Goal: Task Accomplishment & Management: Manage account settings

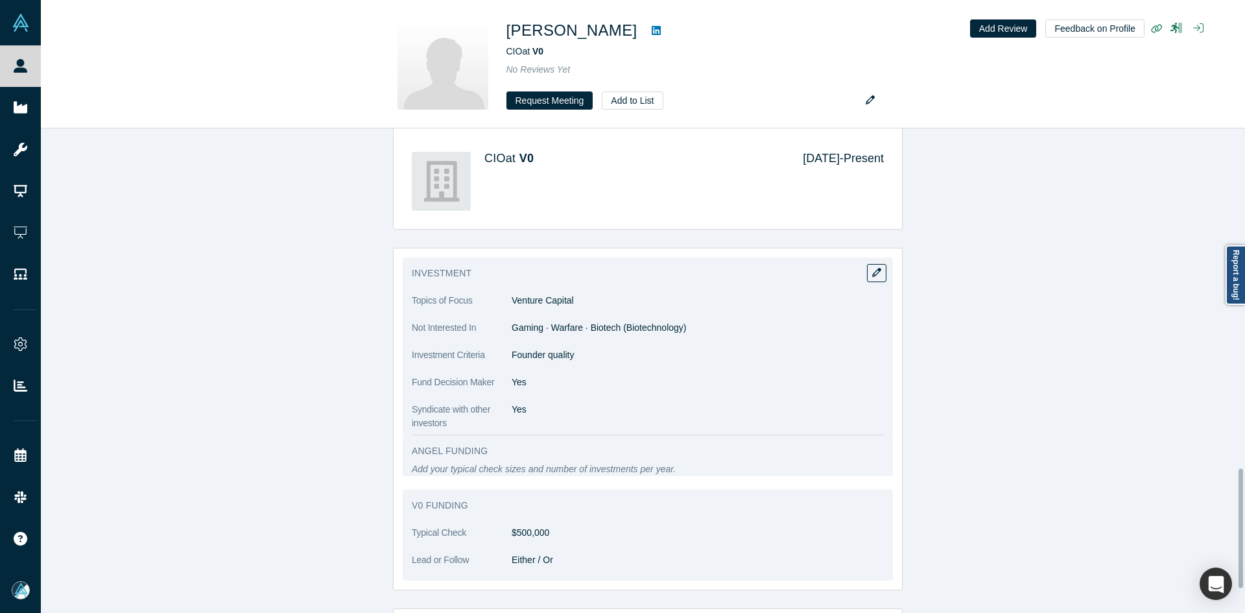
scroll to position [1386, 0]
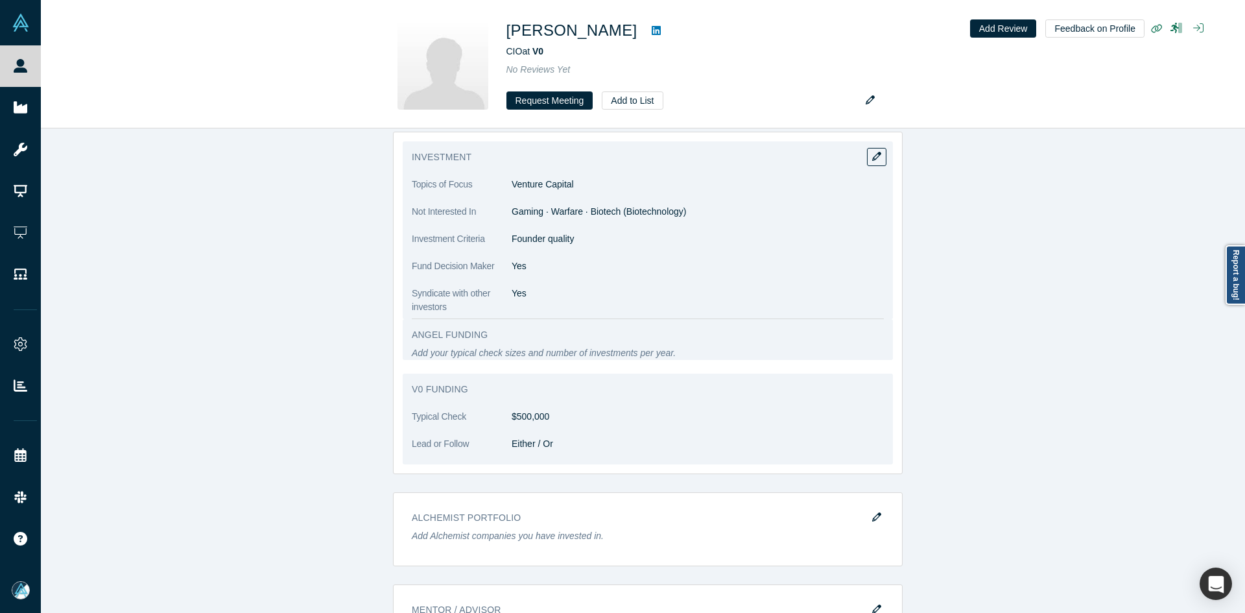
click at [548, 237] on p "Founder quality" at bounding box center [698, 239] width 372 height 14
copy dl "Founder quality"
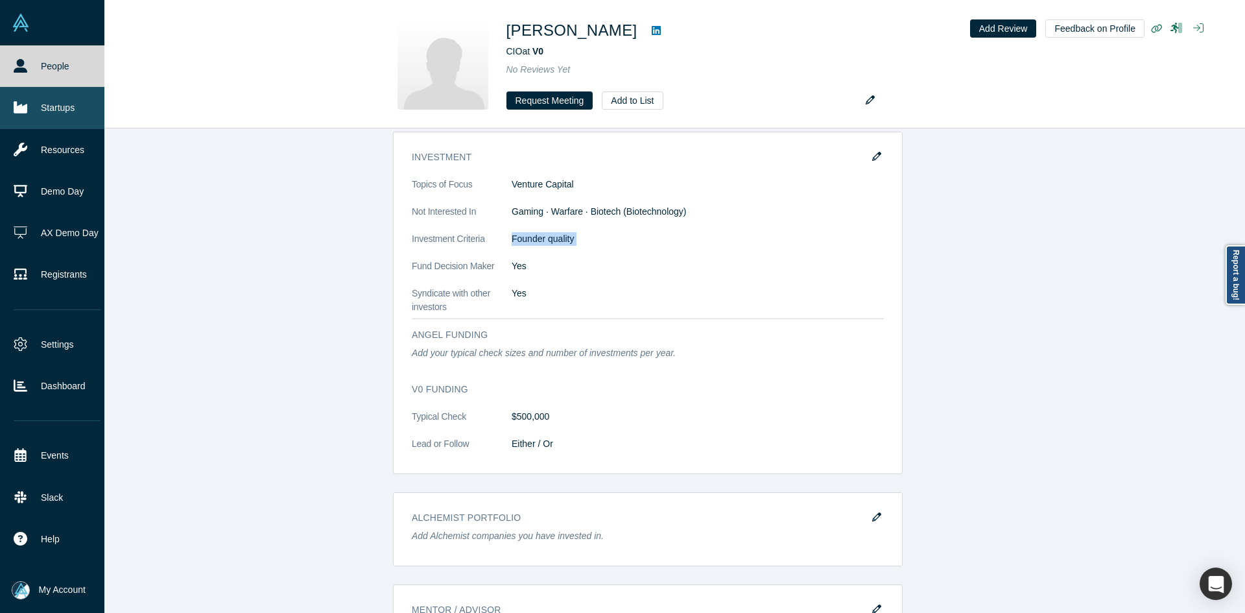
drag, startPoint x: 27, startPoint y: 110, endPoint x: 30, endPoint y: 115, distance: 6.7
click at [27, 110] on icon at bounding box center [21, 108] width 14 height 12
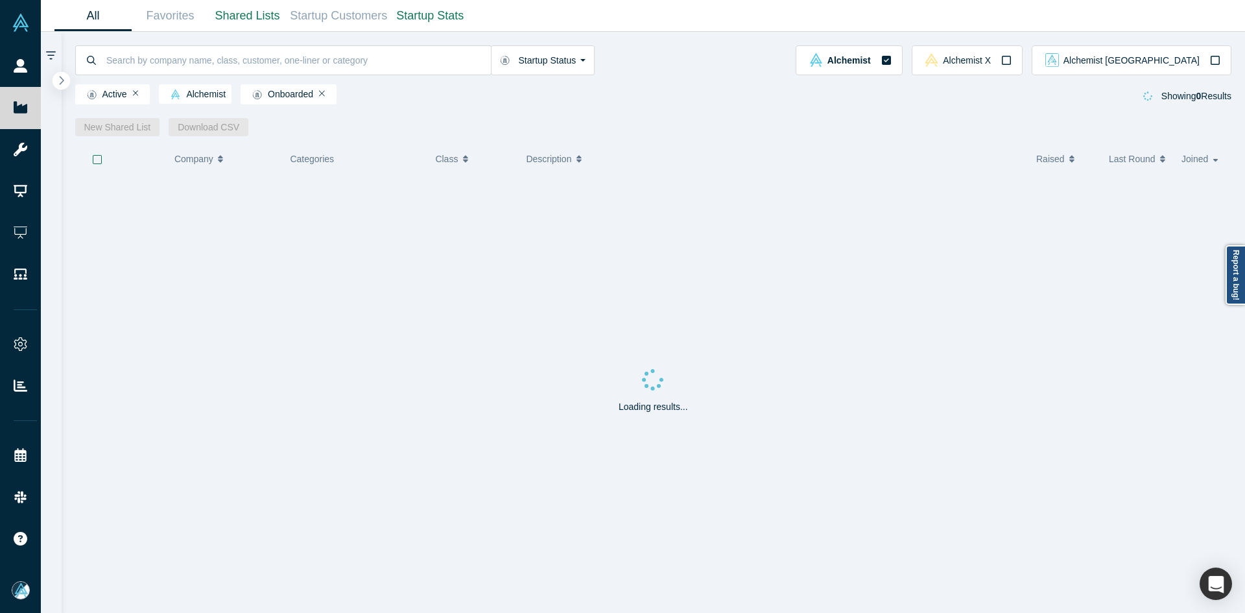
click at [63, 83] on icon "button" at bounding box center [61, 80] width 6 height 10
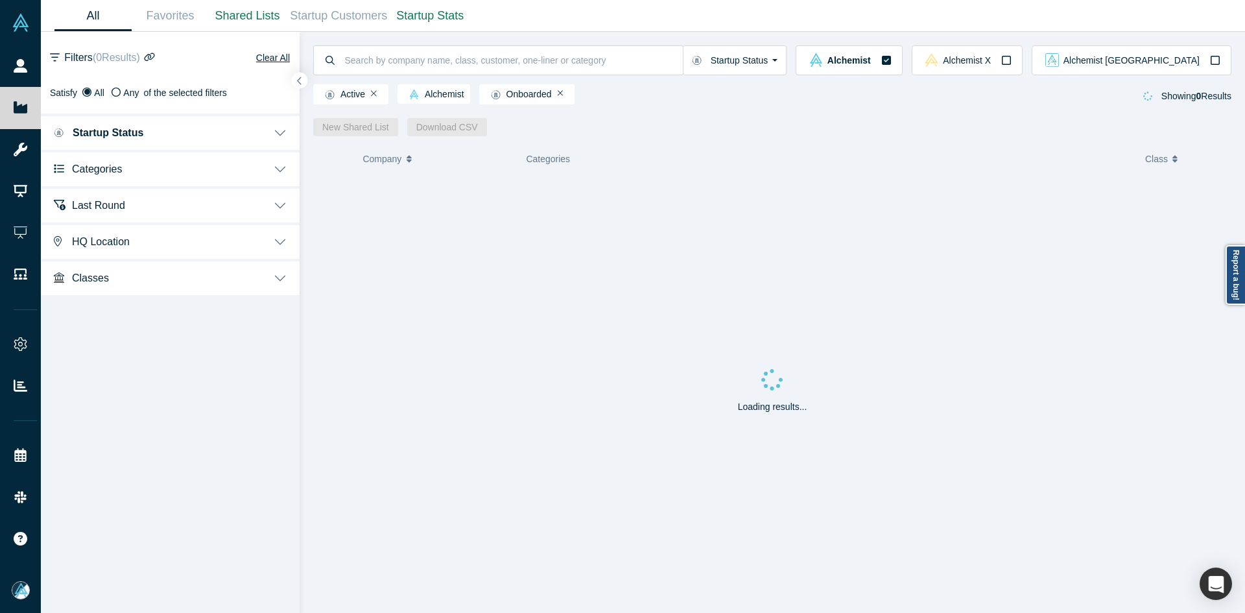
click at [124, 196] on button "Last Round" at bounding box center [170, 204] width 259 height 36
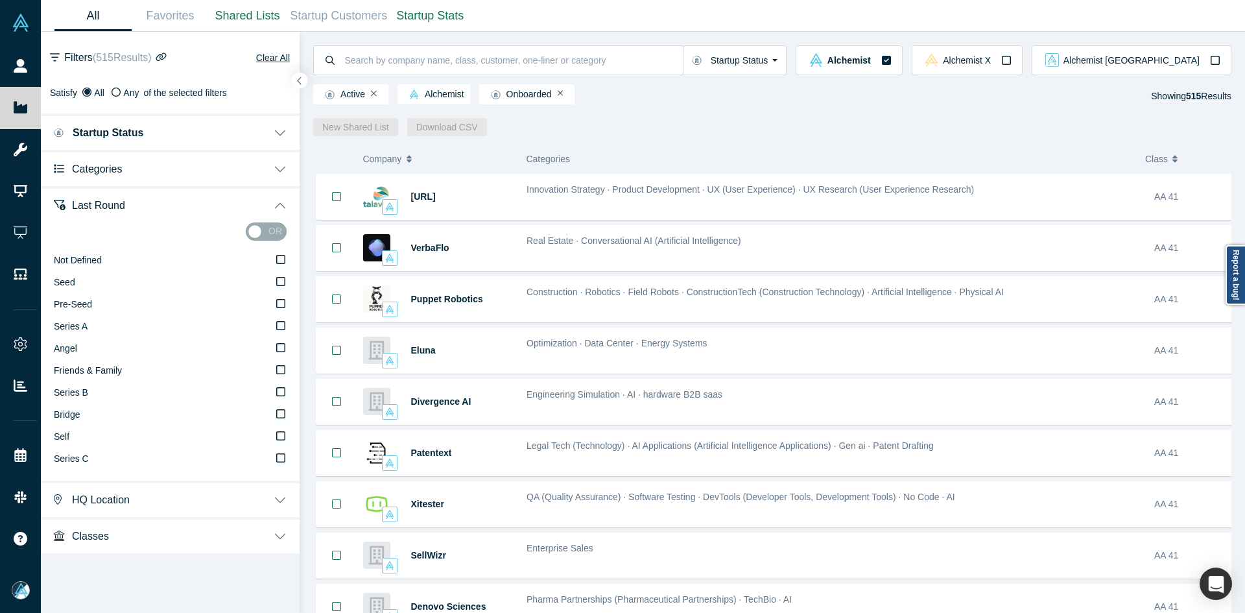
click at [124, 196] on button "Last Round" at bounding box center [170, 204] width 259 height 36
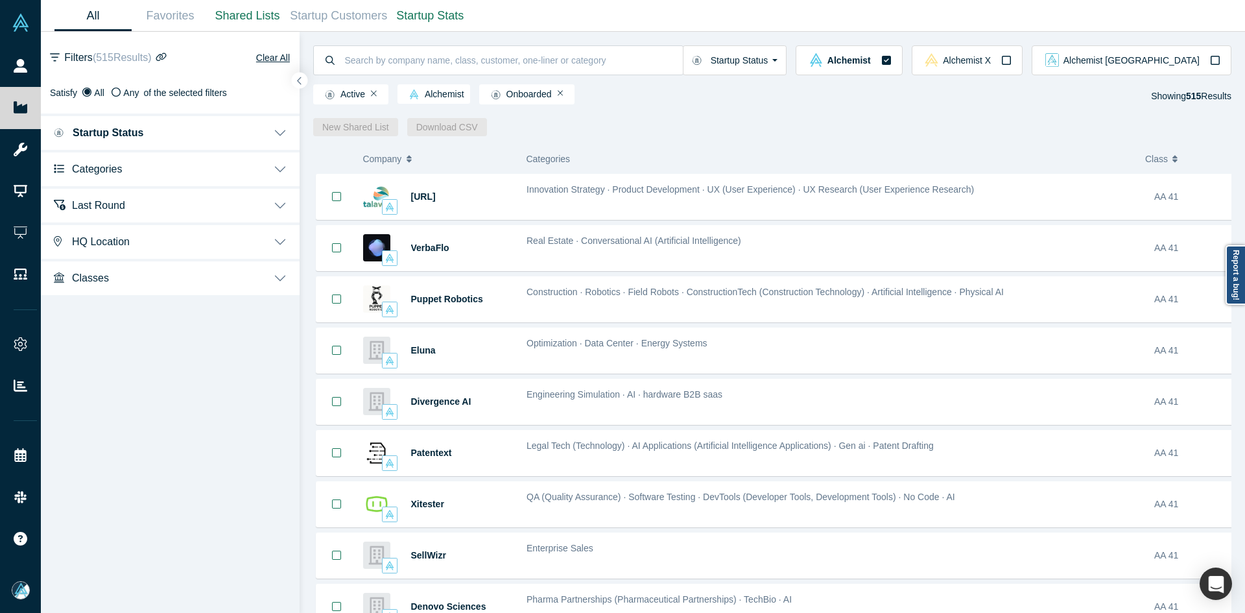
click at [117, 172] on span "Categories" at bounding box center [97, 169] width 50 height 12
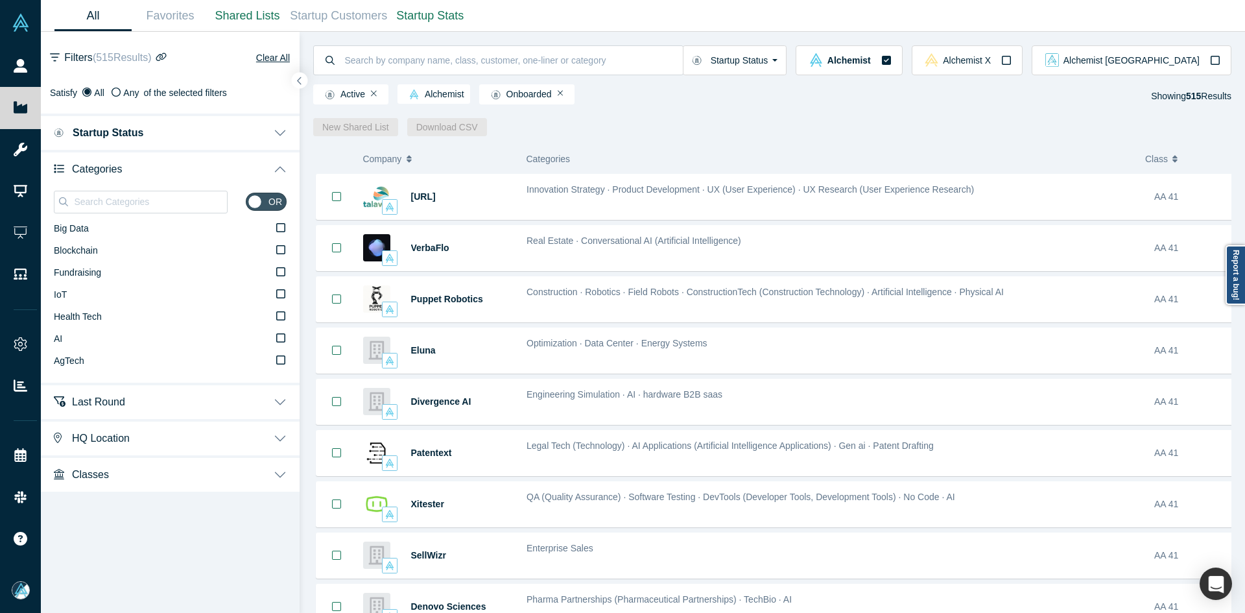
click at [119, 215] on div at bounding box center [141, 202] width 174 height 32
click at [112, 202] on input at bounding box center [150, 201] width 154 height 17
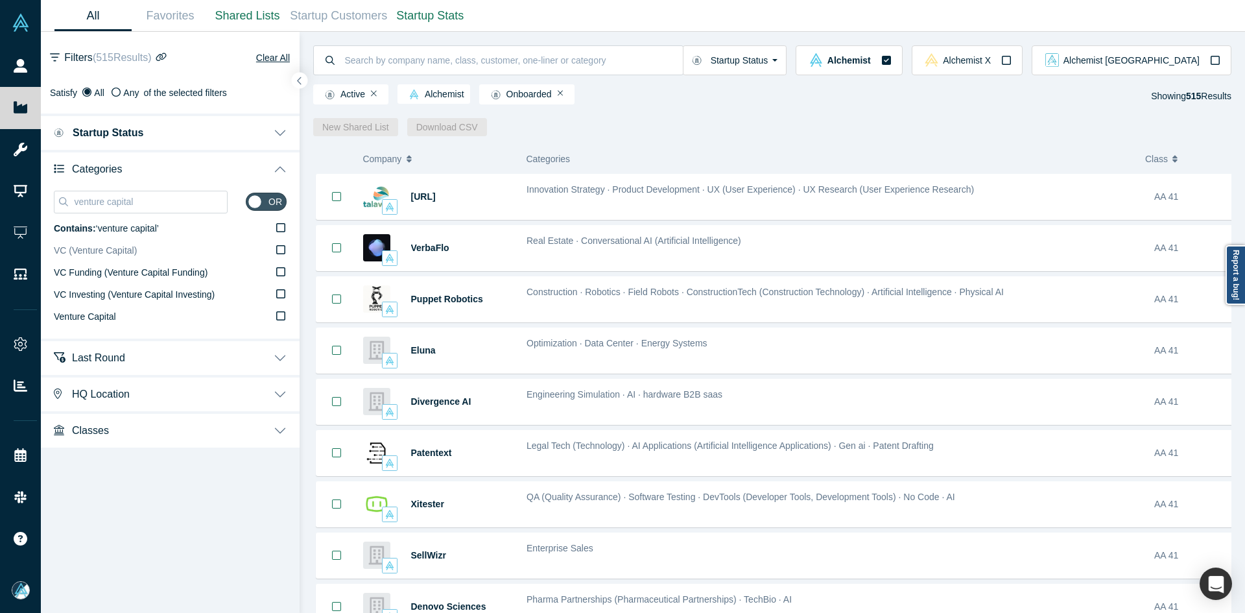
type input "venture capital"
click at [133, 252] on span "VC (Venture Capital)" at bounding box center [95, 250] width 83 height 10
click at [0, 0] on input "VC (Venture Capital)" at bounding box center [0, 0] width 0 height 0
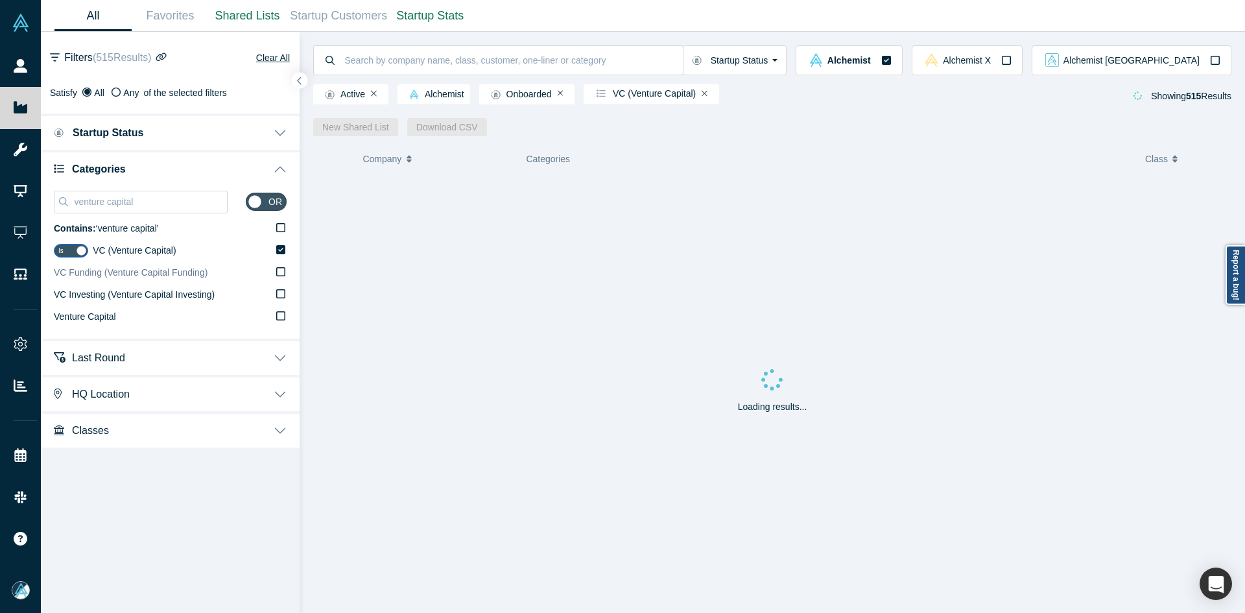
click at [134, 281] on label "VC Funding (Venture Capital Funding)" at bounding box center [170, 273] width 233 height 22
click at [0, 0] on input "VC Funding (Venture Capital Funding)" at bounding box center [0, 0] width 0 height 0
click at [127, 298] on span "VC Investing (Venture Capital Investing)" at bounding box center [134, 294] width 161 height 10
click at [0, 0] on input "VC Investing (Venture Capital Investing)" at bounding box center [0, 0] width 0 height 0
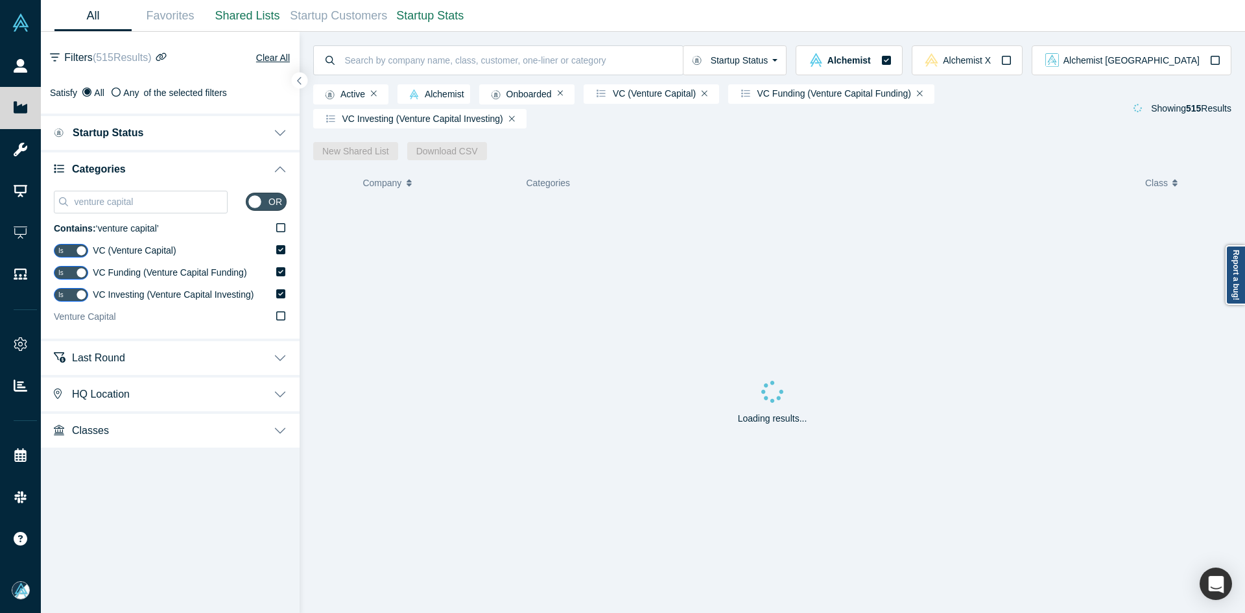
click at [116, 318] on label "Venture Capital" at bounding box center [170, 317] width 233 height 22
click at [0, 0] on input "Venture Capital" at bounding box center [0, 0] width 0 height 0
click at [126, 295] on span "VC Investing (Venture Capital Investing)" at bounding box center [173, 294] width 161 height 10
click at [0, 0] on input "VC Investing (Venture Capital Investing)" at bounding box center [0, 0] width 0 height 0
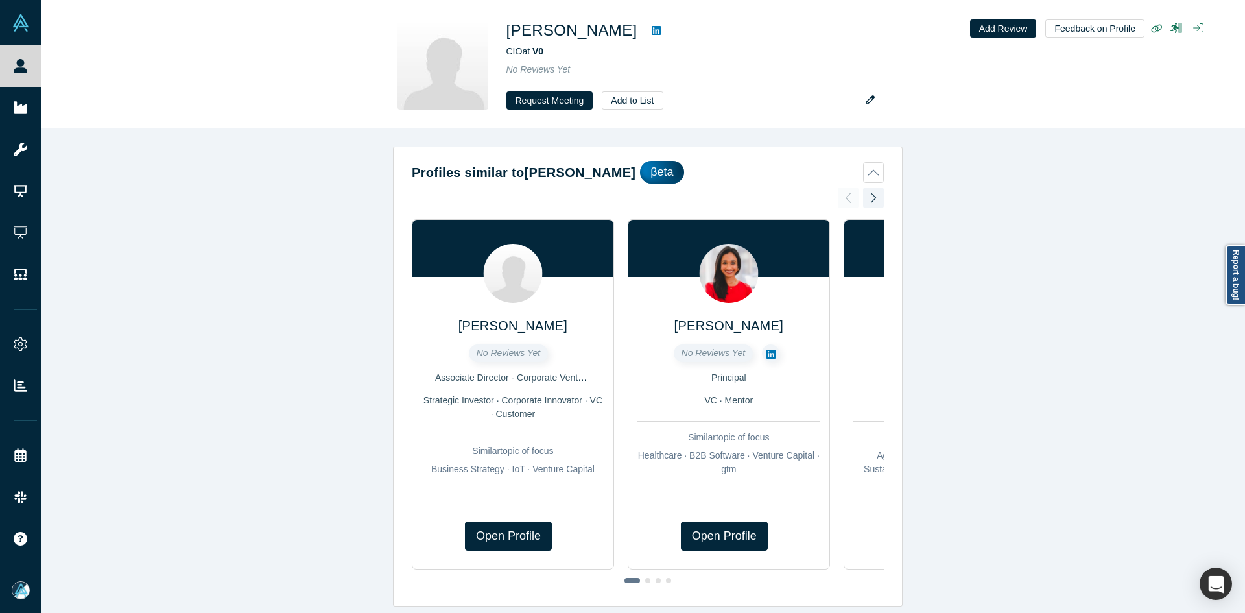
scroll to position [768, 0]
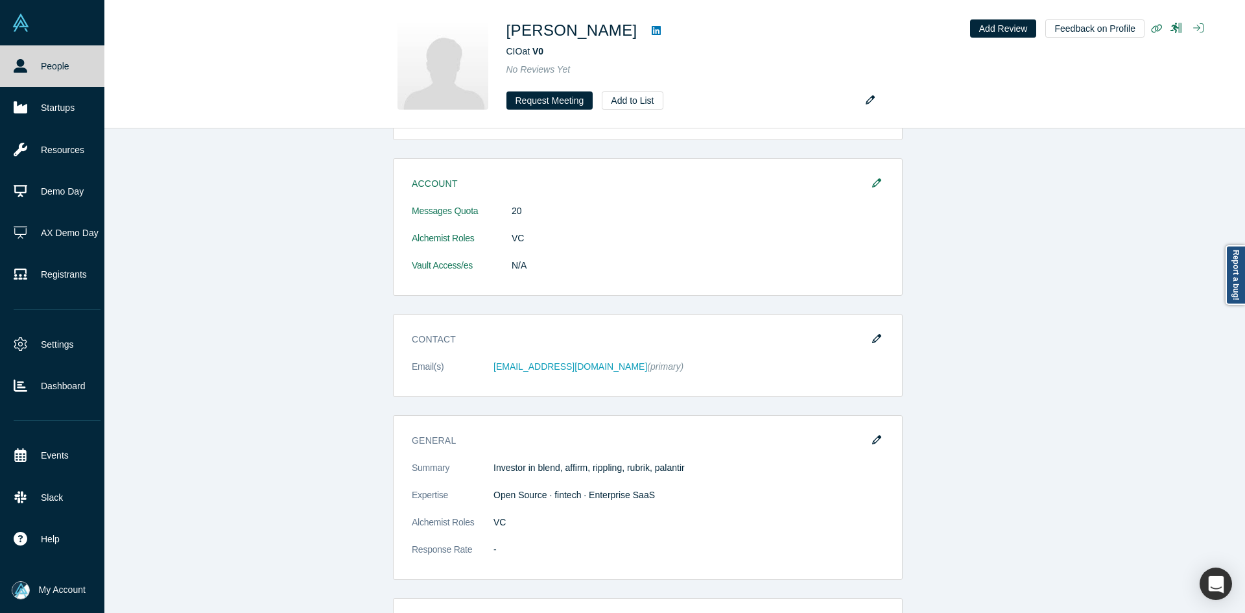
click at [20, 65] on icon at bounding box center [21, 66] width 14 height 14
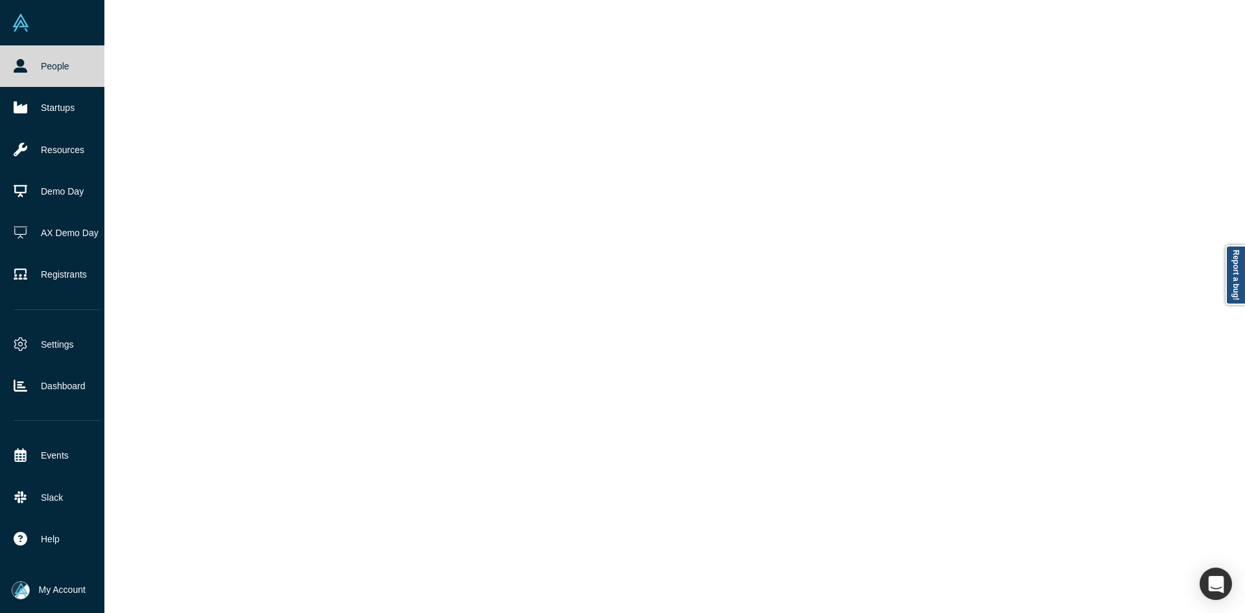
click at [20, 65] on icon at bounding box center [21, 66] width 14 height 14
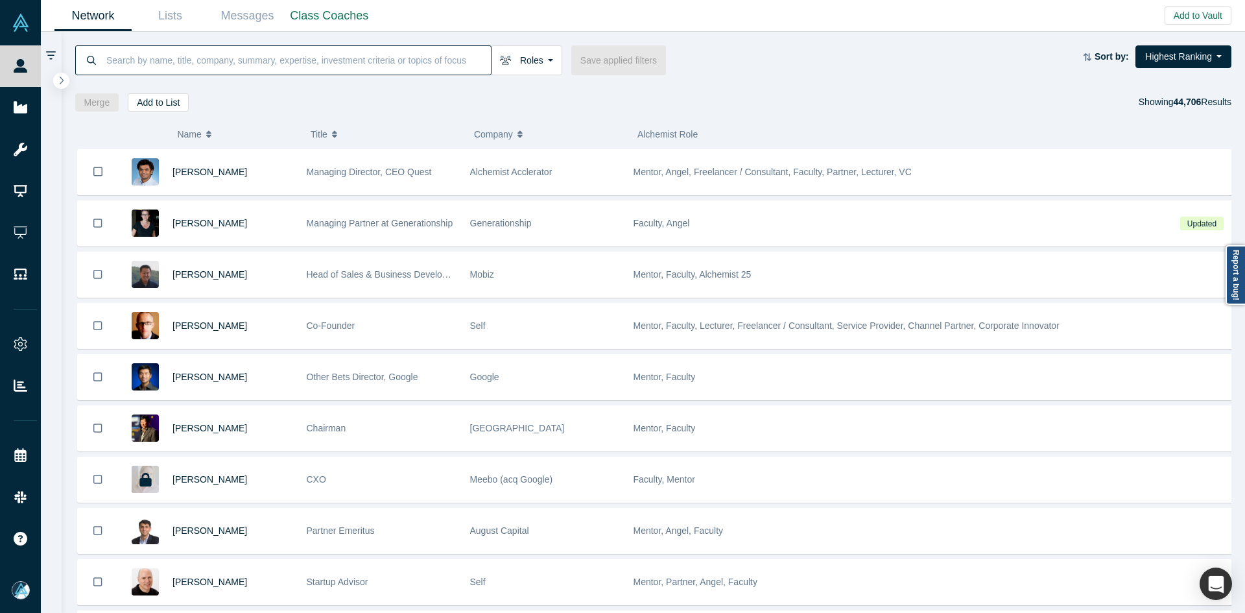
click at [122, 60] on input at bounding box center [298, 60] width 386 height 30
paste input "Rishikesh Aripineni"
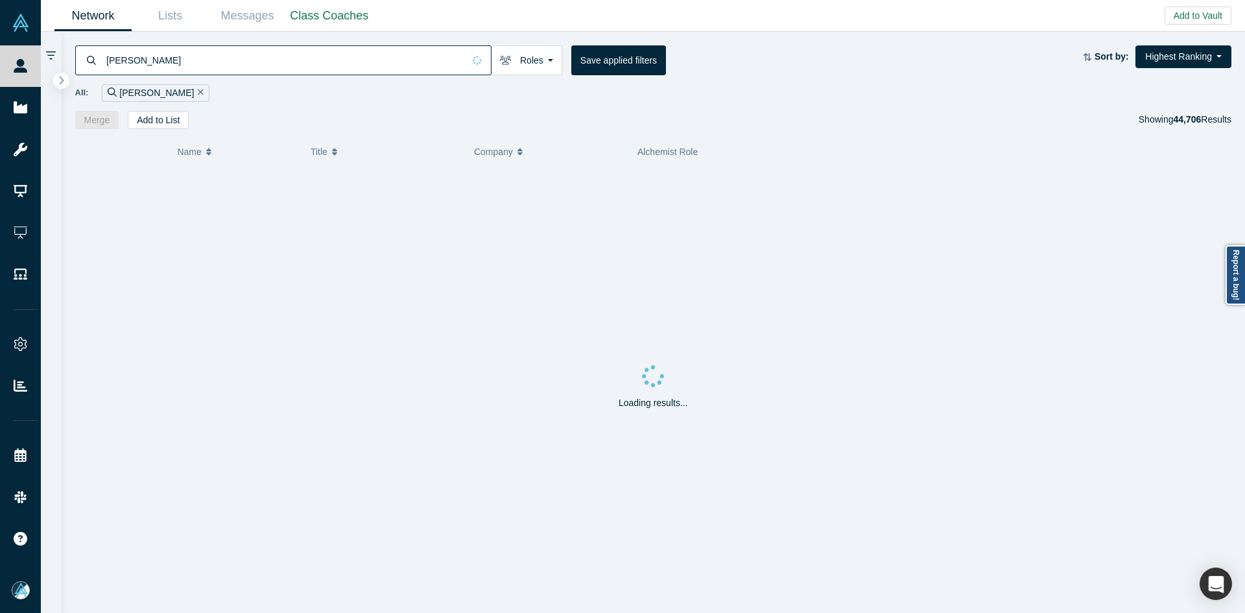
type input "Rishikesh Aripineni"
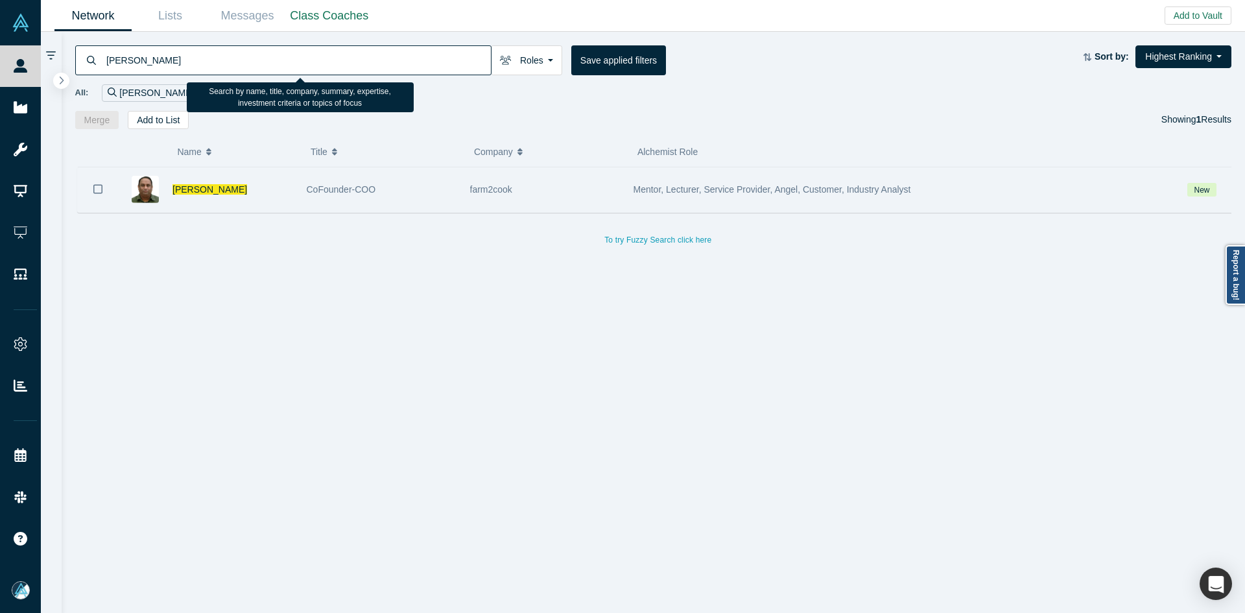
click at [100, 193] on icon "Bookmark" at bounding box center [97, 189] width 9 height 12
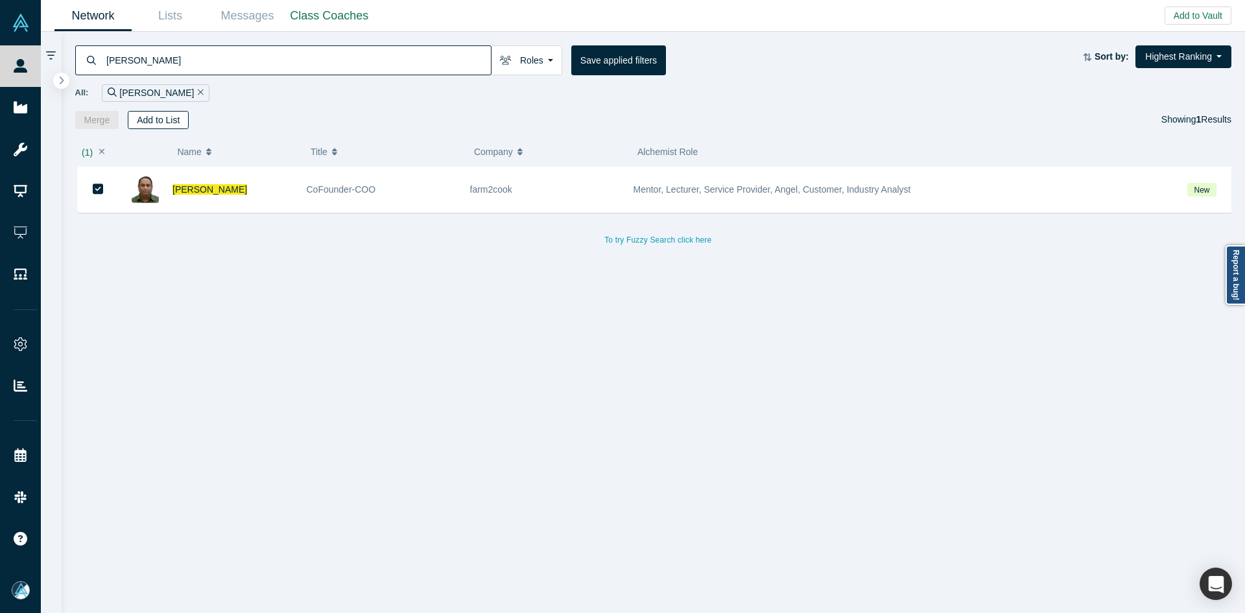
click at [169, 117] on button "Add to List" at bounding box center [158, 120] width 61 height 18
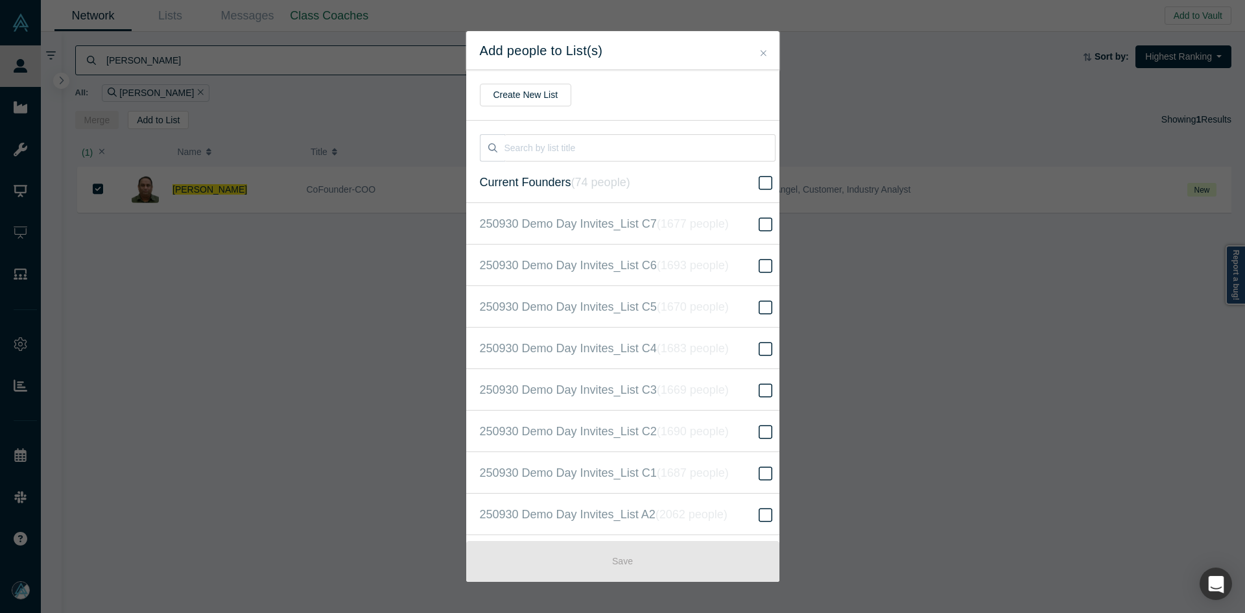
scroll to position [333, 0]
click at [713, 317] on label "250930 Demo Day Invites_Base List ( 16527 people )" at bounding box center [627, 305] width 323 height 41
click at [0, 0] on input "250930 Demo Day Invites_Base List ( 16527 people )" at bounding box center [0, 0] width 0 height 0
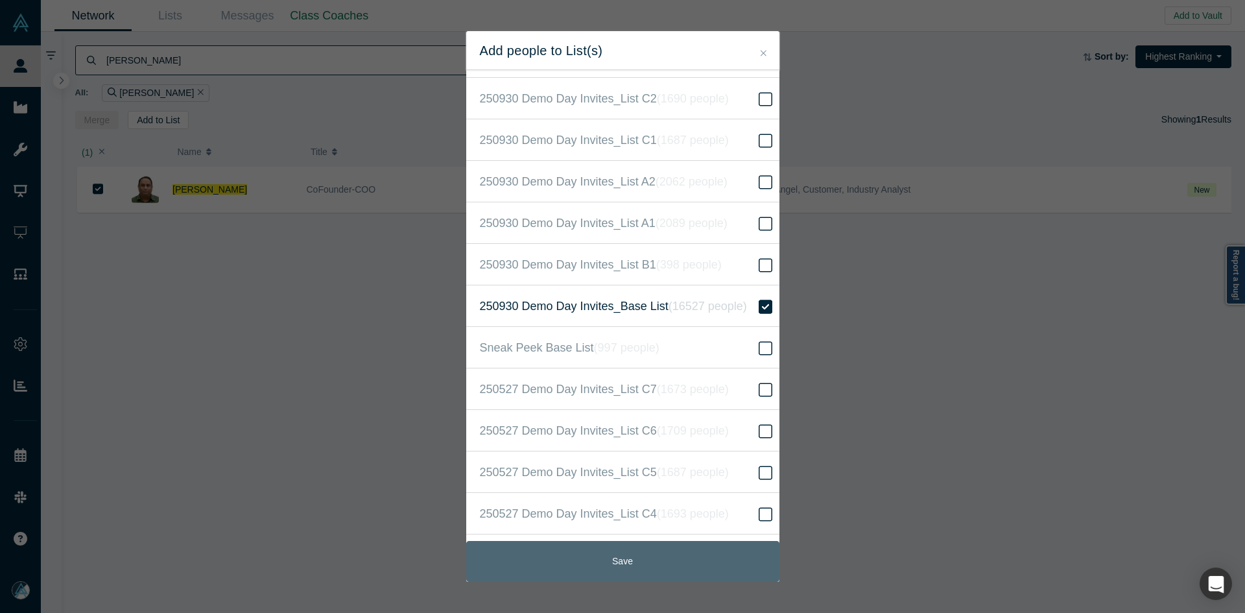
click at [641, 560] on button "Save" at bounding box center [622, 561] width 313 height 41
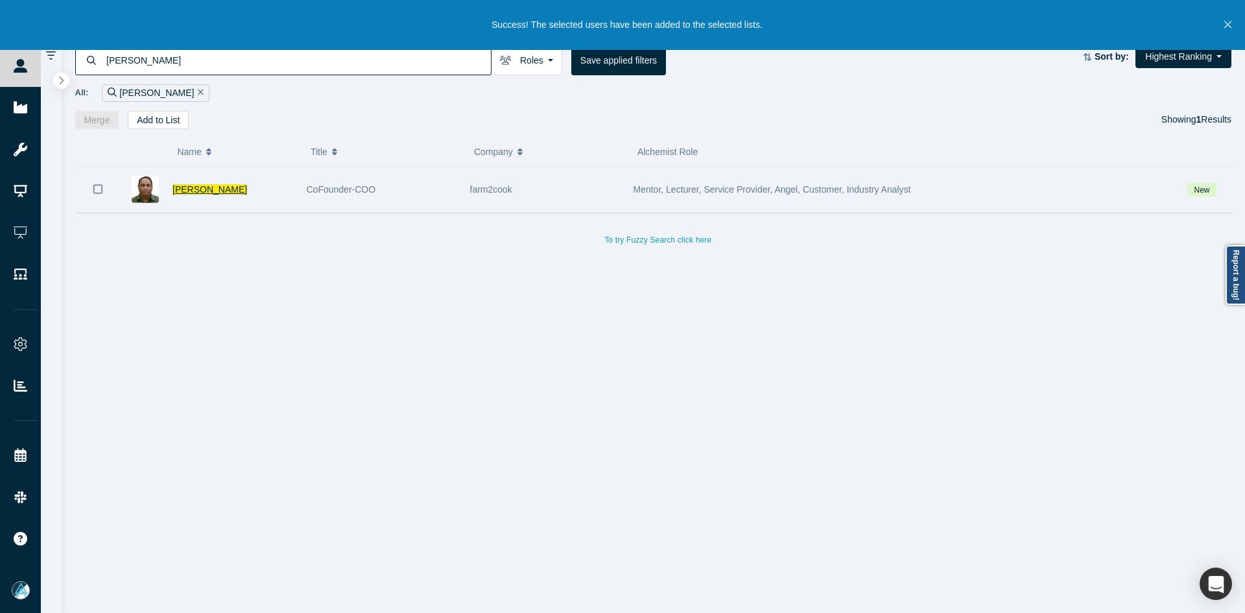
click at [217, 189] on span "Rishikesh Aripineni" at bounding box center [209, 189] width 75 height 10
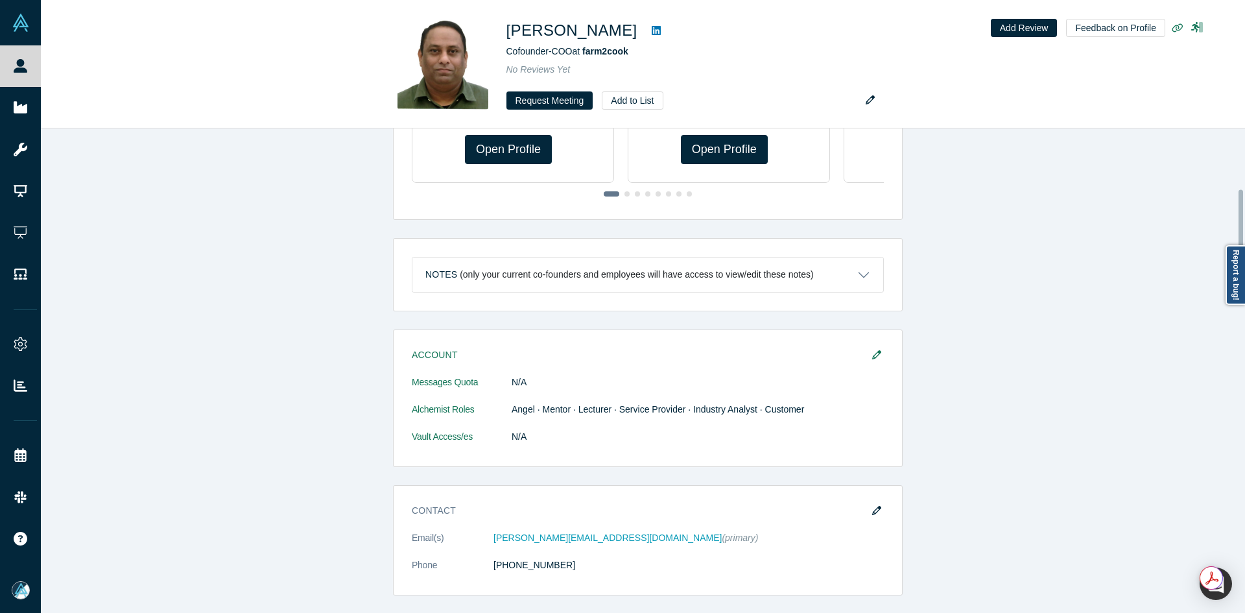
scroll to position [389, 0]
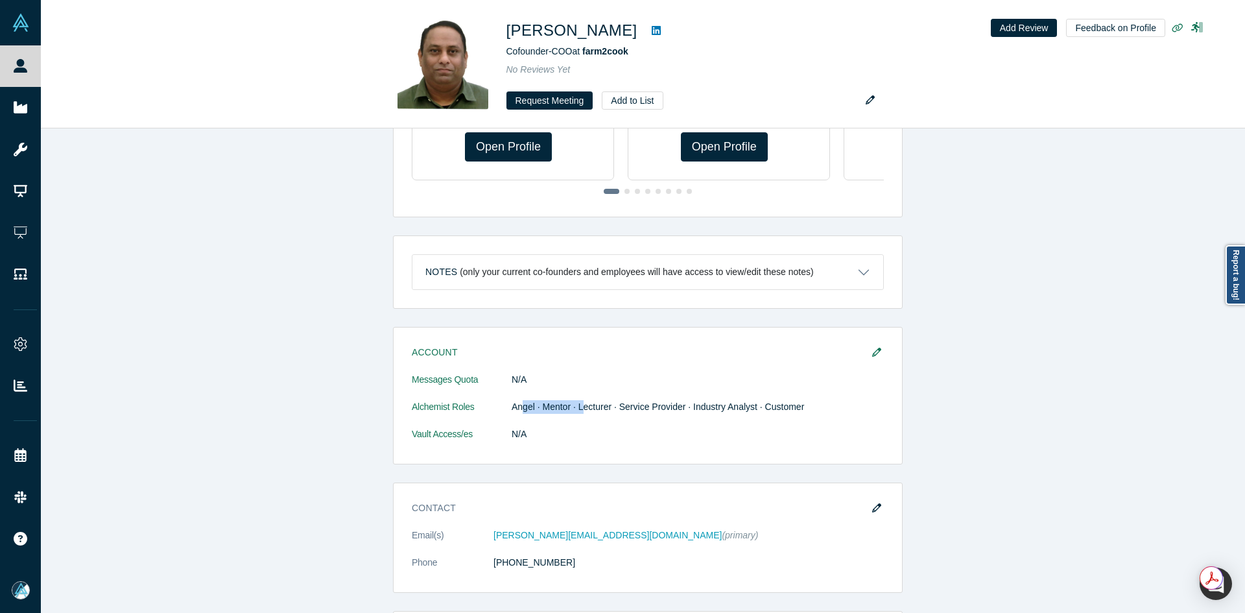
drag, startPoint x: 520, startPoint y: 405, endPoint x: 540, endPoint y: 309, distance: 97.4
click at [576, 409] on dd "Angel · Mentor · Lecturer · Service Provider · Industry Analyst · Customer" at bounding box center [698, 407] width 372 height 14
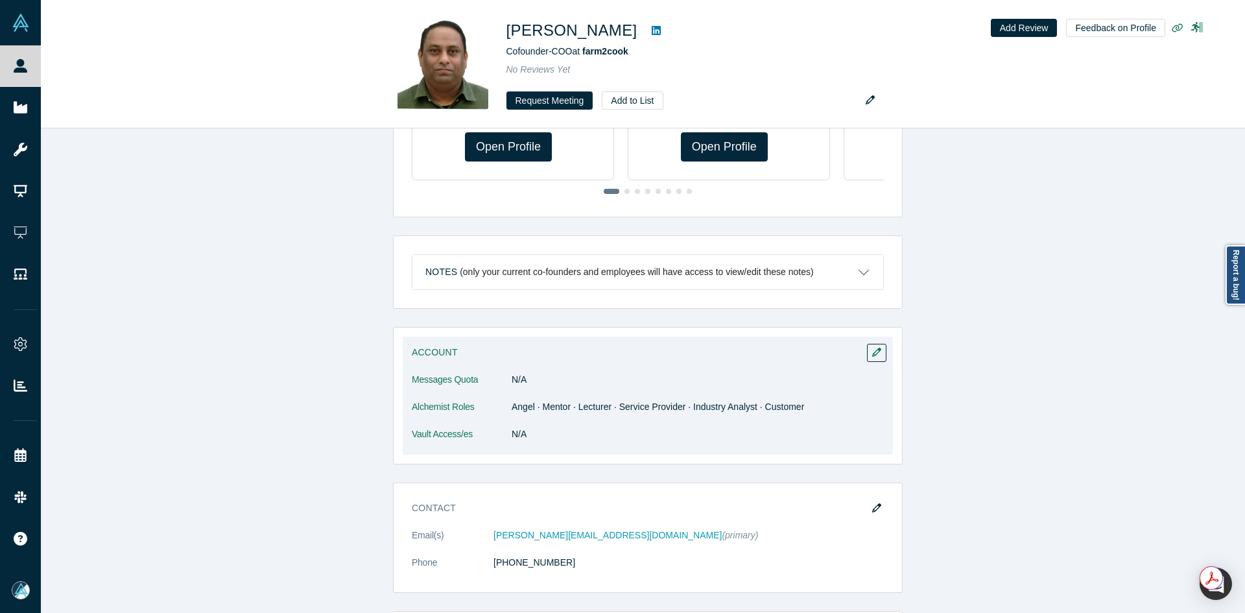
click at [649, 436] on dd "N/A" at bounding box center [698, 434] width 372 height 14
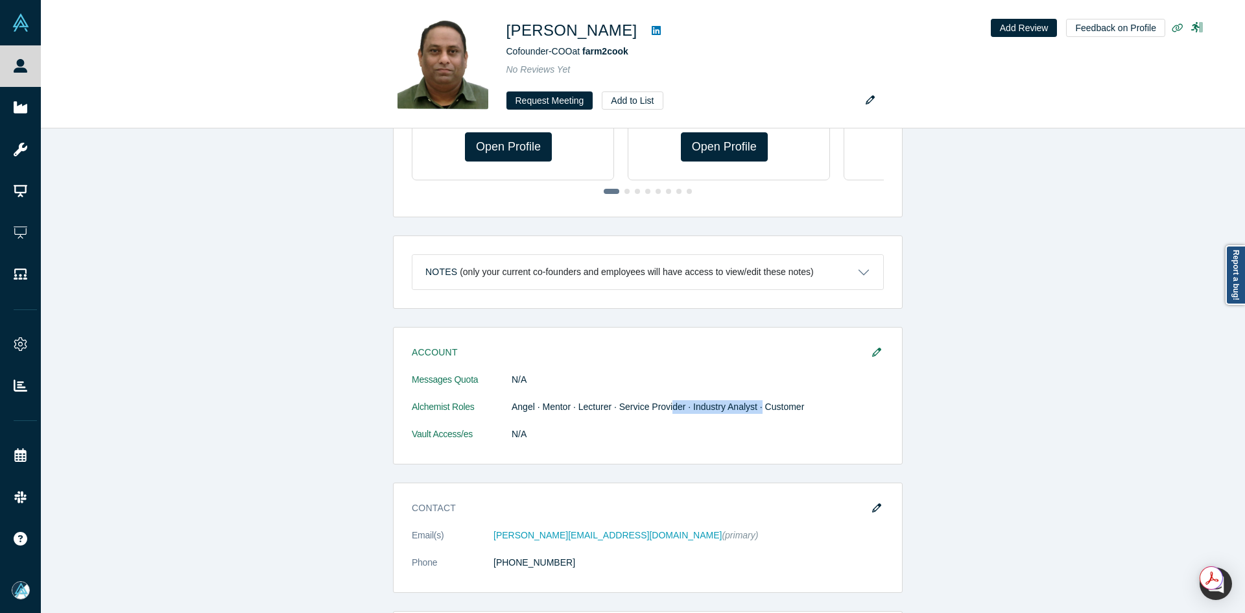
drag, startPoint x: 674, startPoint y: 403, endPoint x: 772, endPoint y: 325, distance: 125.1
click at [753, 402] on dd "Angel · Mentor · Lecturer · Service Provider · Industry Analyst · Customer" at bounding box center [698, 407] width 372 height 14
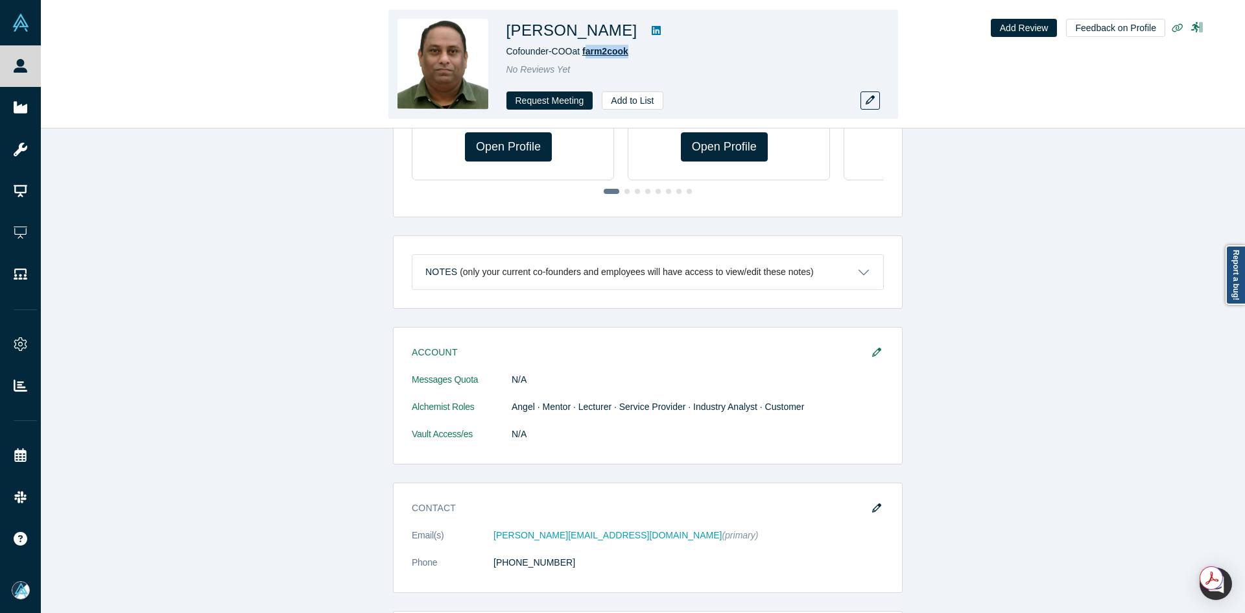
copy span "arm2cook"
copy span "farm2cook"
drag, startPoint x: 622, startPoint y: 54, endPoint x: 585, endPoint y: 57, distance: 37.0
click at [585, 57] on div "Rishikesh Aripineni Cofounder-COO at farm2cook No Reviews Yet Request Meeting A…" at bounding box center [687, 64] width 363 height 91
drag, startPoint x: 569, startPoint y: 30, endPoint x: 683, endPoint y: 0, distance: 117.5
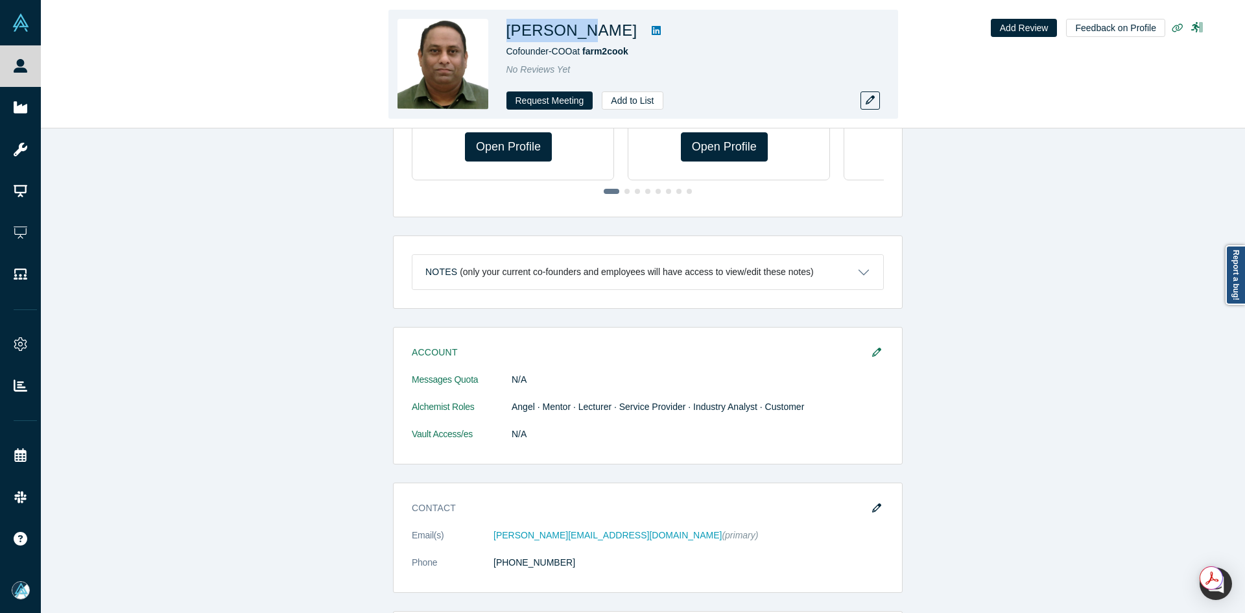
click at [499, 30] on div "Rishikesh Aripineni Cofounder-COO at farm2cook No Reviews Yet Request Meeting A…" at bounding box center [643, 64] width 510 height 109
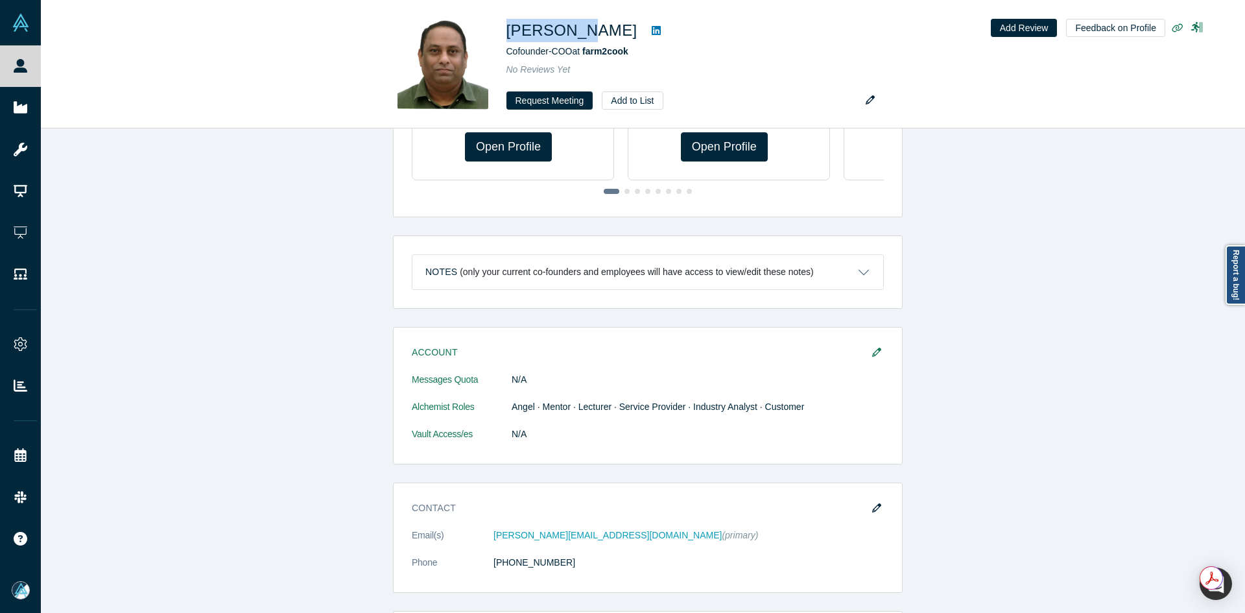
copy h1 "Rishikesh"
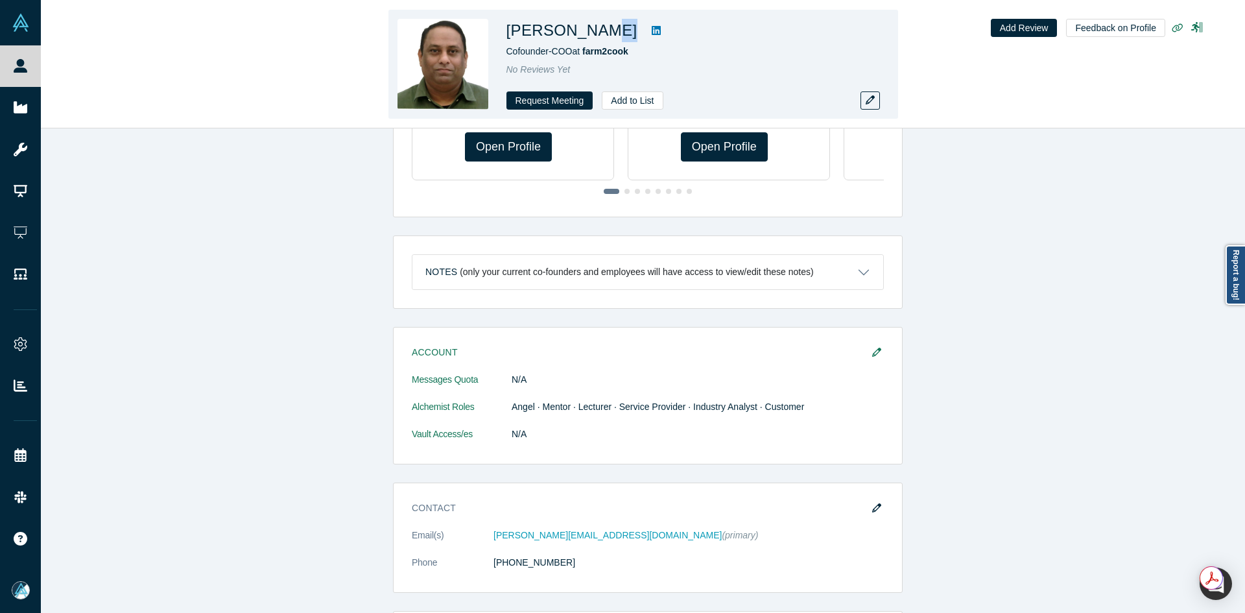
copy div "ripineni"
drag, startPoint x: 635, startPoint y: 37, endPoint x: 585, endPoint y: 38, distance: 50.6
click at [585, 38] on div "Rishikesh Aripineni" at bounding box center [687, 30] width 363 height 23
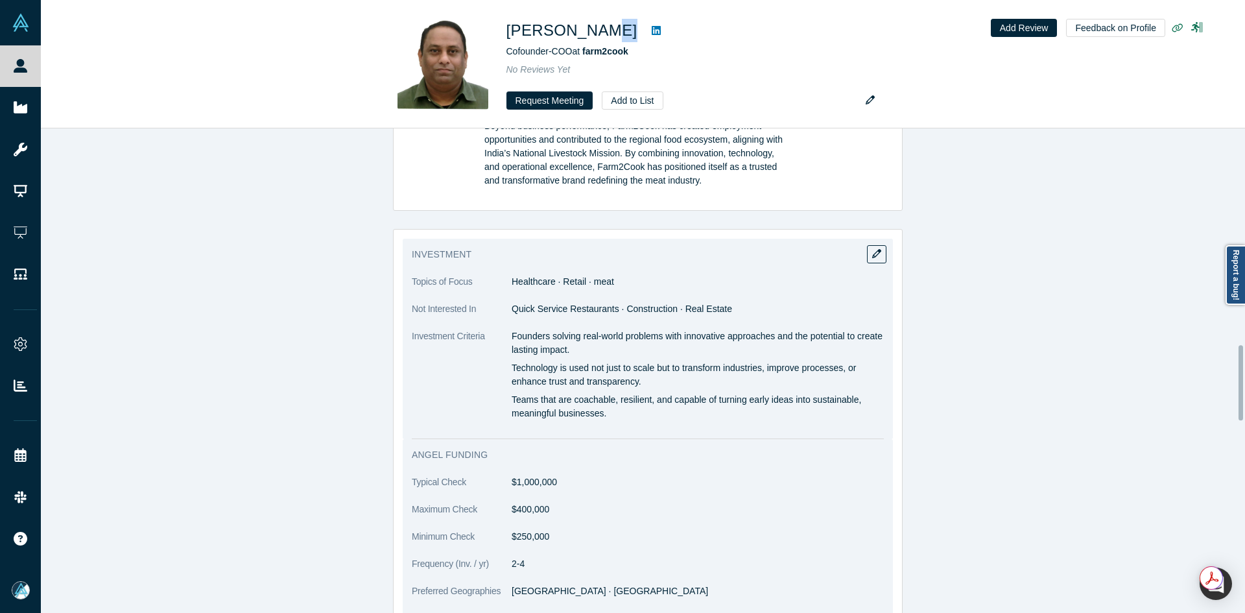
scroll to position [1686, 0]
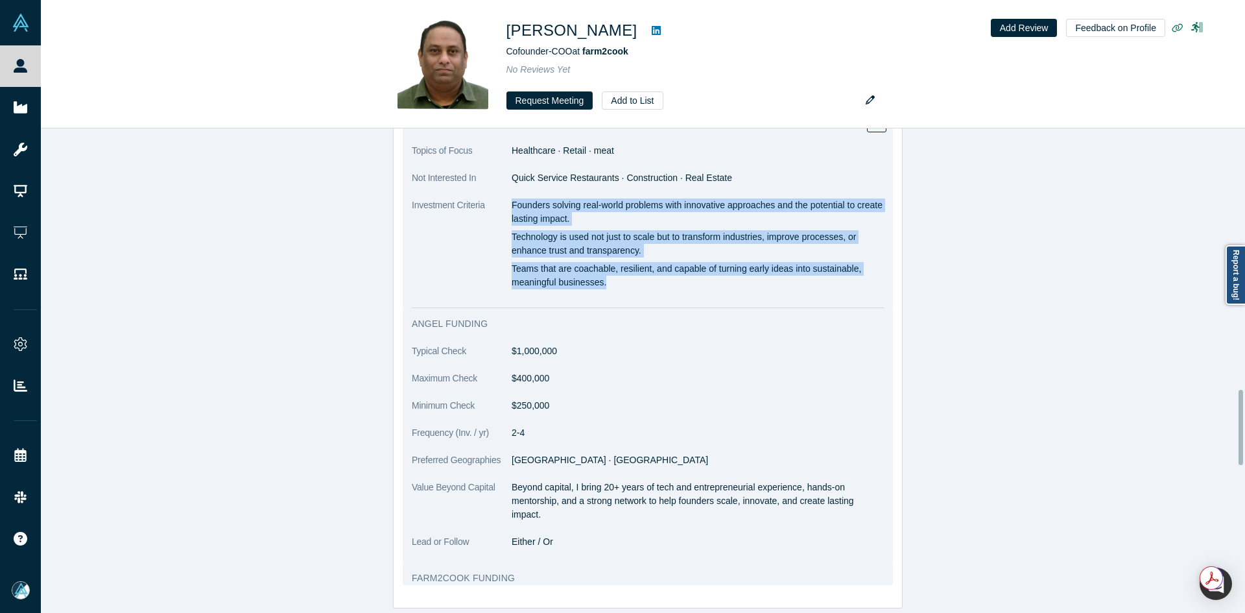
copy div "Founders solving real-world problems with innovative approaches and the potenti…"
drag, startPoint x: 507, startPoint y: 201, endPoint x: 645, endPoint y: 286, distance: 162.1
click at [645, 286] on div "Founders solving real-world problems with innovative approaches and the potenti…" at bounding box center [698, 243] width 372 height 91
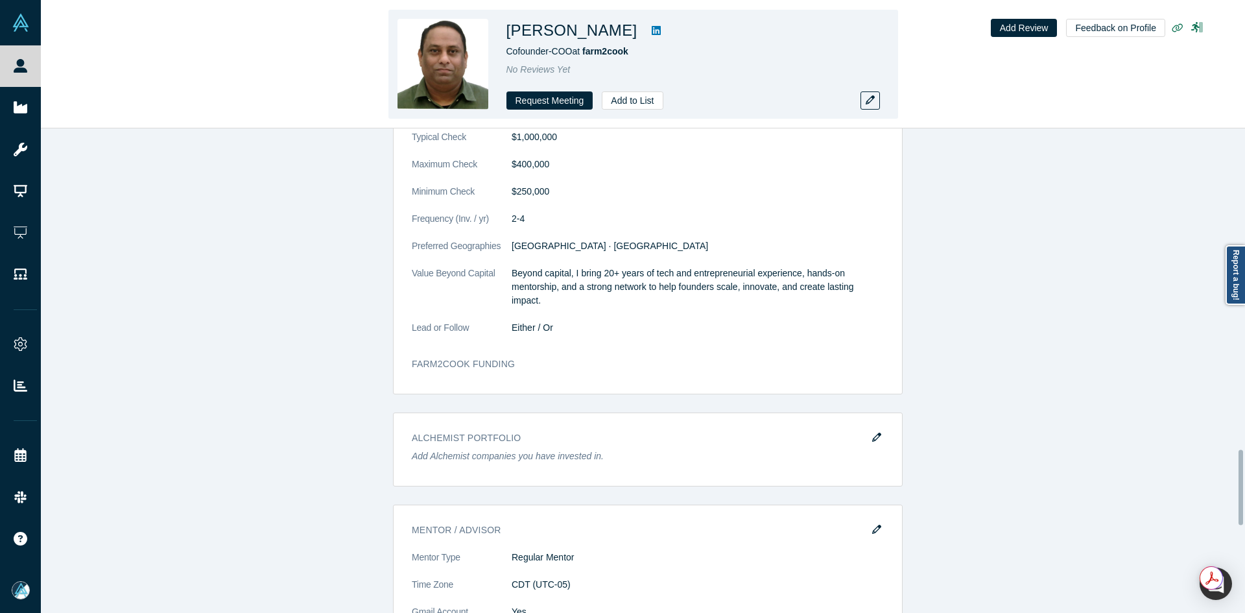
scroll to position [1751, 0]
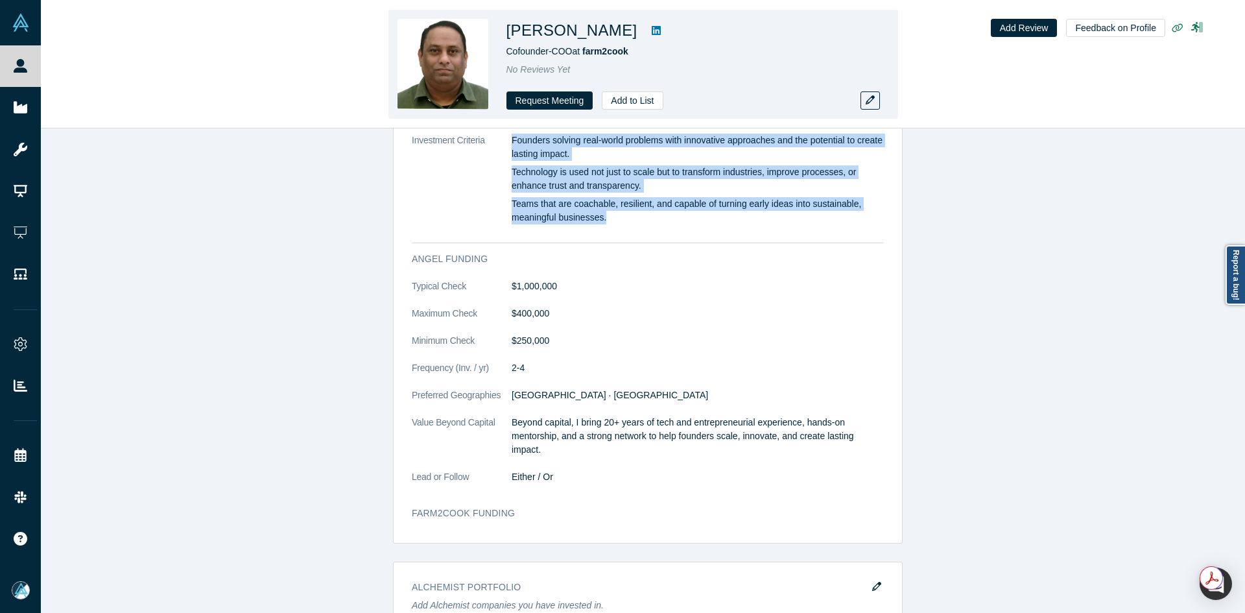
click at [657, 34] on icon at bounding box center [656, 30] width 9 height 9
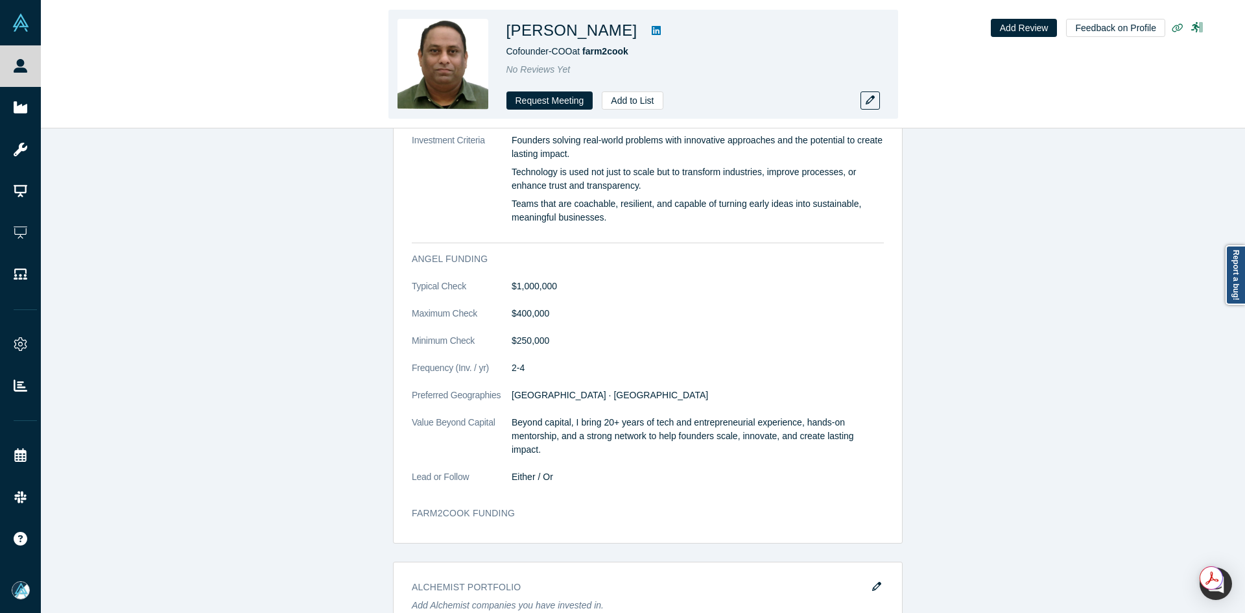
click at [605, 33] on h1 "Rishikesh Aripineni" at bounding box center [571, 30] width 131 height 23
copy h1 "Aripineni"
click at [605, 33] on h1 "Rishikesh Aripineni" at bounding box center [571, 30] width 131 height 23
copy div "Rishikesh Aripineni"
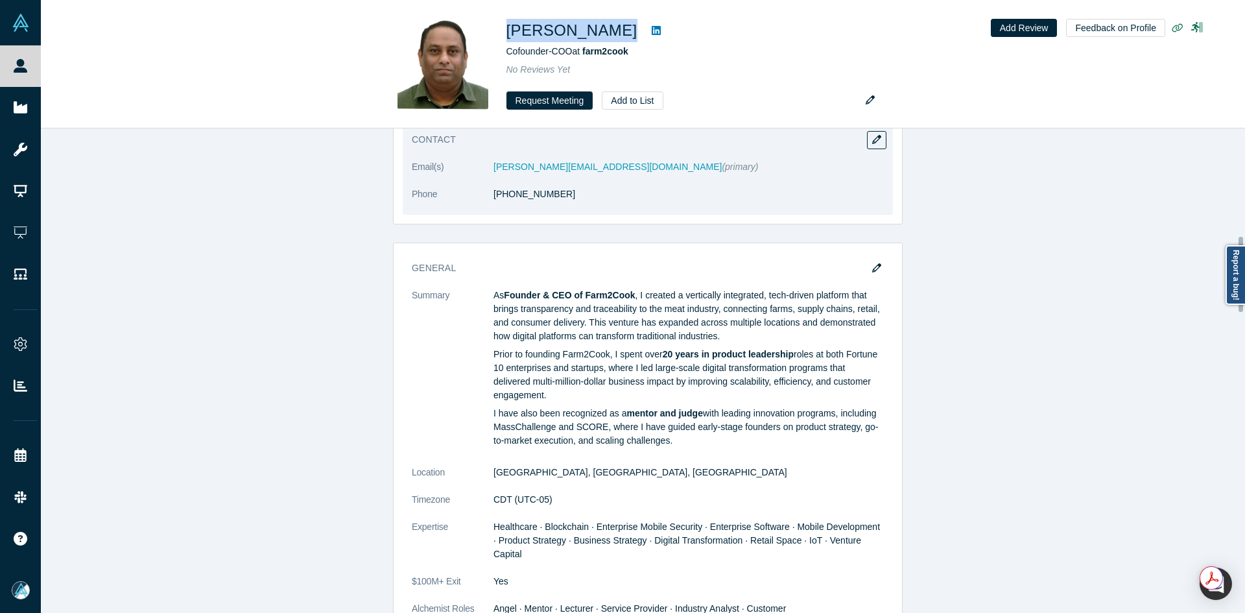
scroll to position [584, 0]
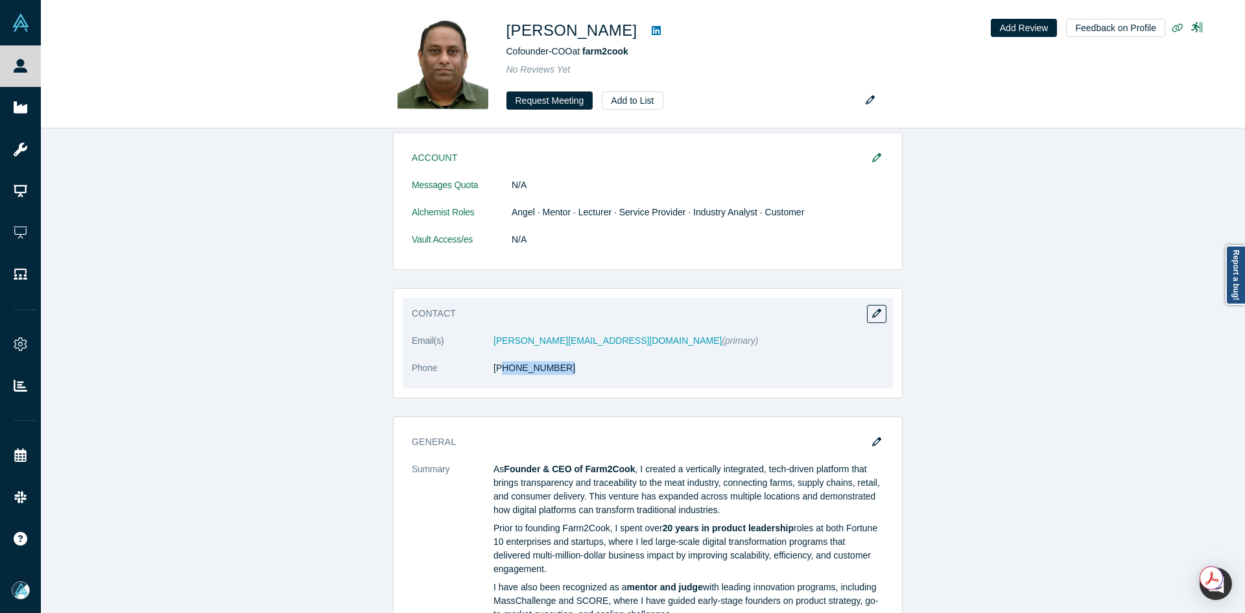
copy link "69) 388-5215"
drag, startPoint x: 508, startPoint y: 380, endPoint x: 499, endPoint y: 379, distance: 9.7
click at [499, 379] on dl "Email(s) rick@farm2cook.com (primary) Phone (469) 388-5215" at bounding box center [648, 361] width 472 height 54
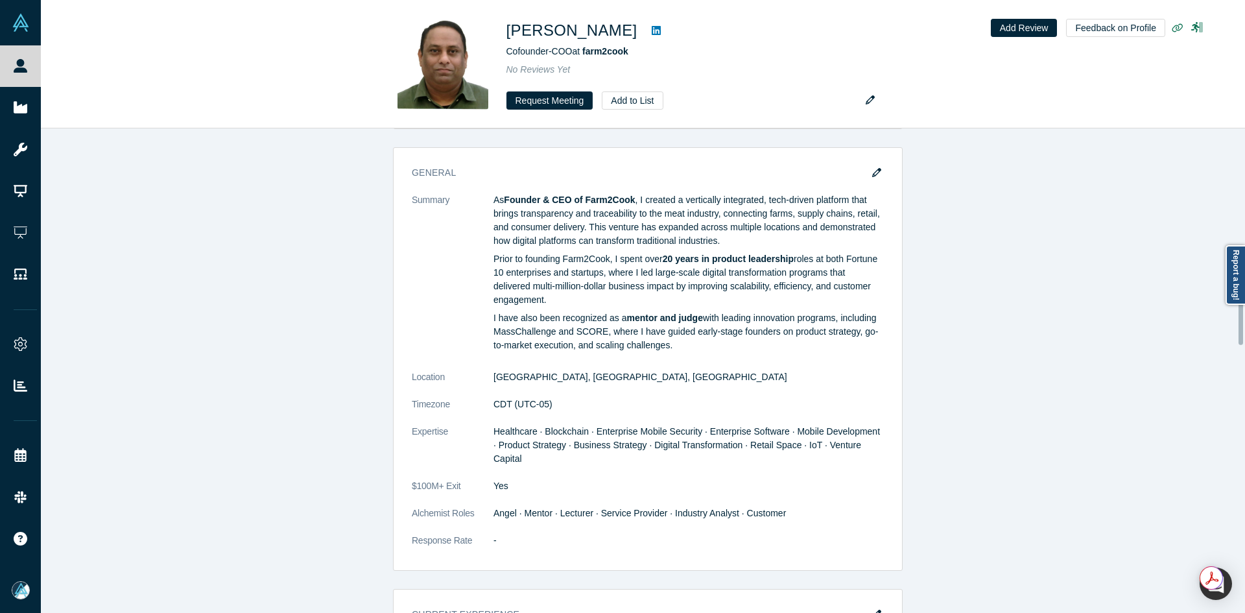
scroll to position [908, 0]
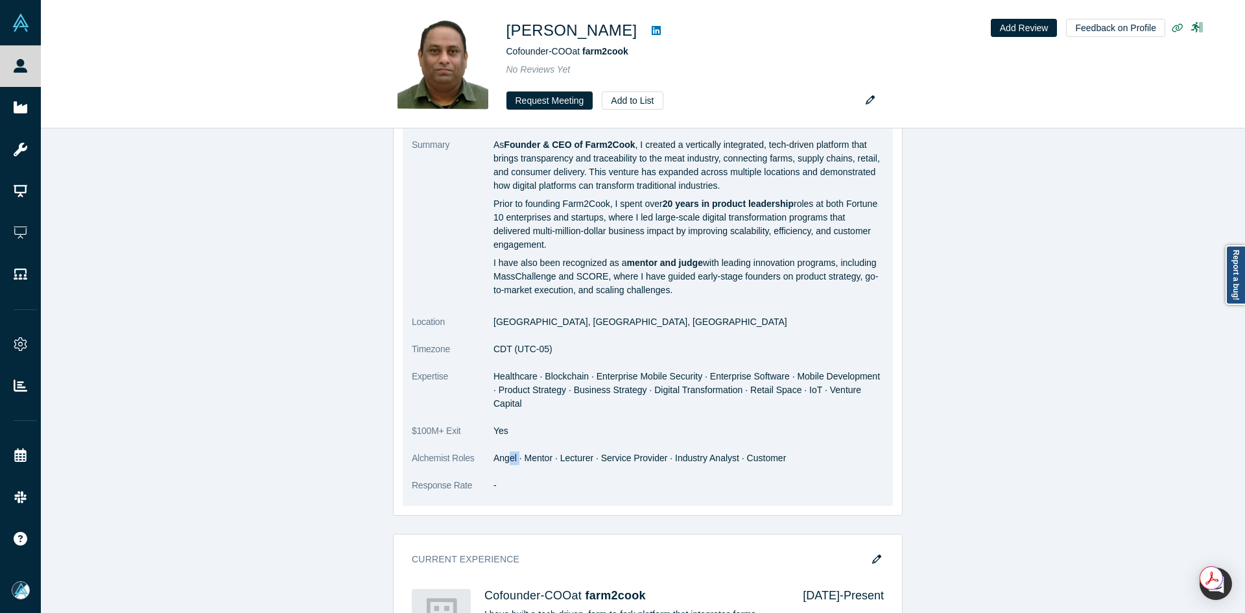
drag, startPoint x: 513, startPoint y: 443, endPoint x: 498, endPoint y: 442, distance: 15.6
click at [499, 451] on dd "Angel · Mentor · Lecturer · Service Provider · Industry Analyst · Customer" at bounding box center [688, 458] width 390 height 14
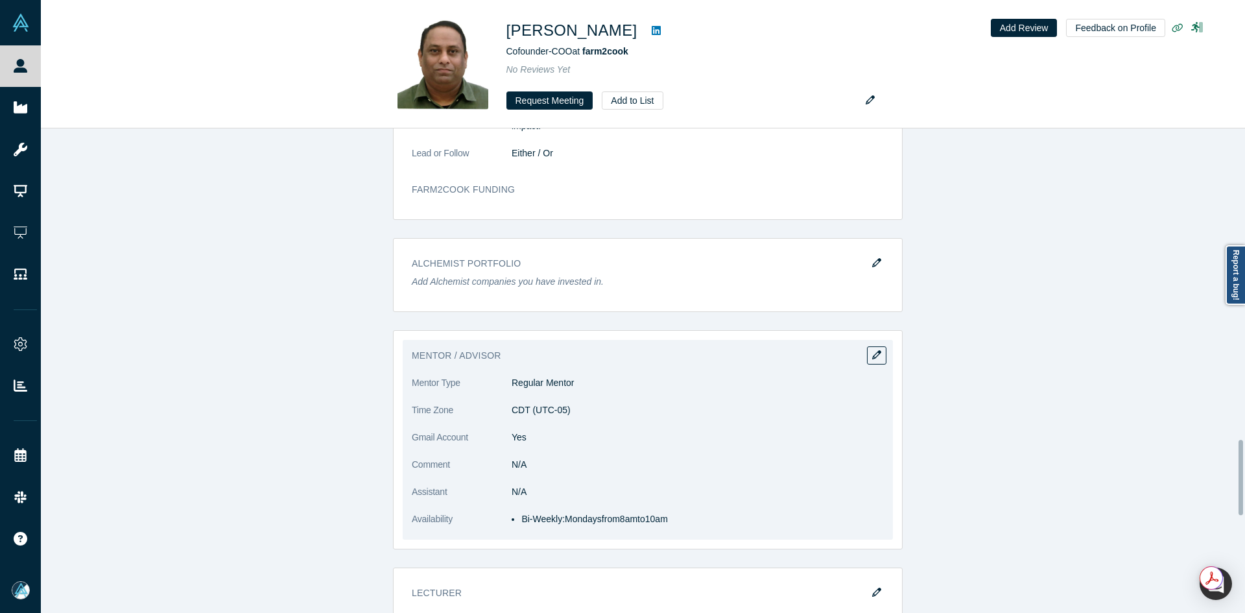
scroll to position [2269, 0]
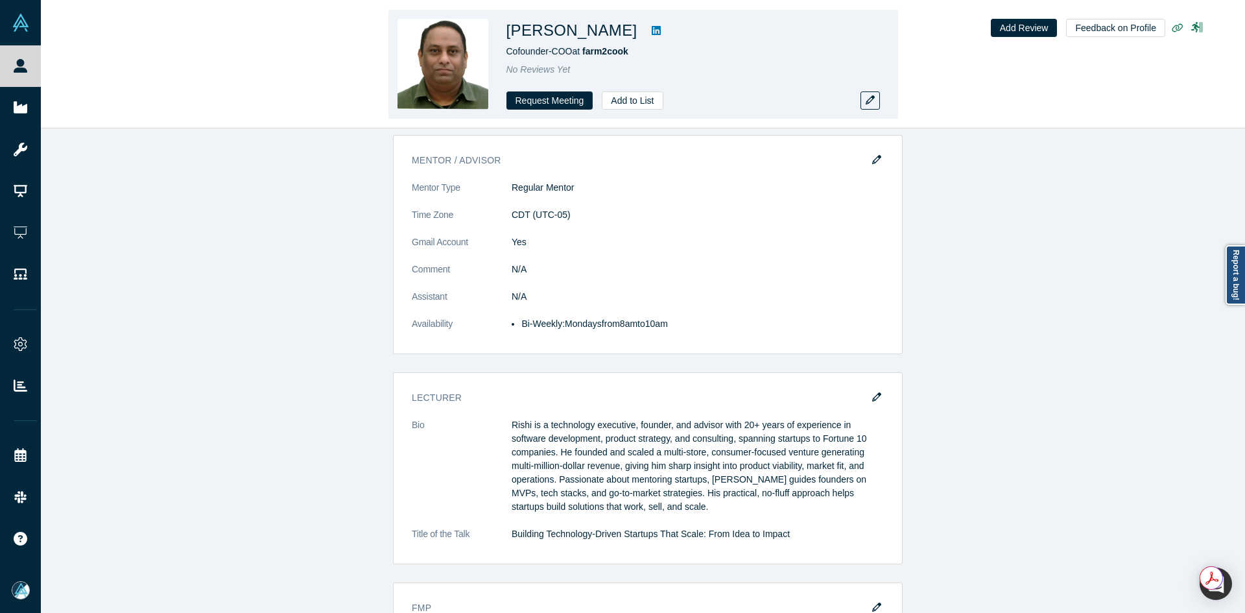
click at [599, 26] on h1 "Rishikesh Aripineni" at bounding box center [571, 30] width 131 height 23
copy div "Rishikesh Aripineni"
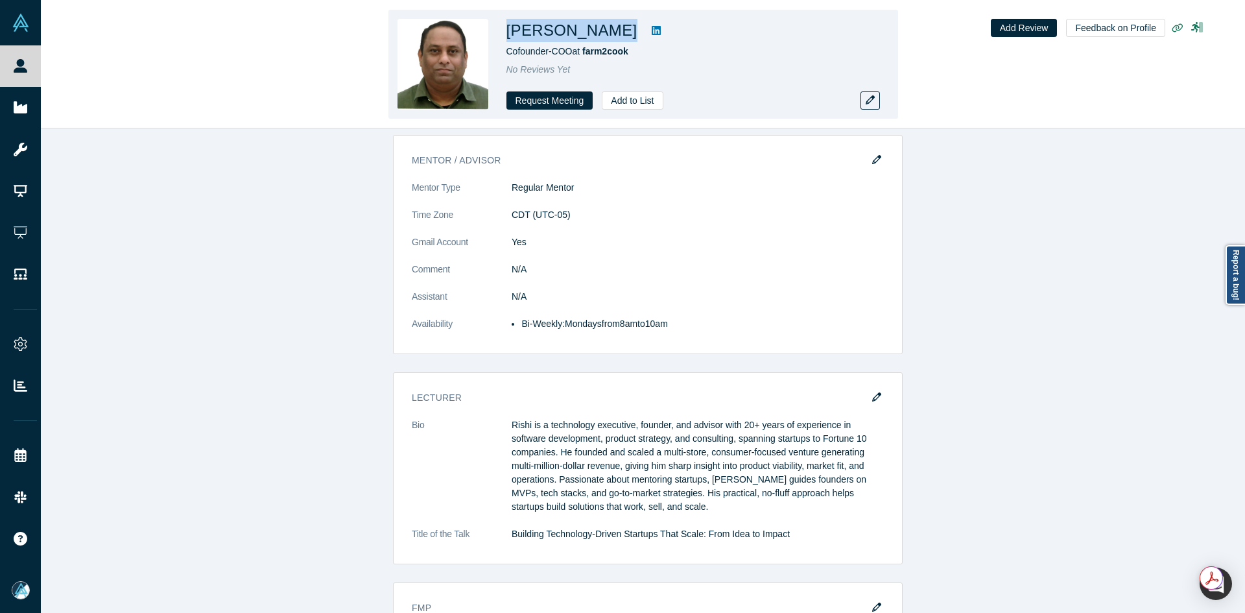
click at [547, 29] on h1 "Rishikesh Aripineni" at bounding box center [571, 30] width 131 height 23
click at [548, 29] on h1 "Rishikesh Aripineni" at bounding box center [571, 30] width 131 height 23
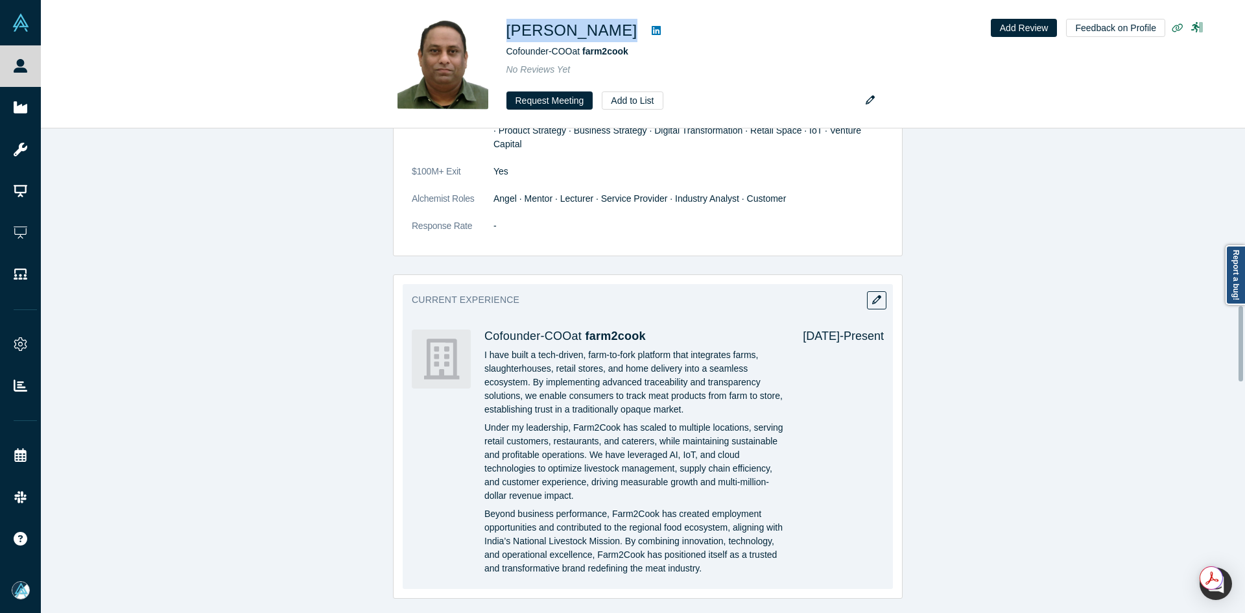
scroll to position [1102, 0]
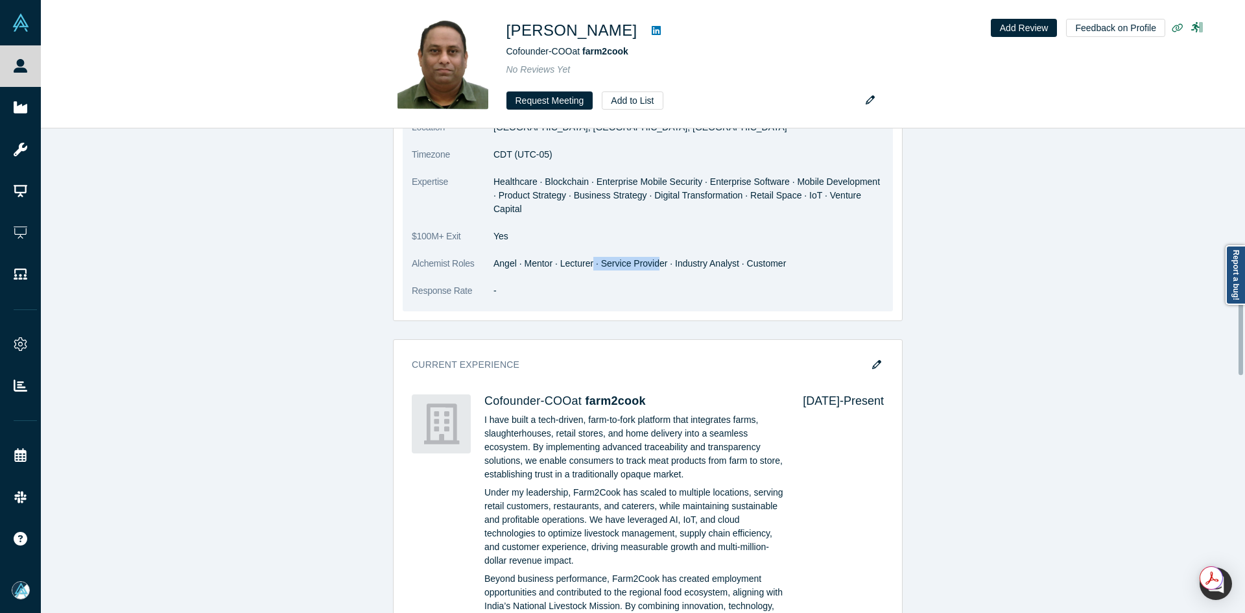
drag, startPoint x: 597, startPoint y: 252, endPoint x: 745, endPoint y: 251, distance: 147.8
click at [702, 257] on dd "Angel · Mentor · Lecturer · Service Provider · Industry Analyst · Customer" at bounding box center [688, 264] width 390 height 14
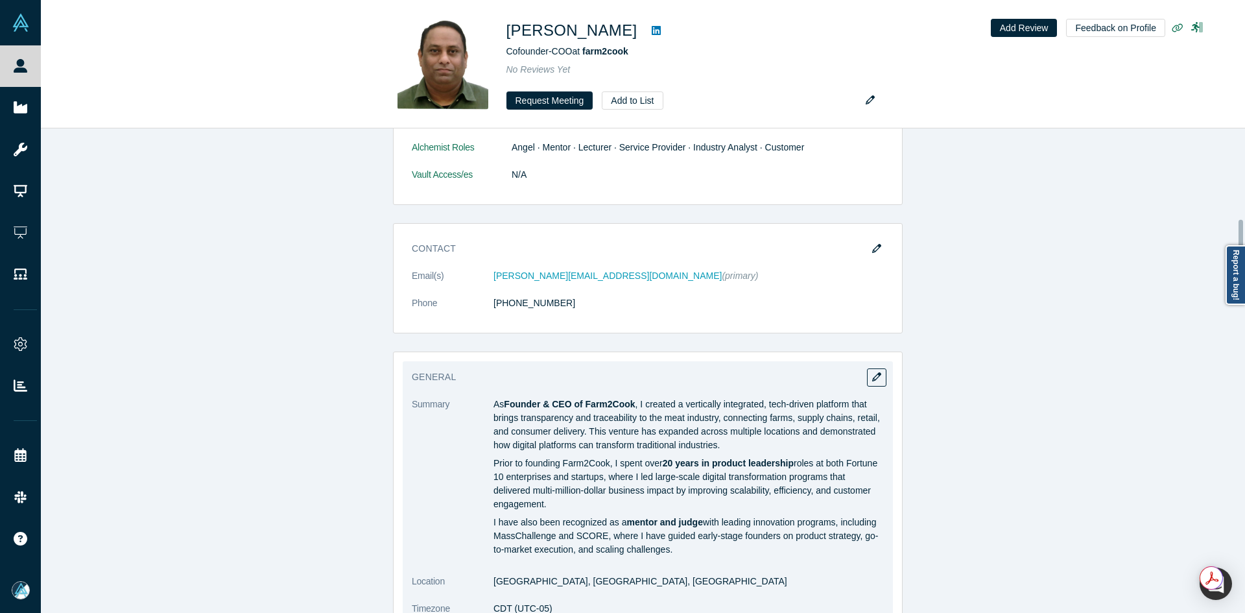
scroll to position [584, 0]
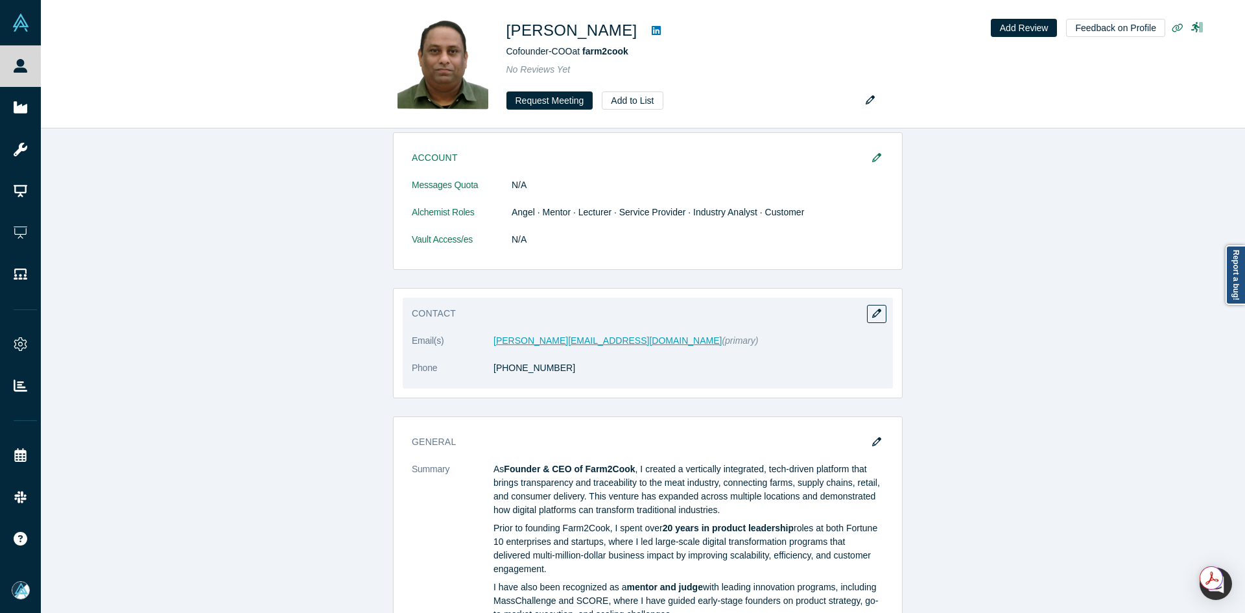
drag, startPoint x: 537, startPoint y: 334, endPoint x: 521, endPoint y: 336, distance: 15.8
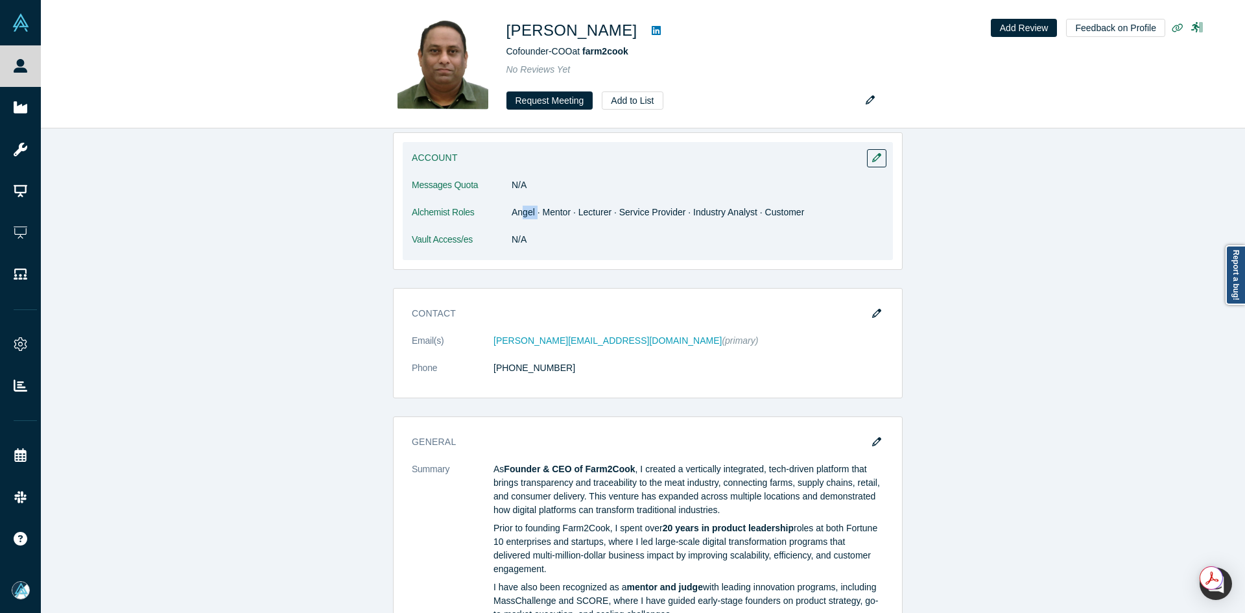
drag, startPoint x: 517, startPoint y: 209, endPoint x: 533, endPoint y: 211, distance: 15.7
click at [532, 211] on dd "Angel · Mentor · Lecturer · Service Provider · Industry Analyst · Customer" at bounding box center [698, 213] width 372 height 14
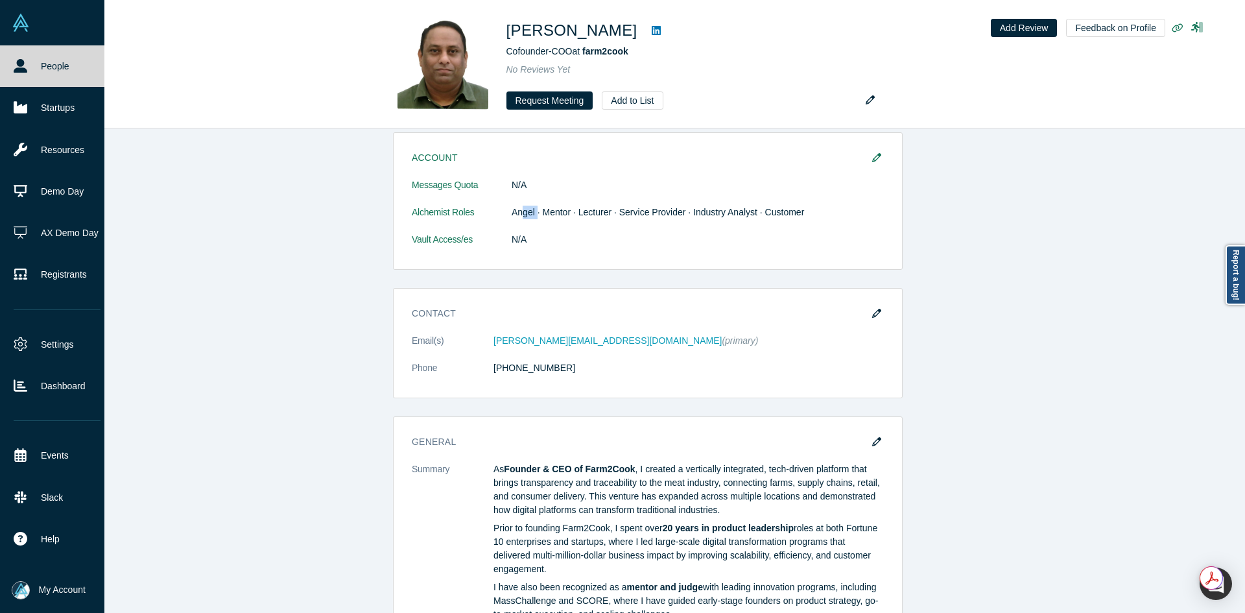
click at [34, 69] on link "People" at bounding box center [57, 65] width 114 height 41
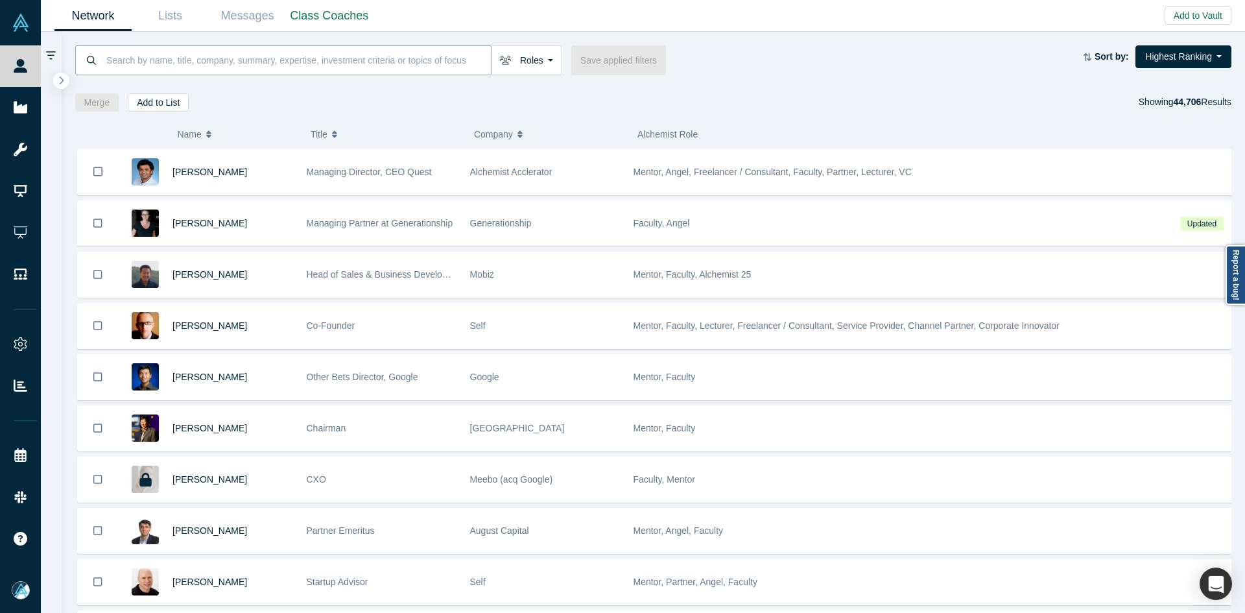
paste input "Arvindh Lalam"
click at [339, 67] on input at bounding box center [298, 60] width 386 height 30
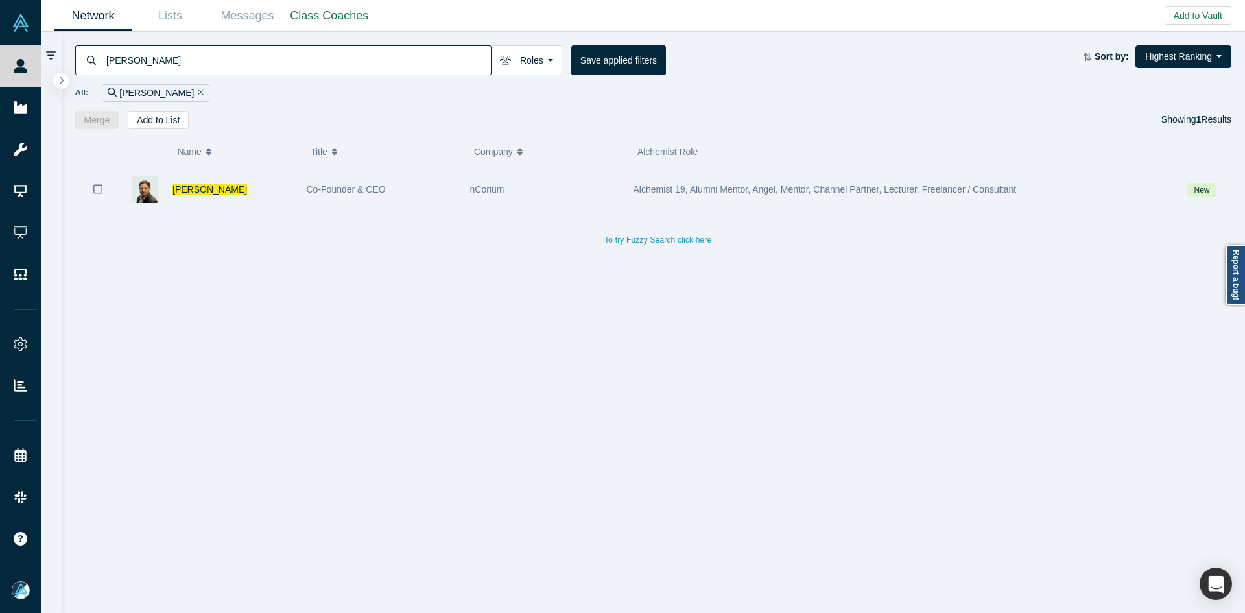
type input "Arvindh Lalam"
click at [99, 185] on icon "Bookmark" at bounding box center [97, 188] width 9 height 9
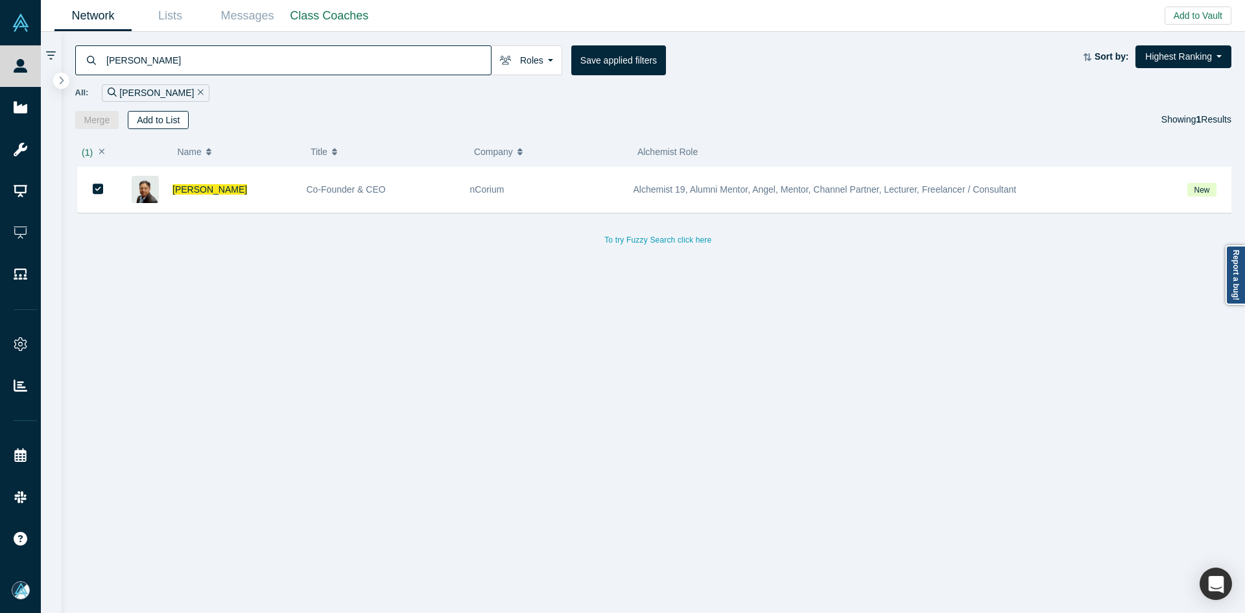
click at [160, 125] on button "Add to List" at bounding box center [158, 120] width 61 height 18
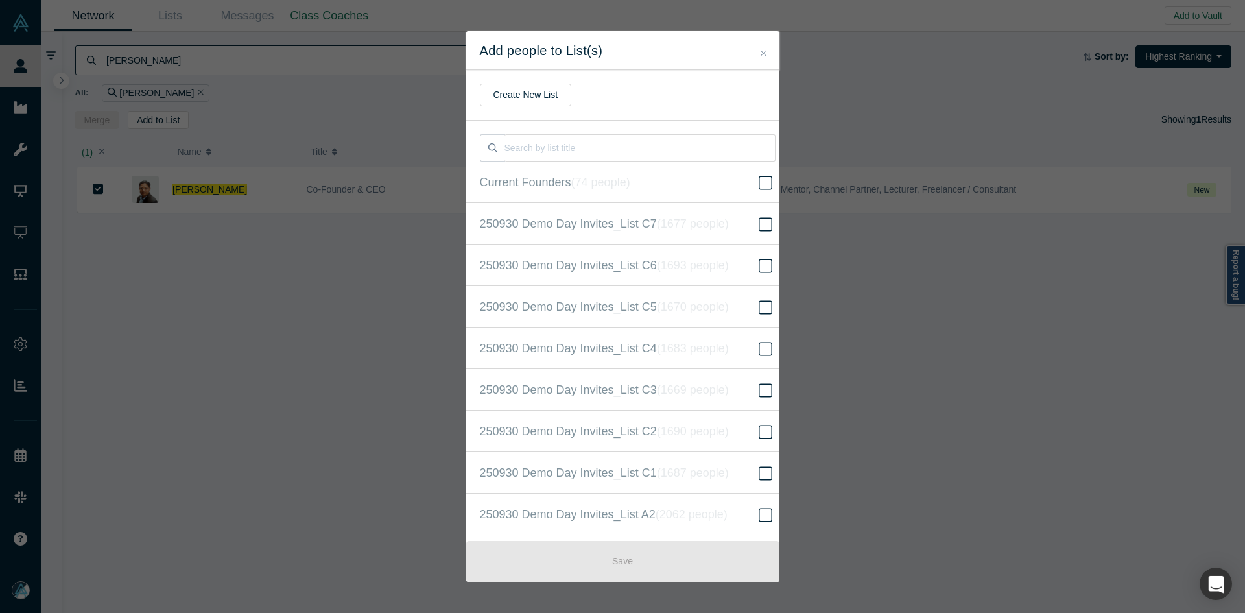
scroll to position [333, 0]
click at [669, 305] on icon "( 16528 people )" at bounding box center [707, 306] width 78 height 13
click at [759, 312] on icon at bounding box center [766, 307] width 14 height 16
click at [0, 0] on input "250930 Demo Day Invites_Base List ( 16528 people )" at bounding box center [0, 0] width 0 height 0
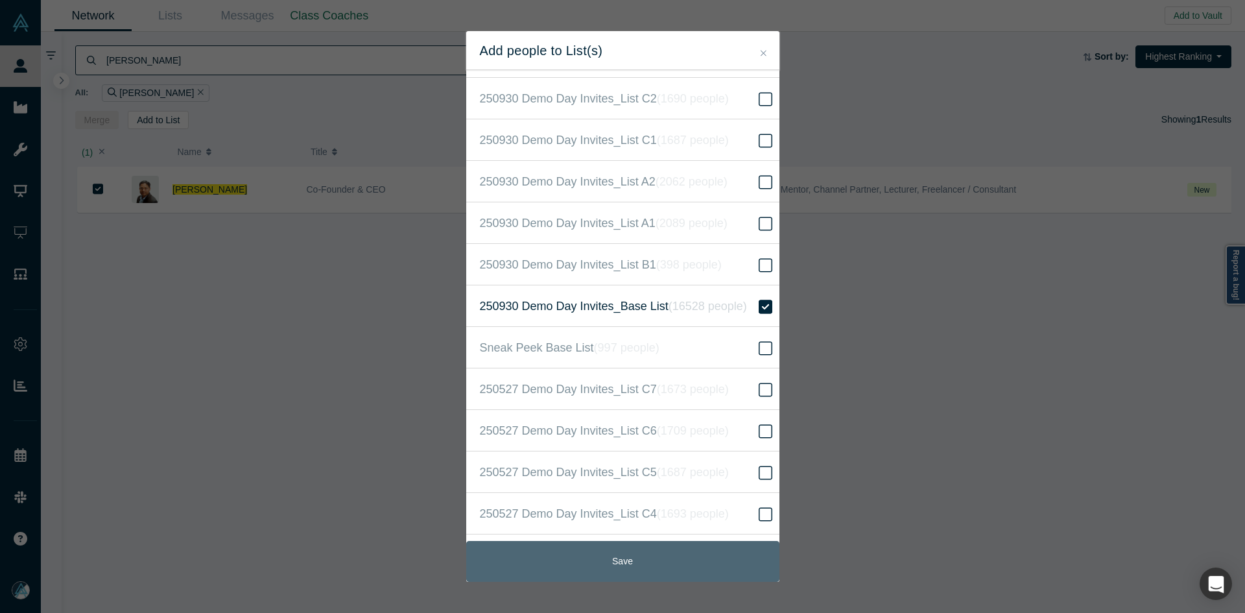
click at [630, 560] on button "Save" at bounding box center [622, 561] width 313 height 41
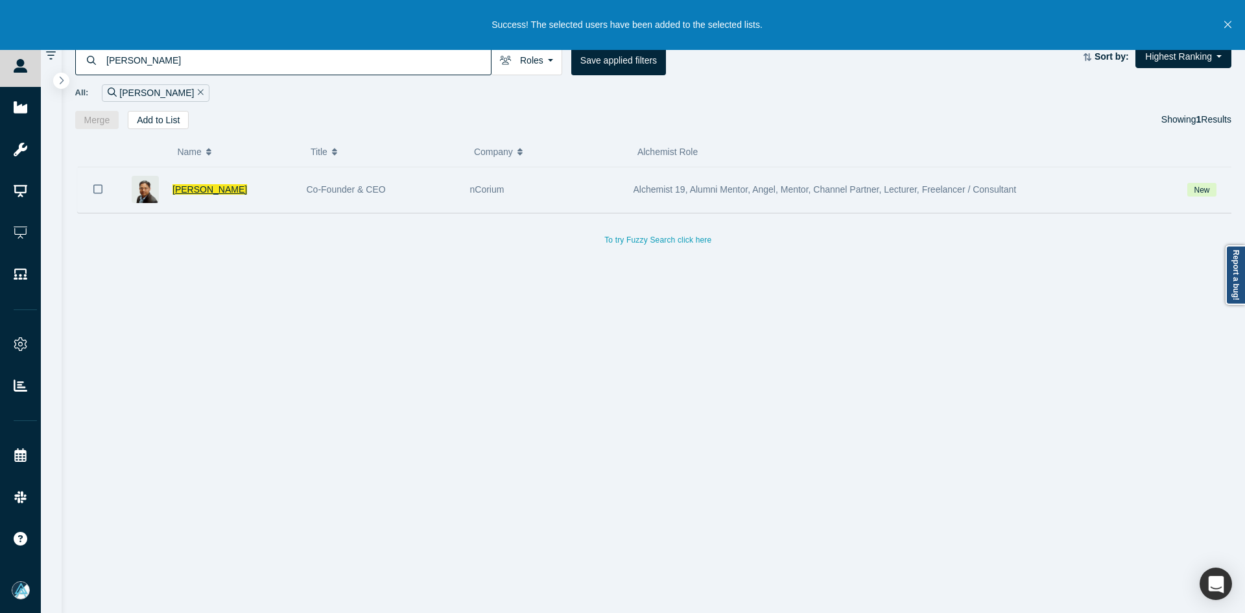
click at [208, 191] on span "Arvindh Lalam" at bounding box center [209, 189] width 75 height 10
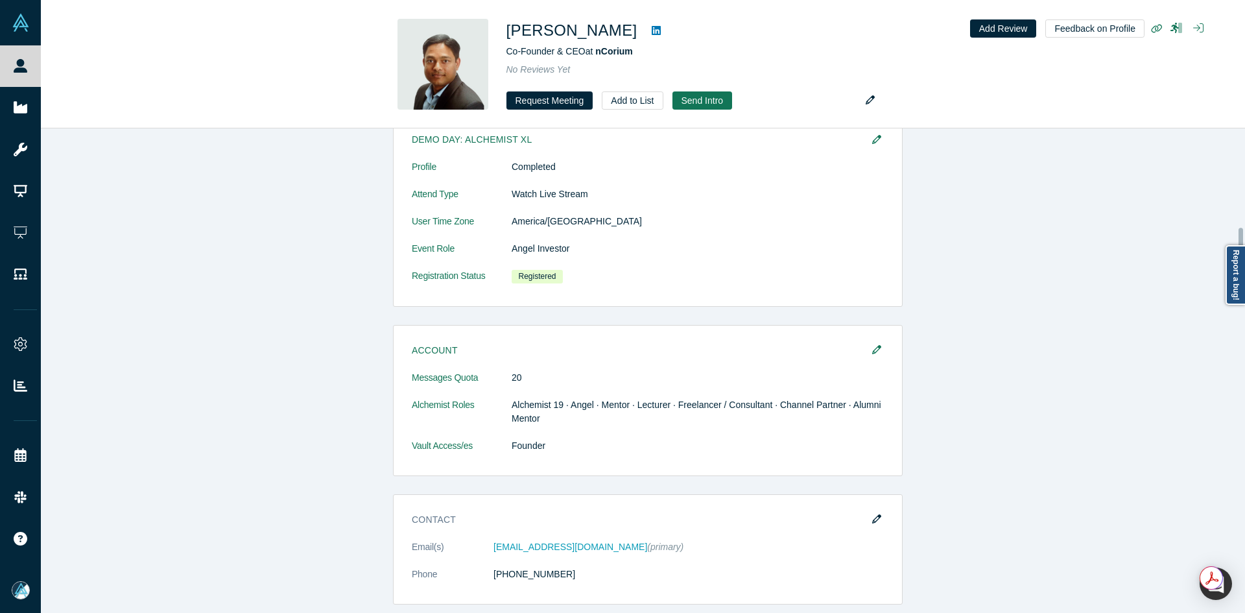
scroll to position [778, 0]
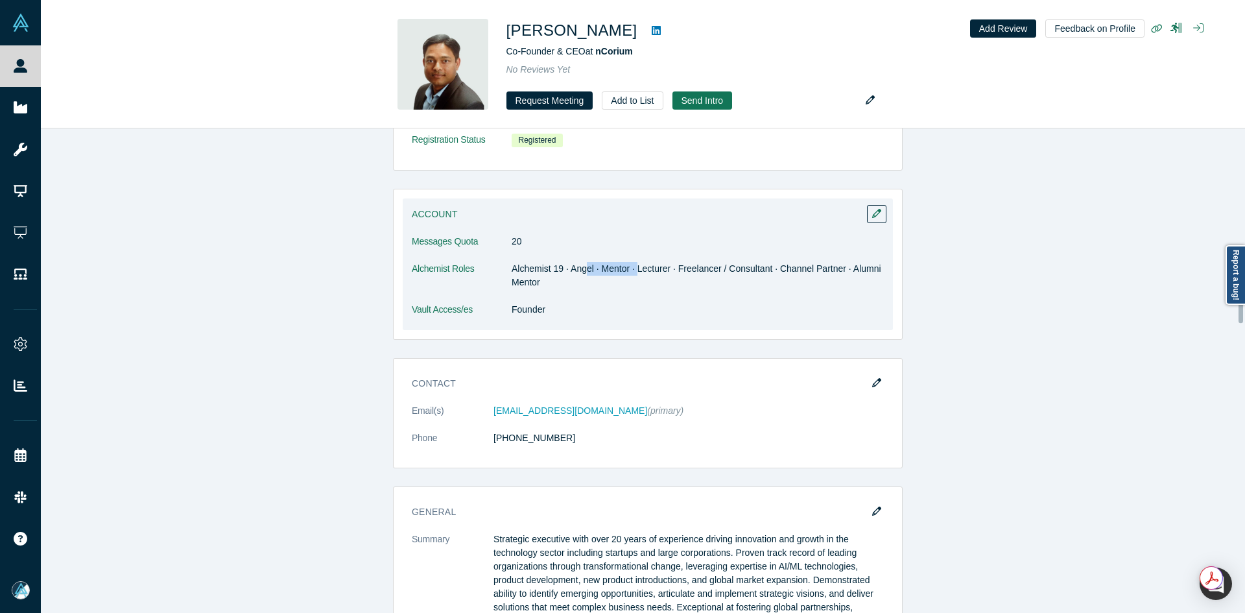
drag, startPoint x: 583, startPoint y: 259, endPoint x: 641, endPoint y: 258, distance: 58.4
click at [640, 265] on dl "Messages Quota 20 Alchemist Roles Alchemist 19 · Angel · Mentor · Lecturer · Fr…" at bounding box center [648, 282] width 472 height 95
click at [659, 293] on dl "Messages Quota 20 Alchemist Roles Alchemist 19 · Angel · Mentor · Lecturer · Fr…" at bounding box center [648, 282] width 472 height 95
drag, startPoint x: 615, startPoint y: 272, endPoint x: 688, endPoint y: 272, distance: 73.3
click at [688, 272] on dd "Alchemist 19 · Angel · Mentor · Lecturer · Freelancer / Consultant · Channel Pa…" at bounding box center [698, 275] width 372 height 27
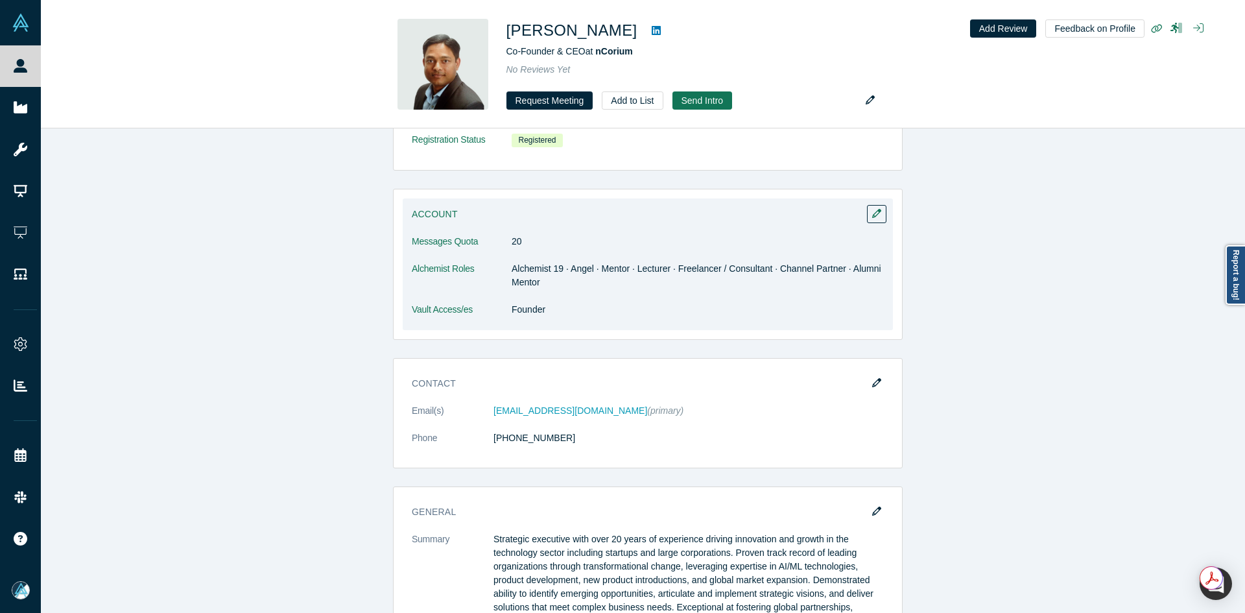
click at [721, 296] on dl "Messages Quota 20 Alchemist Roles Alchemist 19 · Angel · Mentor · Lecturer · Fr…" at bounding box center [648, 282] width 472 height 95
drag, startPoint x: 703, startPoint y: 272, endPoint x: 823, endPoint y: 274, distance: 120.0
click at [823, 274] on dd "Alchemist 19 · Angel · Mentor · Lecturer · Freelancer / Consultant · Channel Pa…" at bounding box center [698, 275] width 372 height 27
click at [793, 300] on dl "Messages Quota 20 Alchemist Roles Alchemist 19 · Angel · Mentor · Lecturer · Fr…" at bounding box center [648, 282] width 472 height 95
drag, startPoint x: 801, startPoint y: 275, endPoint x: 848, endPoint y: 274, distance: 47.3
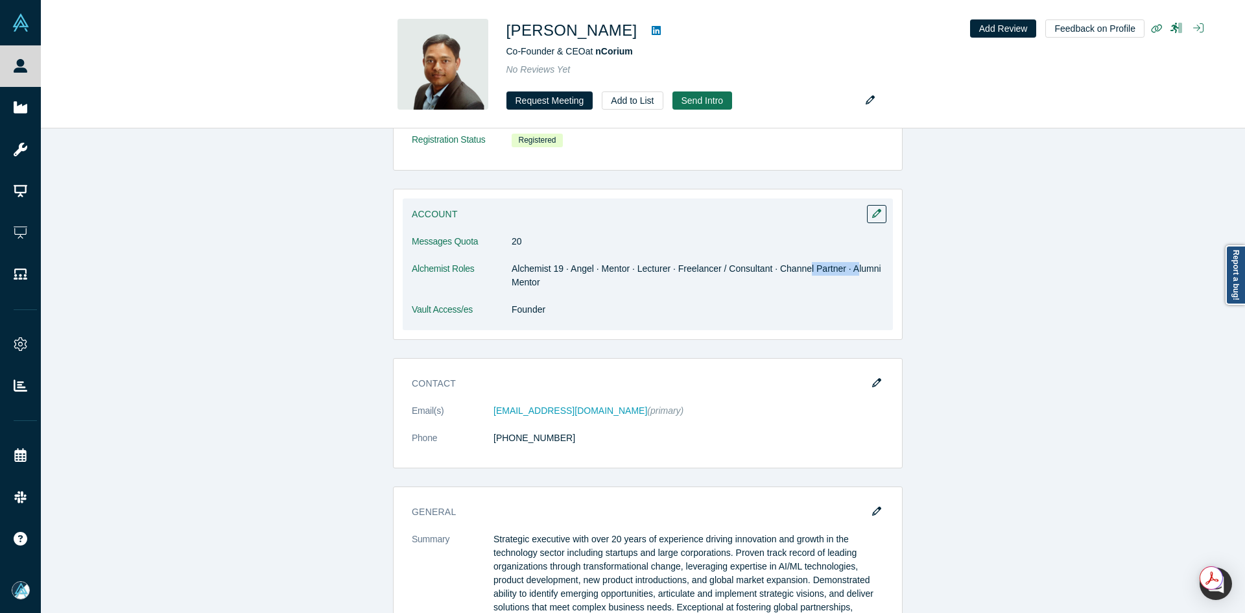
click at [848, 274] on dd "Alchemist 19 · Angel · Mentor · Lecturer · Freelancer / Consultant · Channel Pa…" at bounding box center [698, 275] width 372 height 27
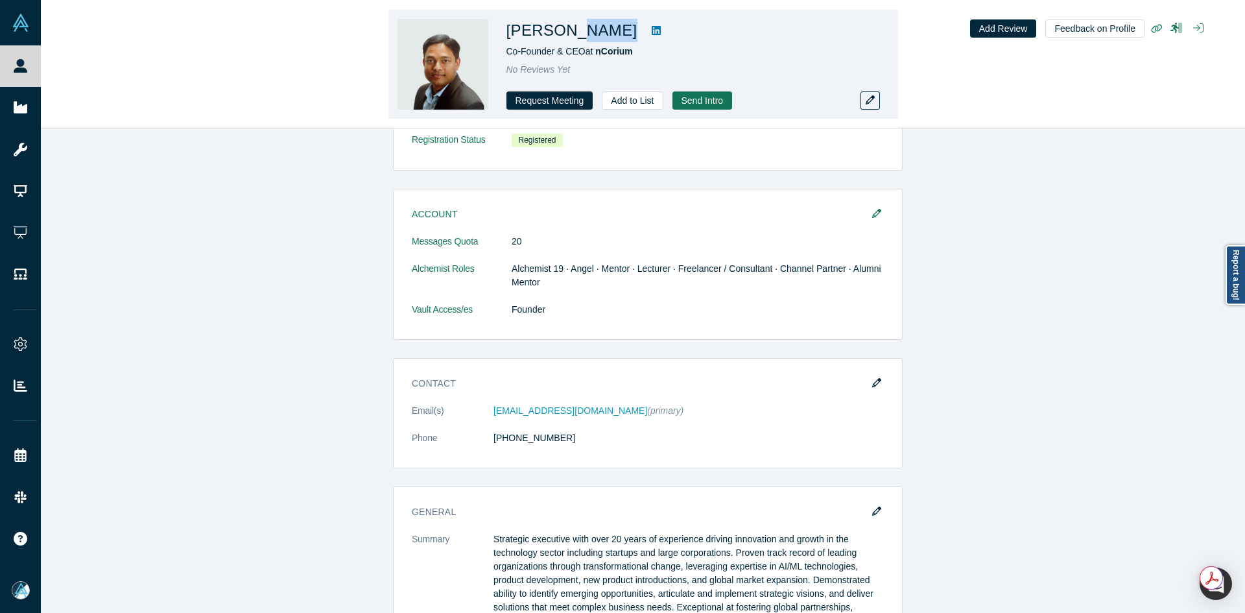
drag, startPoint x: 605, startPoint y: 34, endPoint x: 567, endPoint y: 35, distance: 37.6
click at [567, 35] on h1 "Arvindh Lalam" at bounding box center [571, 30] width 131 height 23
drag, startPoint x: 582, startPoint y: 53, endPoint x: 506, endPoint y: 48, distance: 76.0
click at [506, 48] on span "Co-Founder & CEO at nCorium" at bounding box center [569, 51] width 126 height 10
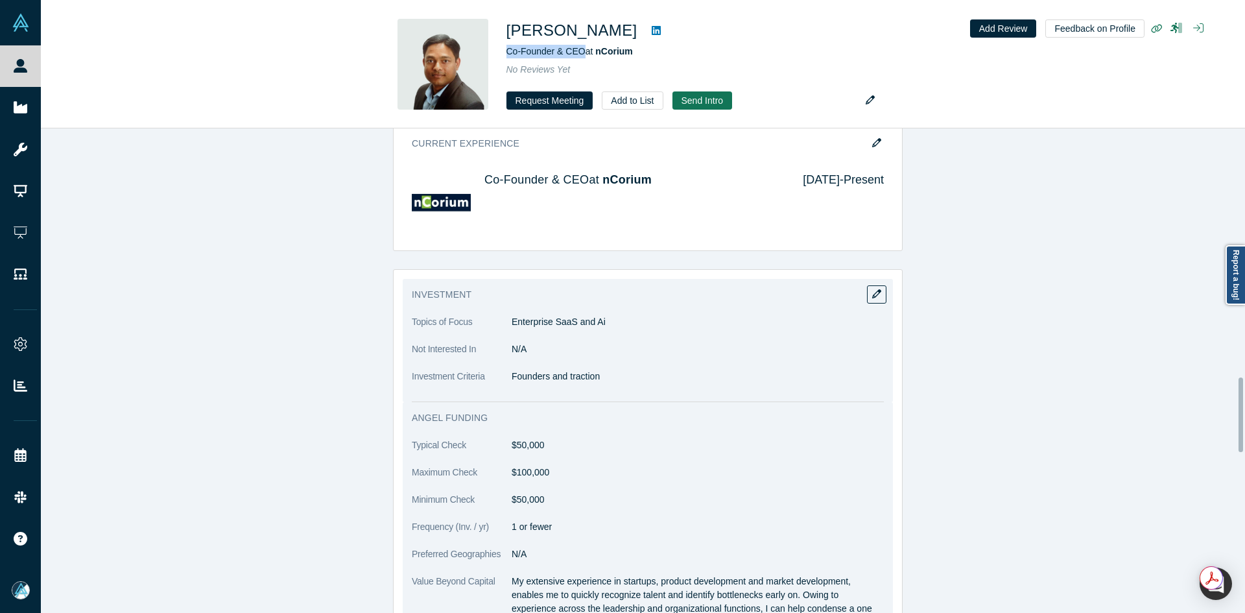
scroll to position [1621, 0]
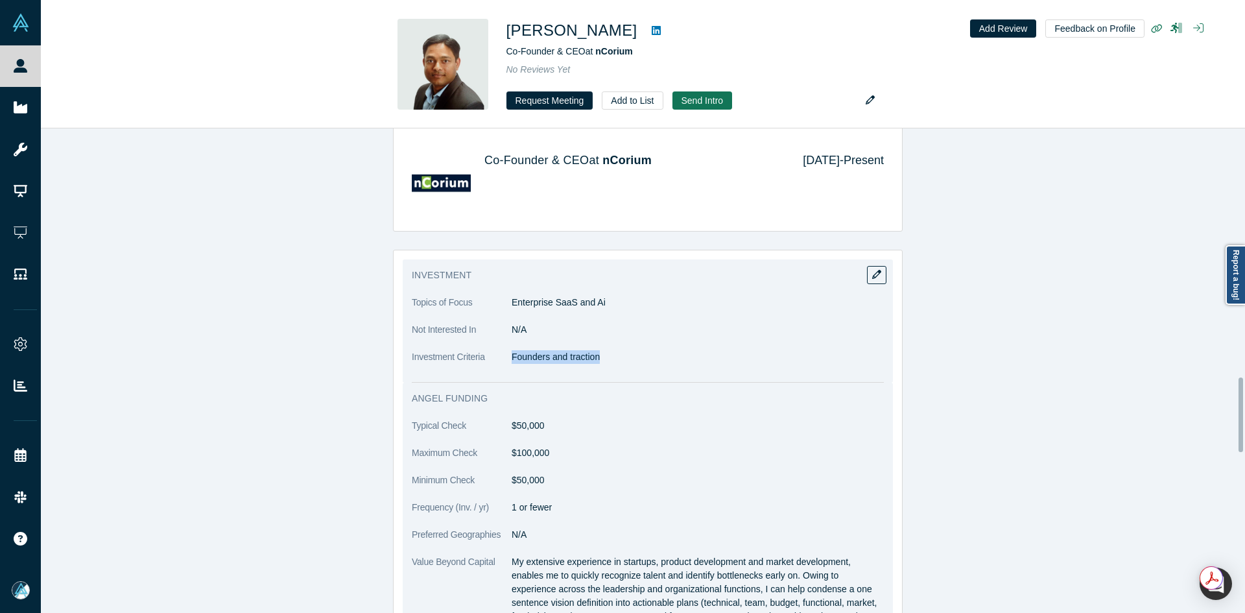
drag, startPoint x: 580, startPoint y: 345, endPoint x: 508, endPoint y: 352, distance: 72.3
click at [508, 352] on dl "Topics of Focus Enterprise SaaS and Ai Not Interested In N/A Investment Criteri…" at bounding box center [648, 337] width 472 height 82
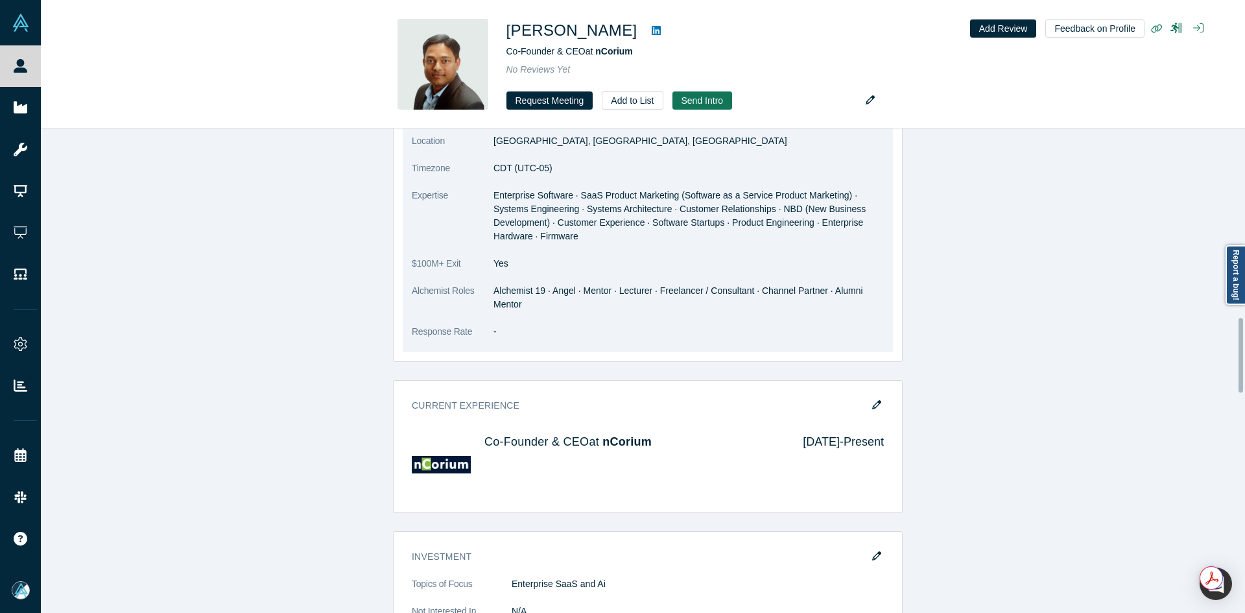
scroll to position [1232, 0]
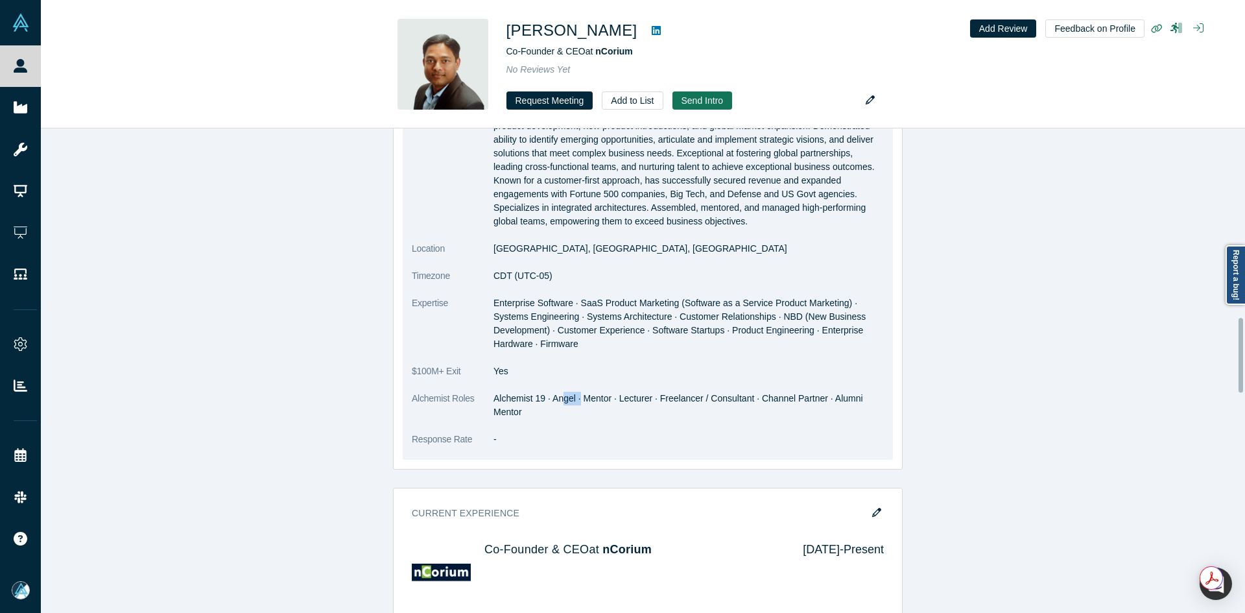
drag, startPoint x: 557, startPoint y: 384, endPoint x: 574, endPoint y: 383, distance: 17.5
click at [574, 392] on dd "Alchemist 19 · Angel · Mentor · Lecturer · Freelancer / Consultant · Channel Pa…" at bounding box center [688, 405] width 390 height 27
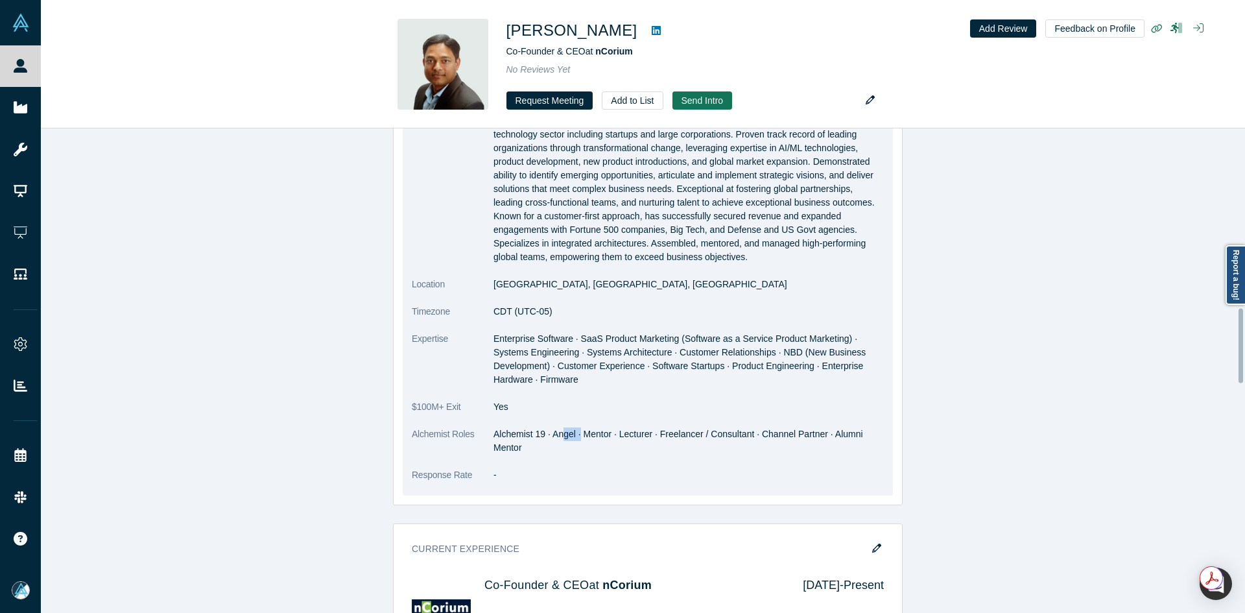
scroll to position [1167, 0]
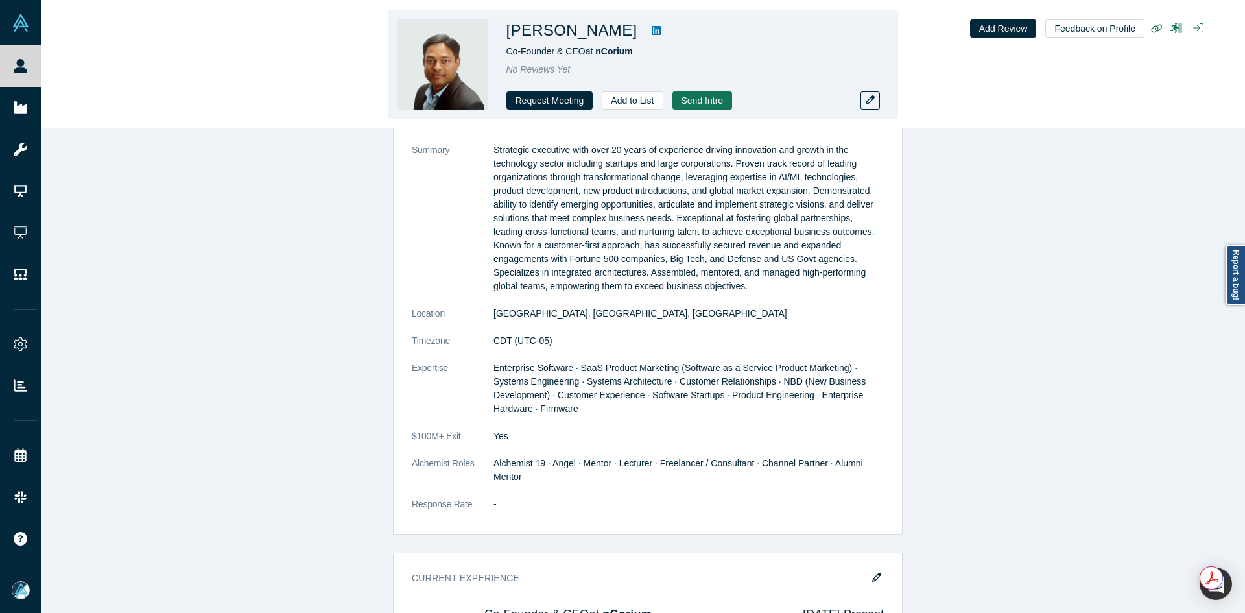
click at [595, 37] on h1 "Arvindh Lalam" at bounding box center [571, 30] width 131 height 23
click at [652, 27] on icon at bounding box center [656, 30] width 9 height 9
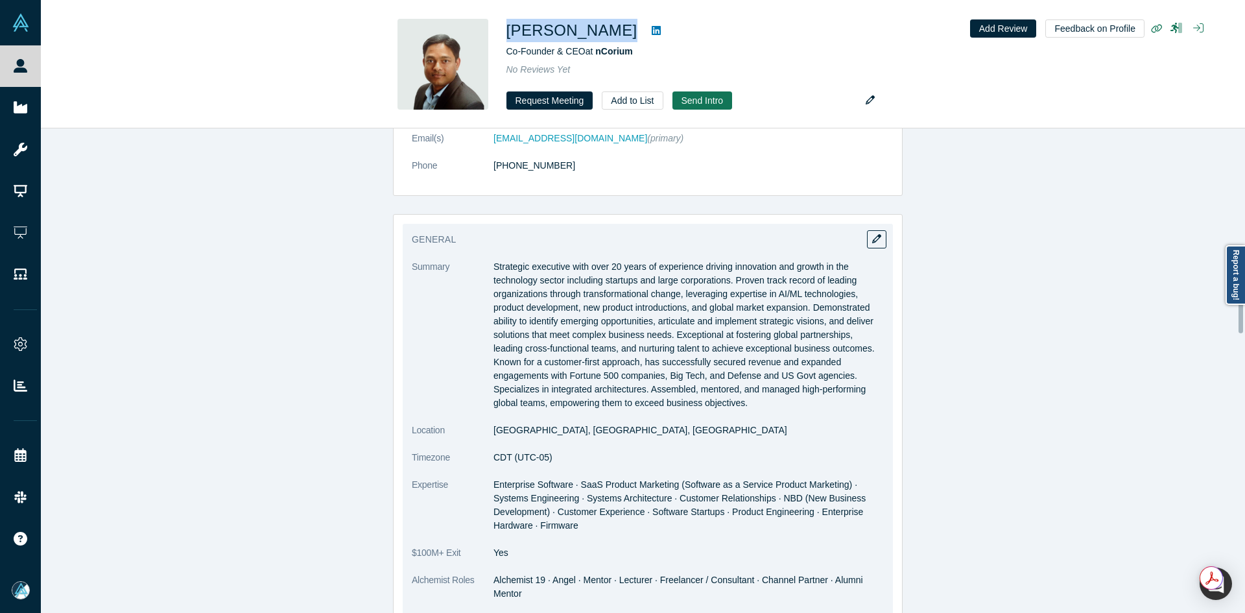
scroll to position [843, 0]
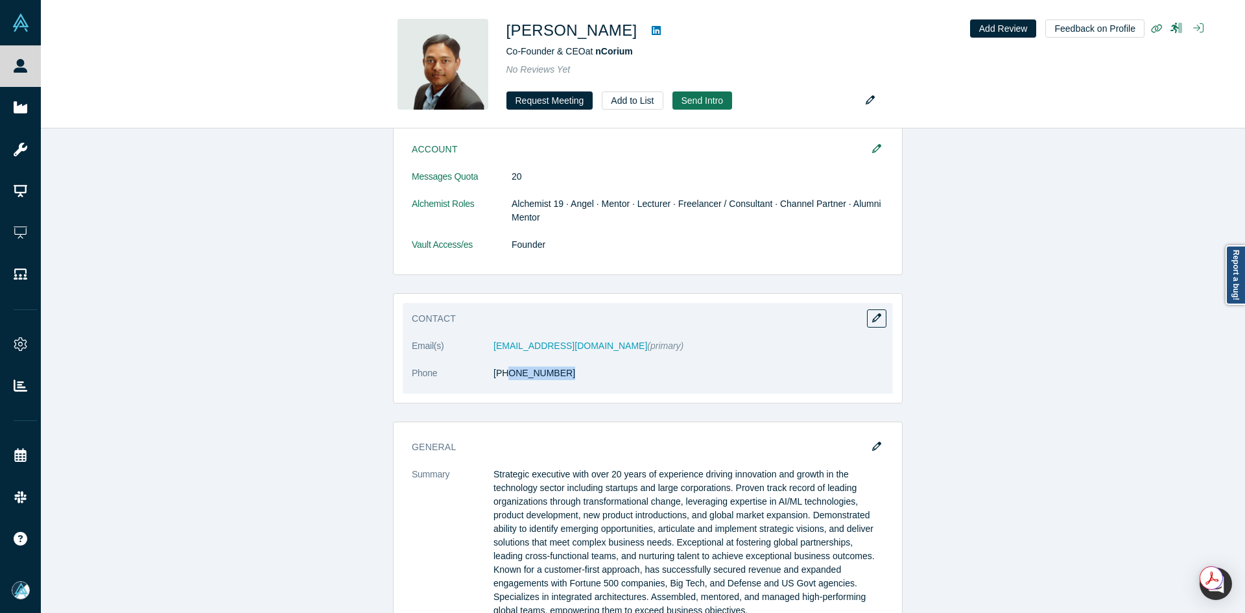
drag, startPoint x: 512, startPoint y: 383, endPoint x: 499, endPoint y: 385, distance: 13.1
click at [499, 385] on dl "Email(s) arvindhl@ncorium.com (primary) Phone (760) 502-6037" at bounding box center [648, 366] width 472 height 54
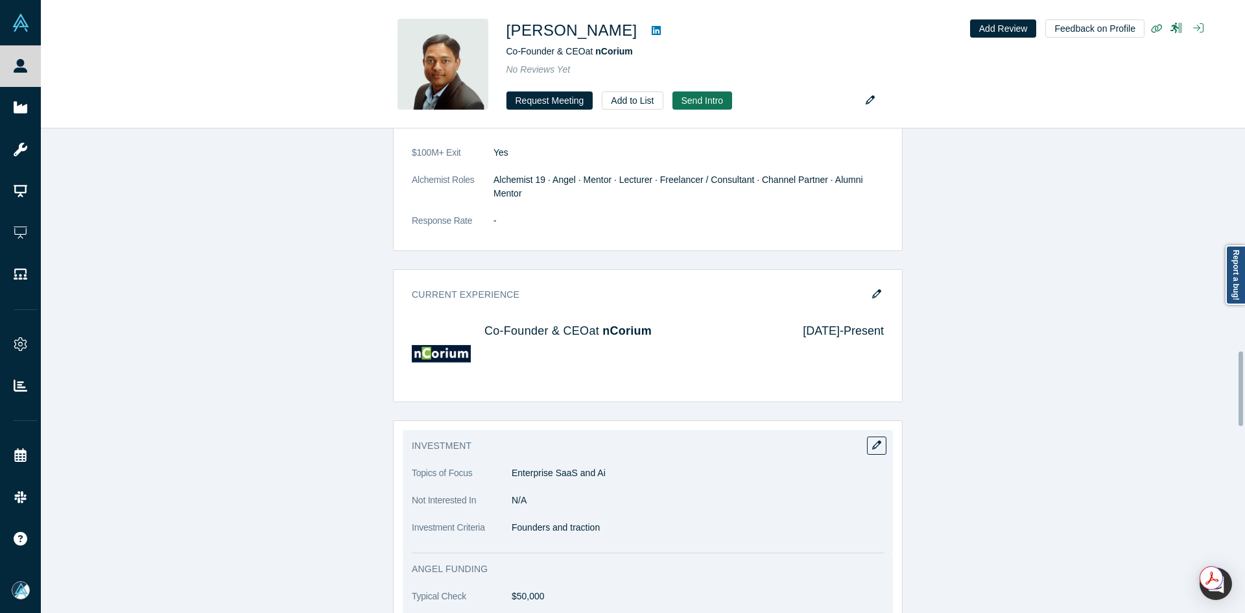
scroll to position [1426, 0]
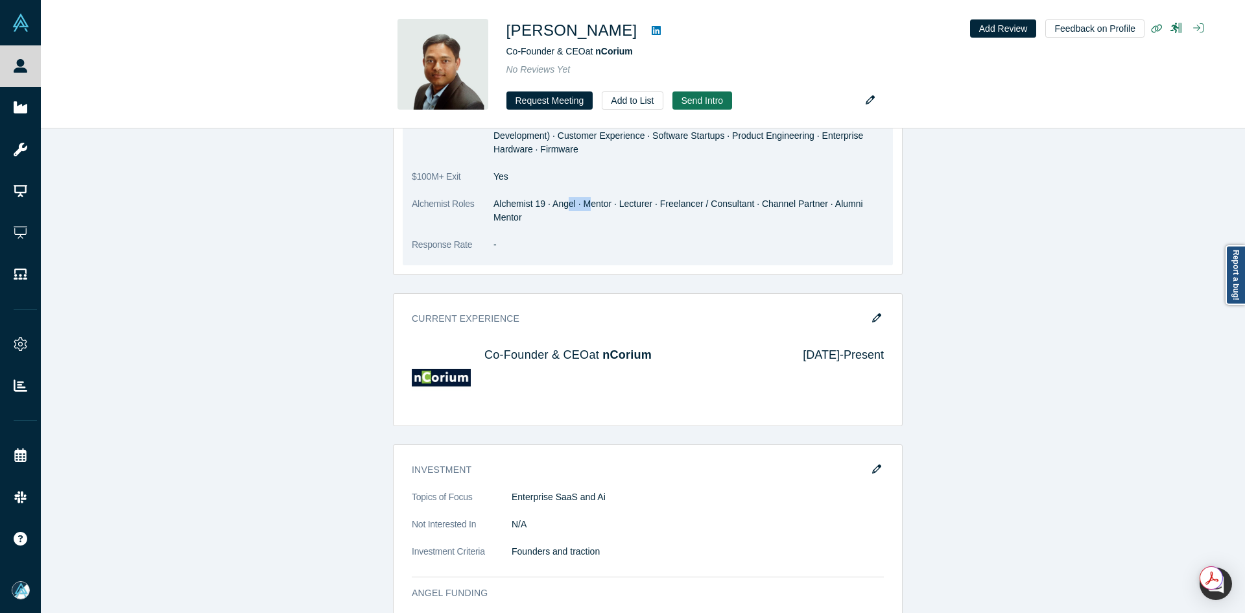
drag, startPoint x: 563, startPoint y: 193, endPoint x: 590, endPoint y: 192, distance: 27.3
click at [589, 197] on dd "Alchemist 19 · Angel · Mentor · Lecturer · Freelancer / Consultant · Channel Pa…" at bounding box center [688, 210] width 390 height 27
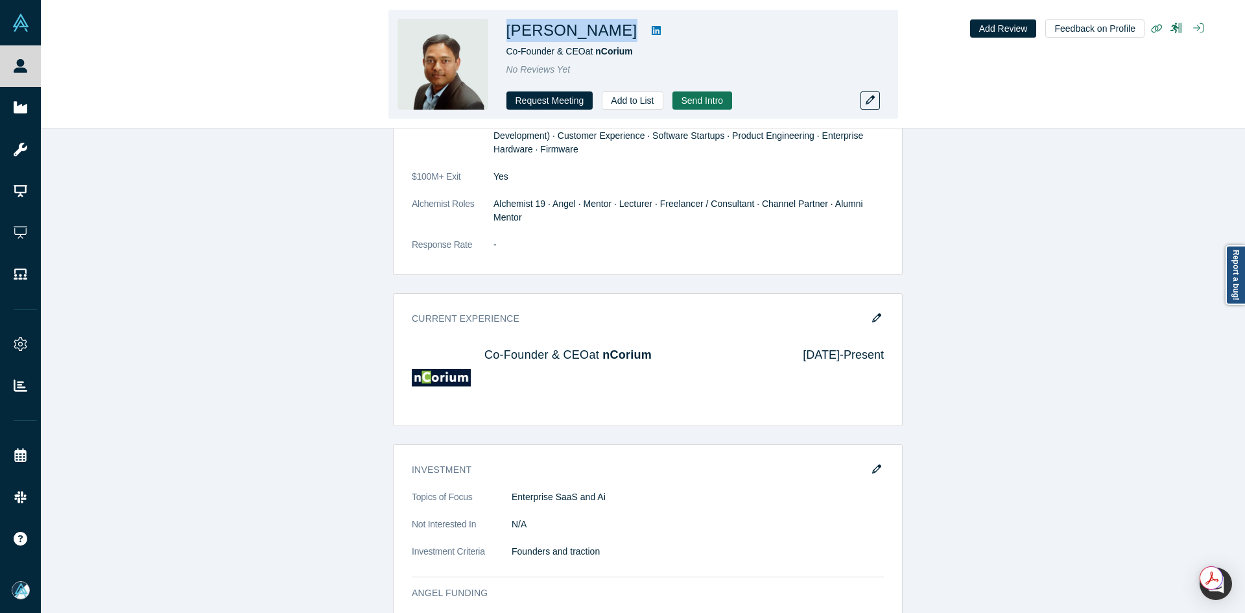
drag, startPoint x: 605, startPoint y: 36, endPoint x: 506, endPoint y: 36, distance: 98.6
click at [506, 36] on h1 "Arvindh Lalam" at bounding box center [571, 30] width 131 height 23
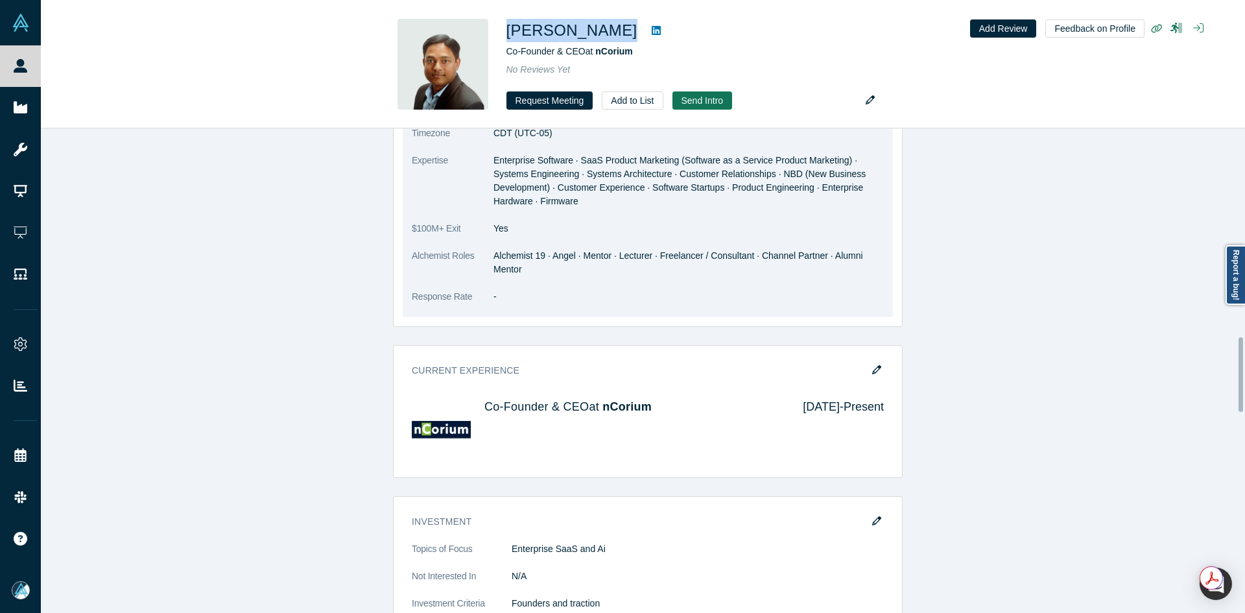
scroll to position [1297, 0]
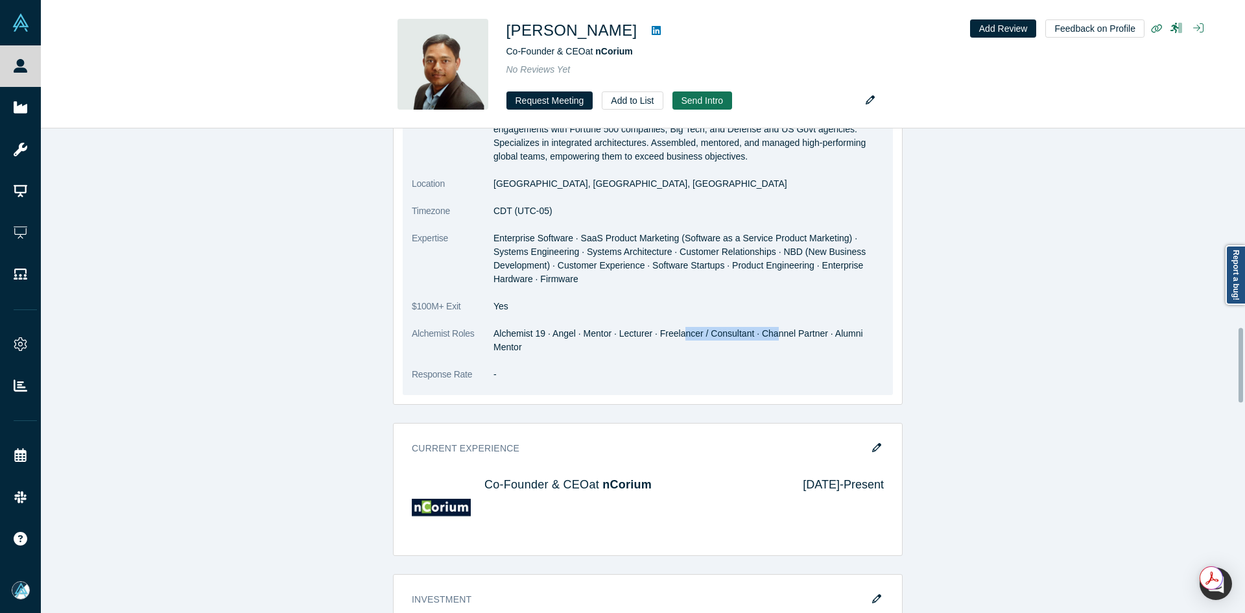
drag, startPoint x: 711, startPoint y: 324, endPoint x: 799, endPoint y: 320, distance: 88.3
click at [795, 327] on dd "Alchemist 19 · Angel · Mentor · Lecturer · Freelancer / Consultant · Channel Pa…" at bounding box center [688, 340] width 390 height 27
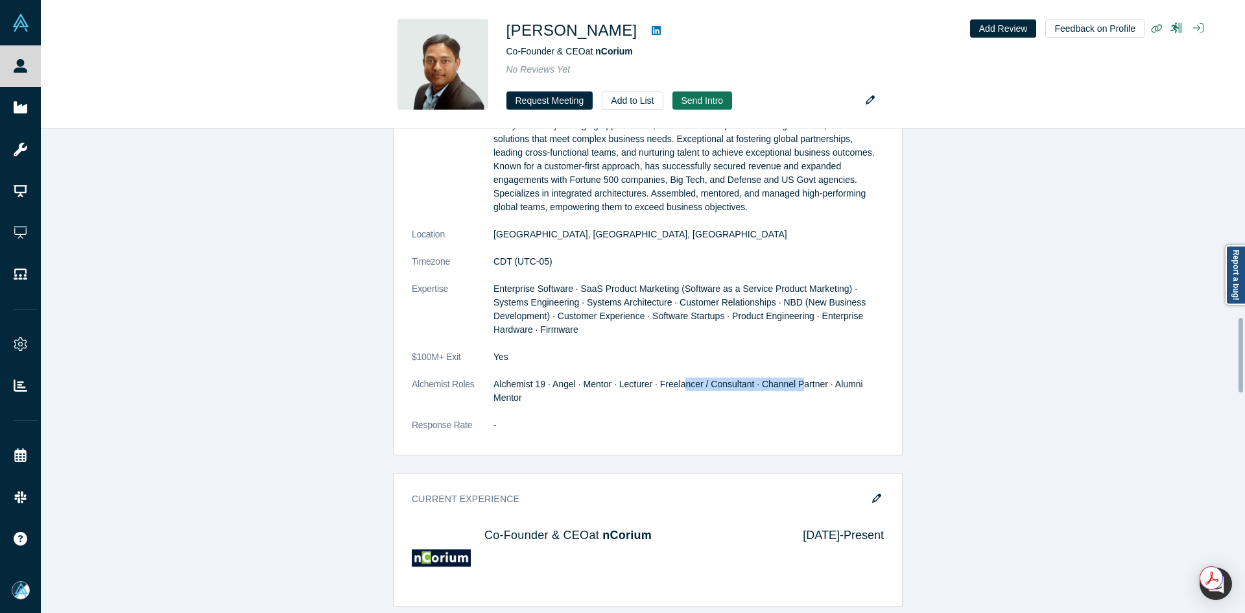
scroll to position [1167, 0]
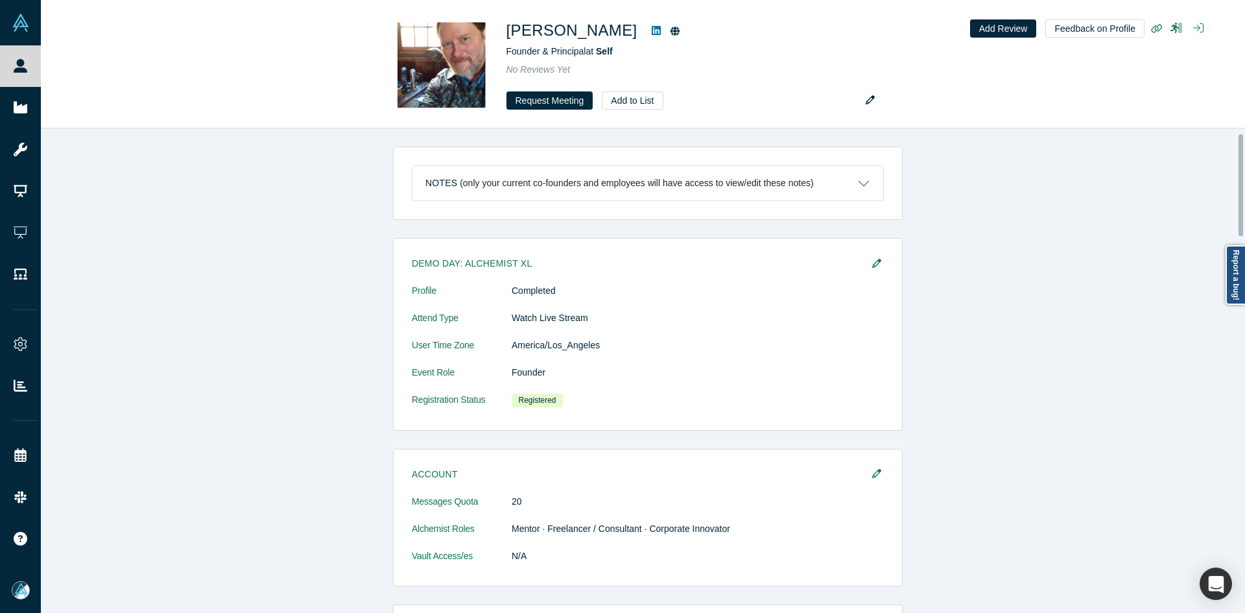
scroll to position [103, 0]
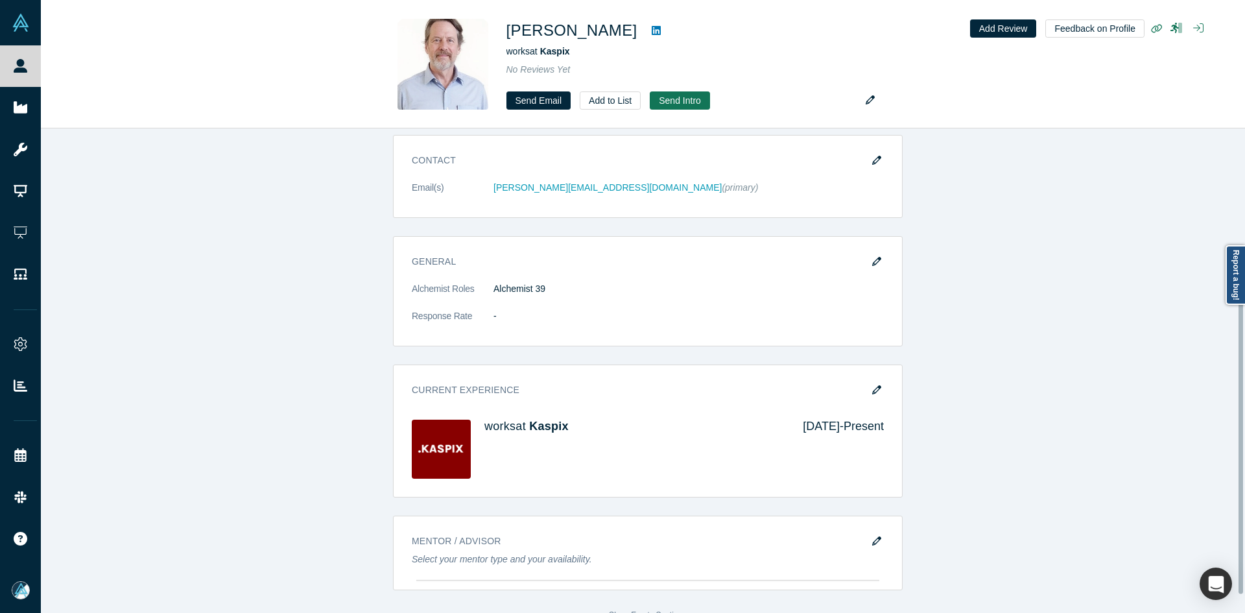
scroll to position [259, 0]
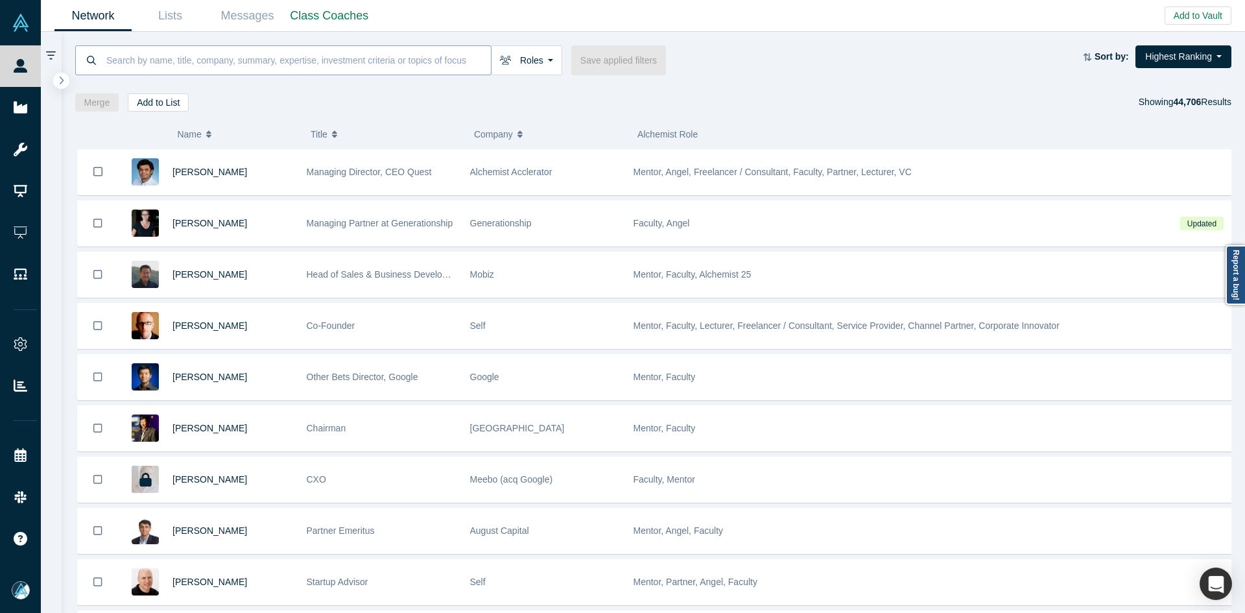
drag, startPoint x: 316, startPoint y: 69, endPoint x: 313, endPoint y: 62, distance: 7.8
click at [315, 67] on input at bounding box center [298, 60] width 386 height 30
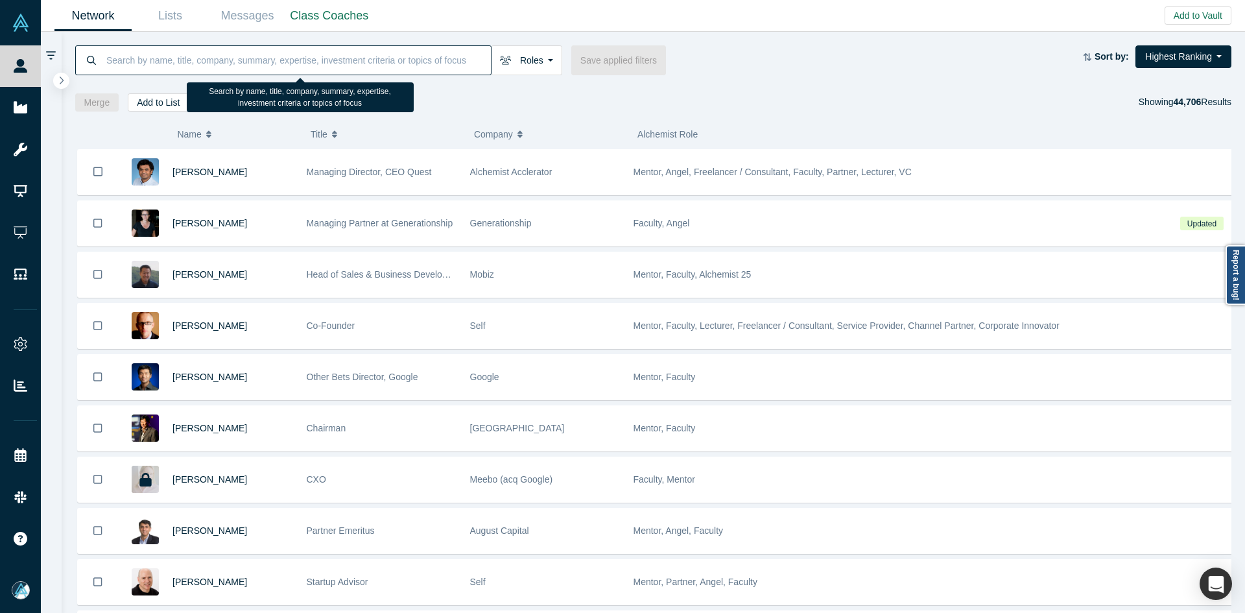
paste input "[PERSON_NAME]"
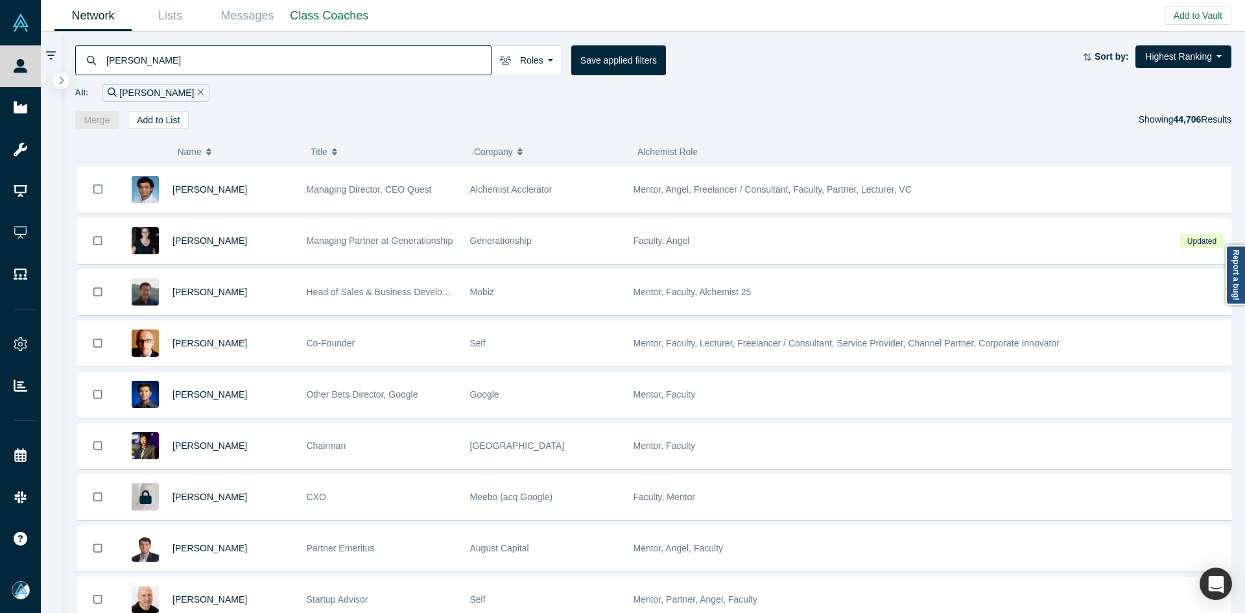
type input "[PERSON_NAME]"
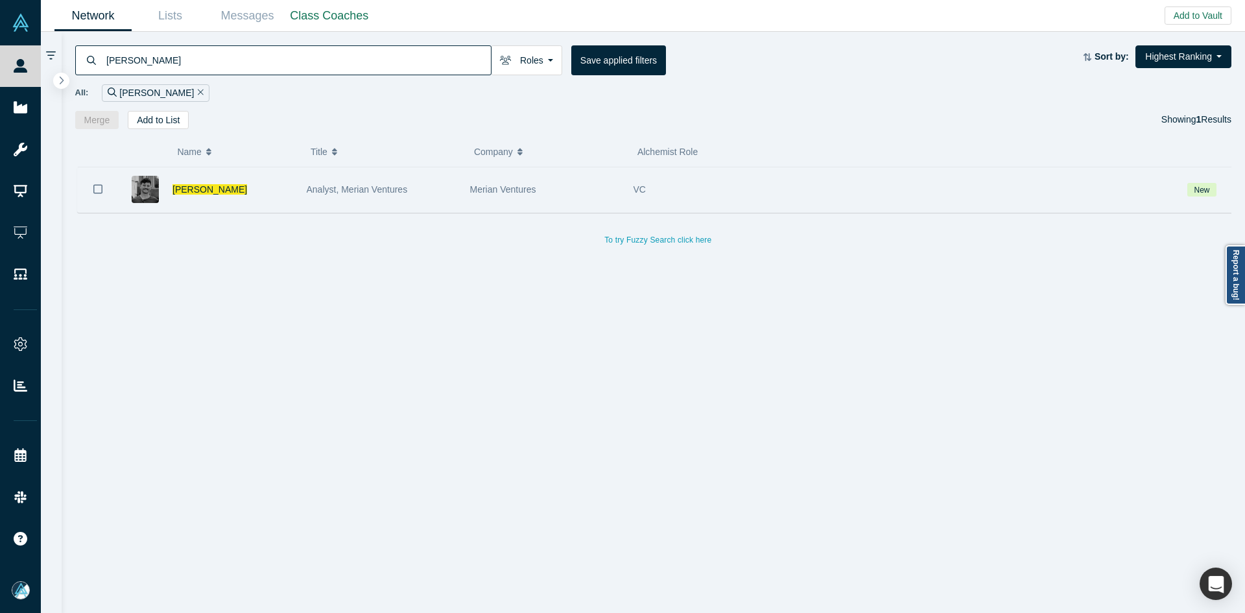
click at [99, 189] on icon "Bookmark" at bounding box center [97, 189] width 9 height 12
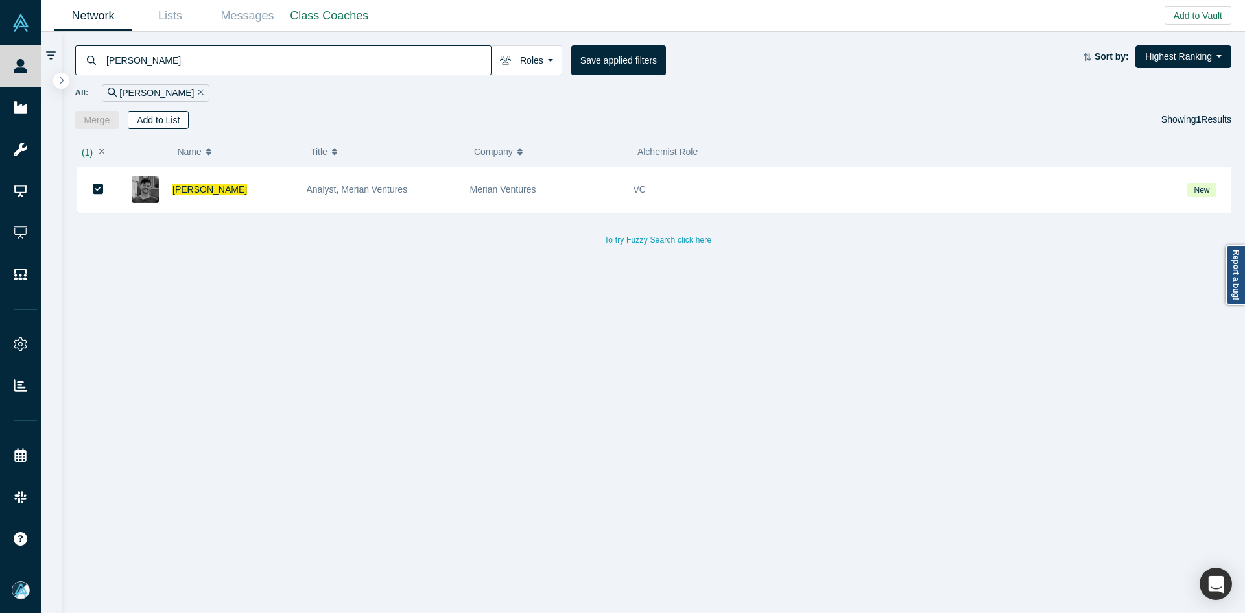
click at [167, 119] on button "Add to List" at bounding box center [158, 120] width 61 height 18
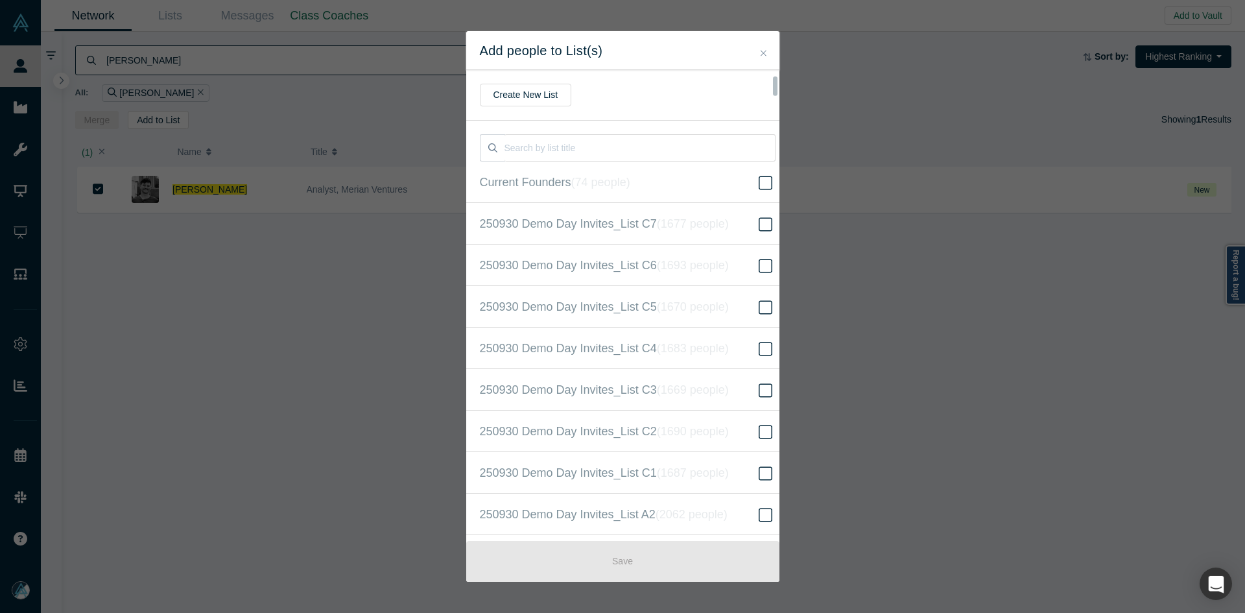
scroll to position [333, 0]
click at [593, 315] on label "250930 Demo Day Invites_Base List ( 16528 people )" at bounding box center [627, 305] width 323 height 41
click at [0, 0] on input "250930 Demo Day Invites_Base List ( 16528 people )" at bounding box center [0, 0] width 0 height 0
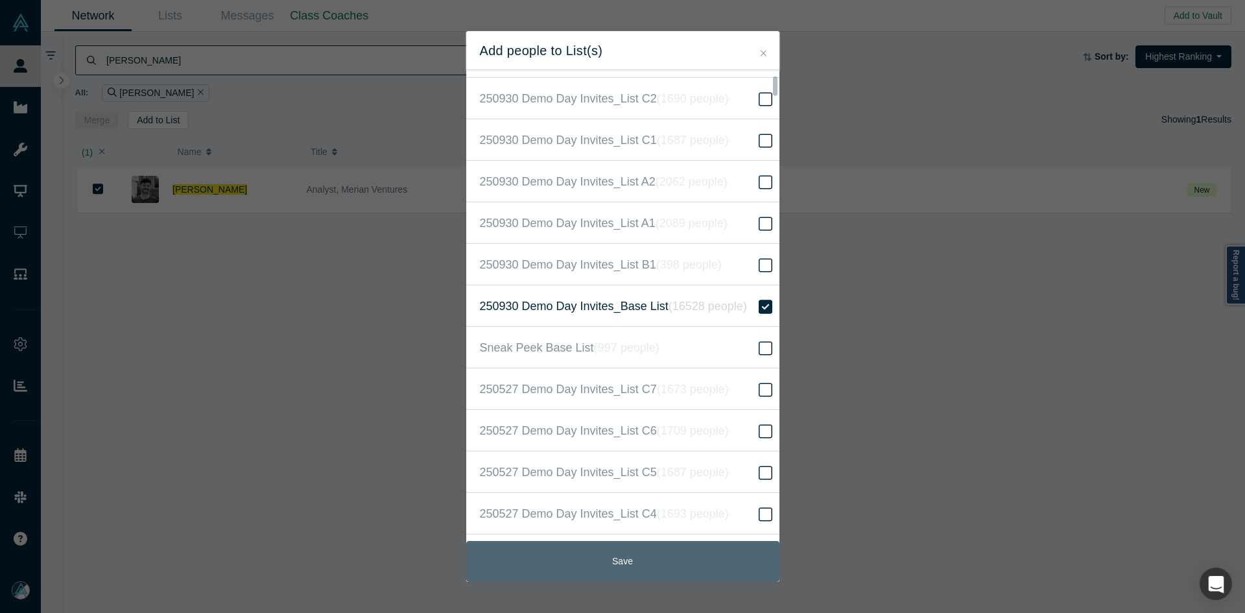
click at [655, 563] on button "Save" at bounding box center [622, 561] width 313 height 41
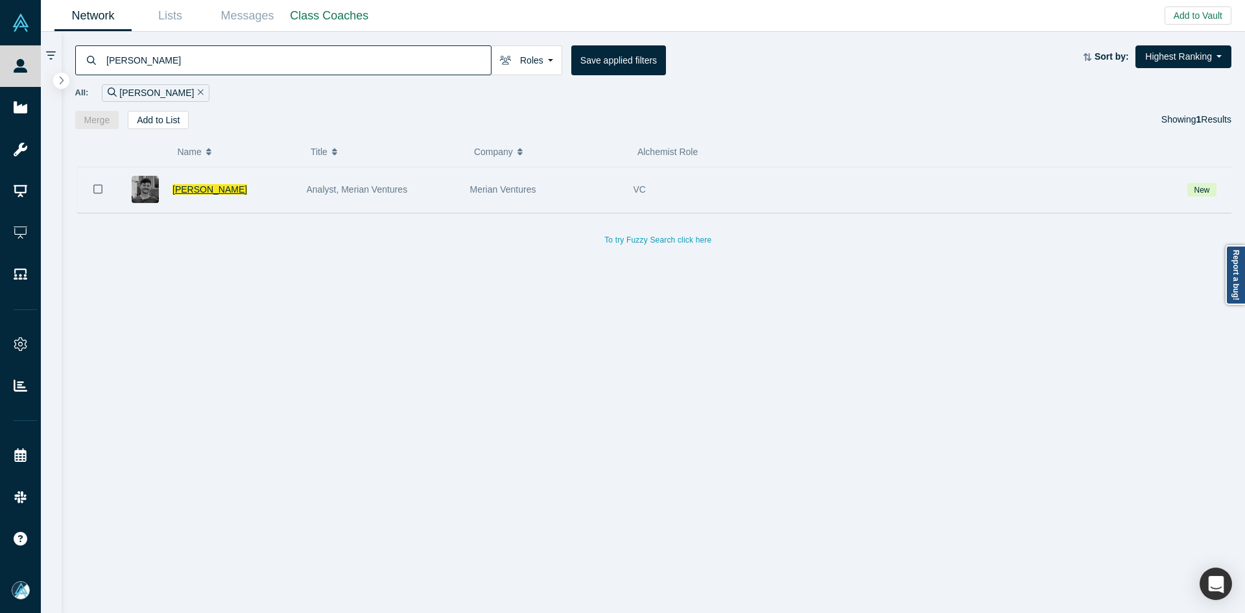
click at [217, 185] on span "Vincent Bejarano" at bounding box center [209, 189] width 75 height 10
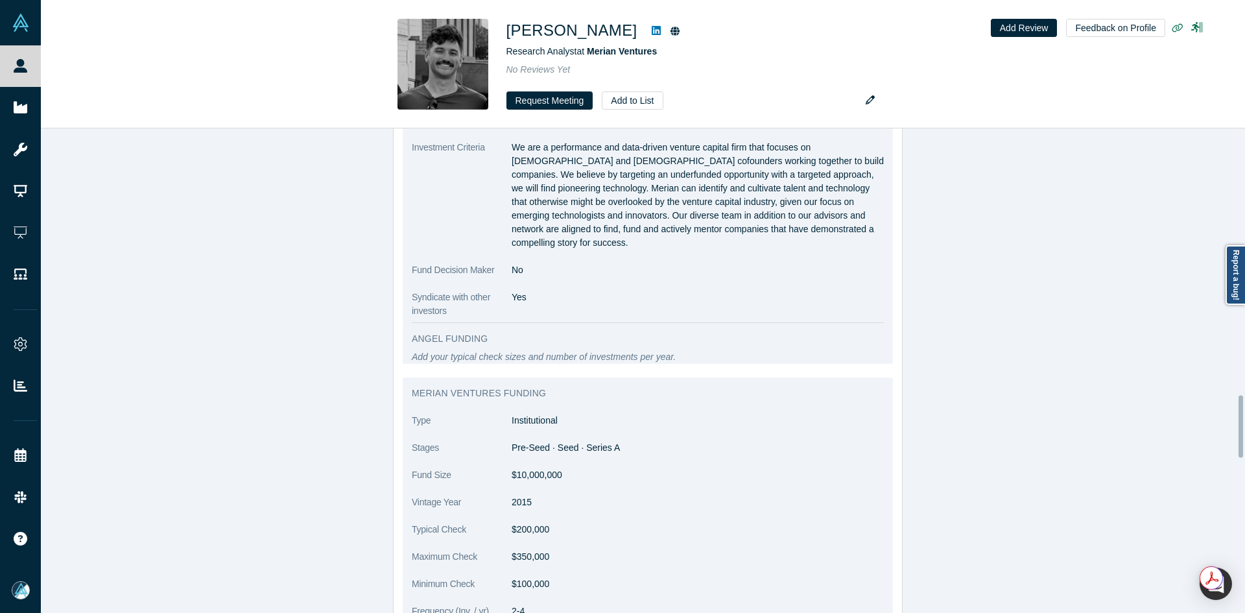
scroll to position [2140, 0]
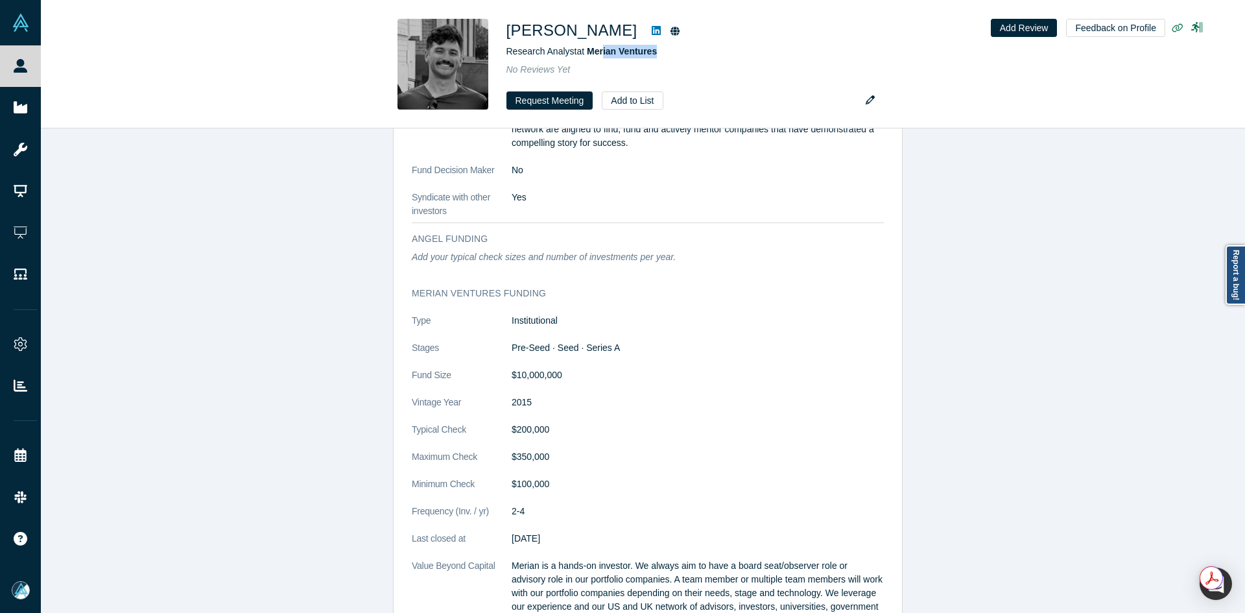
drag, startPoint x: 672, startPoint y: 49, endPoint x: 590, endPoint y: 0, distance: 95.4
click at [604, 52] on div "Research Analyst at Merian Ventures" at bounding box center [687, 52] width 363 height 14
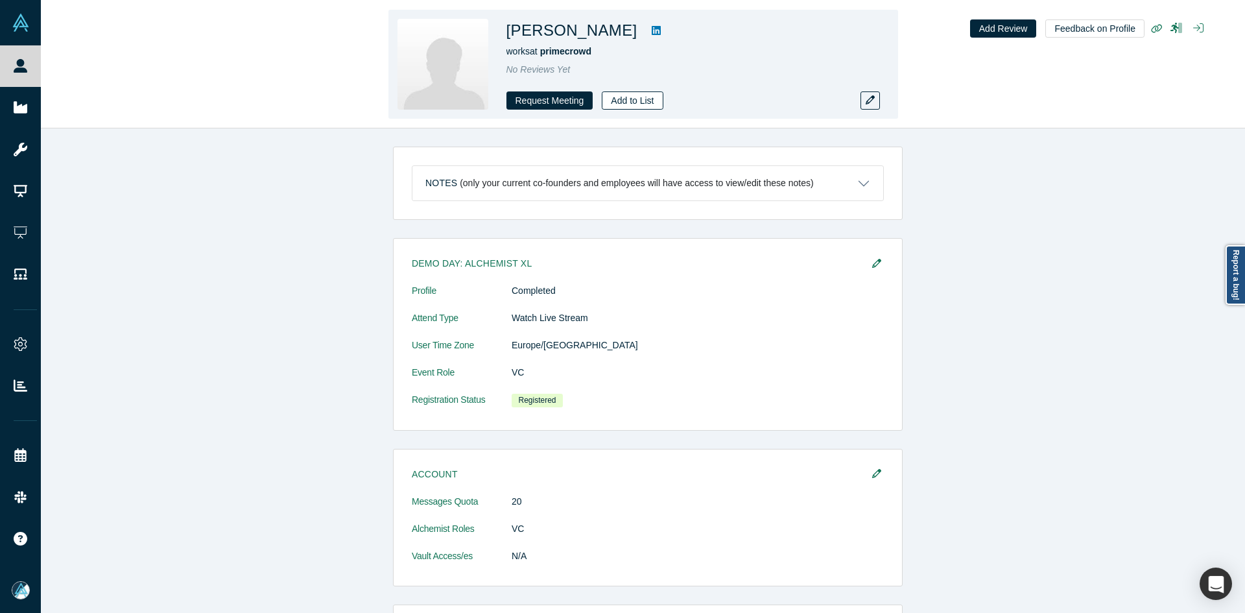
click at [628, 93] on button "Add to List" at bounding box center [632, 100] width 61 height 18
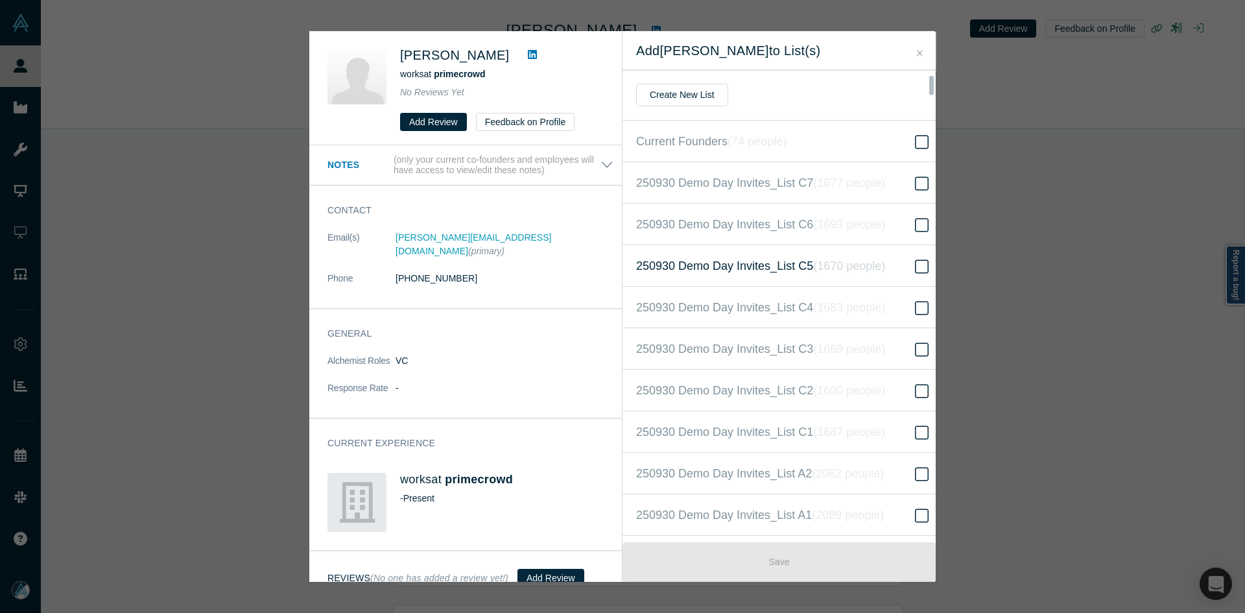
scroll to position [291, 0]
click at [846, 309] on icon "( 16529 people )" at bounding box center [864, 306] width 78 height 13
click at [0, 0] on input "250930 Demo Day Invites_Base List ( 16529 people )" at bounding box center [0, 0] width 0 height 0
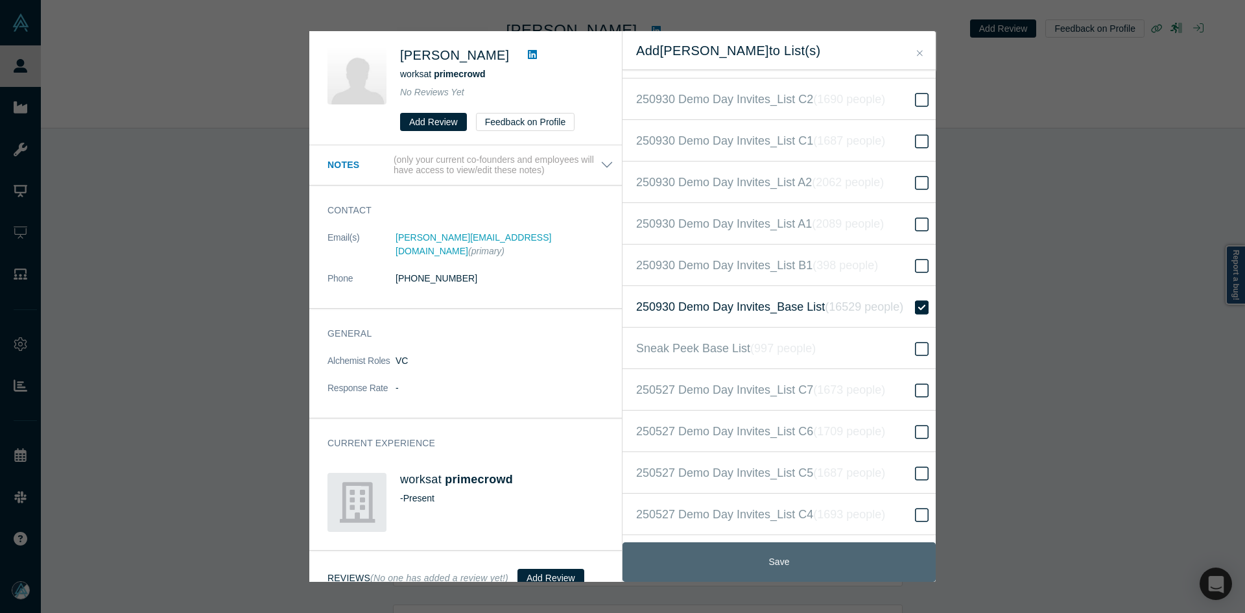
click at [810, 558] on button "Save" at bounding box center [778, 562] width 313 height 40
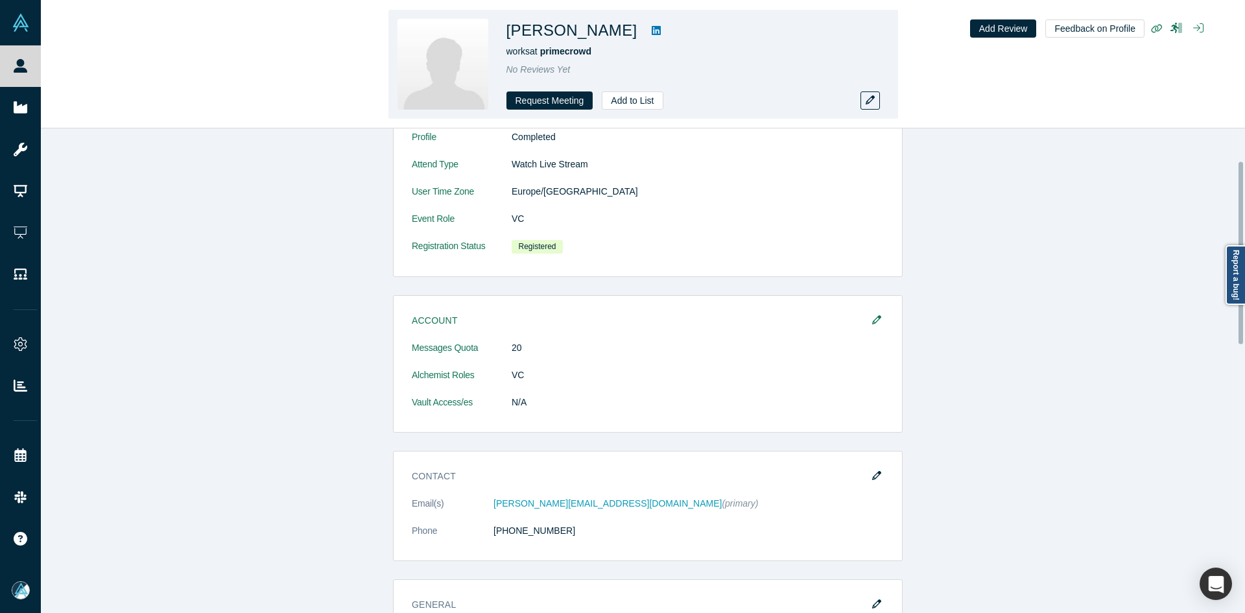
scroll to position [86, 0]
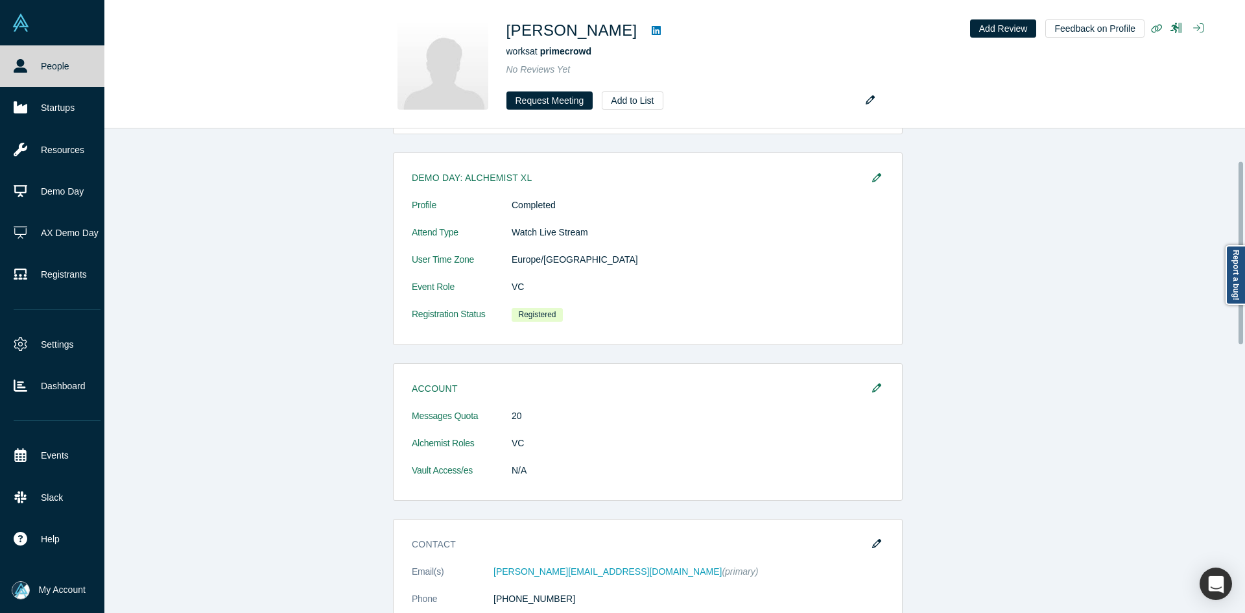
click at [18, 61] on icon at bounding box center [21, 66] width 14 height 14
drag, startPoint x: 18, startPoint y: 61, endPoint x: 18, endPoint y: 1, distance: 60.3
click at [18, 62] on icon at bounding box center [21, 66] width 14 height 14
